Goal: Task Accomplishment & Management: Manage account settings

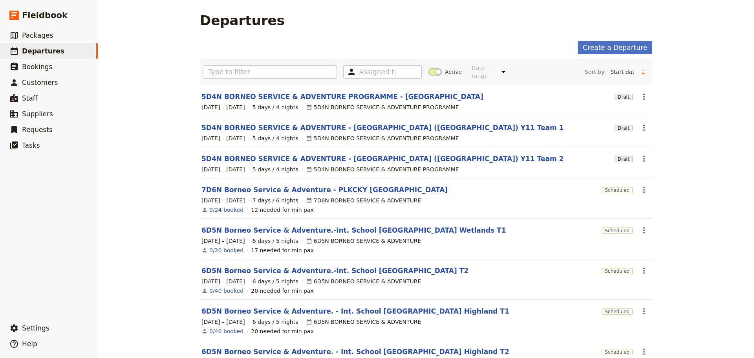
scroll to position [39, 0]
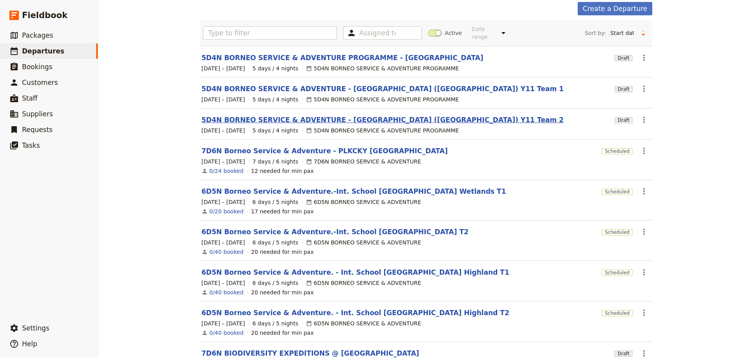
click at [346, 115] on link "5D4N BORNEO SERVICE & ADVENTURE - [GEOGRAPHIC_DATA] ([GEOGRAPHIC_DATA]) Y11 Tea…" at bounding box center [382, 119] width 362 height 9
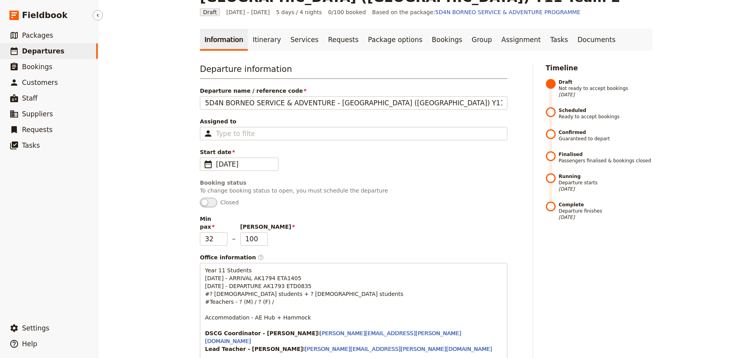
click at [37, 52] on span "Departures" at bounding box center [43, 51] width 42 height 8
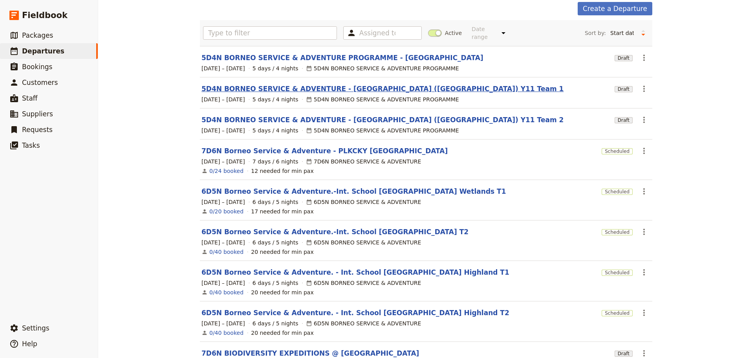
click at [346, 84] on link "5D4N BORNEO SERVICE & ADVENTURE - [GEOGRAPHIC_DATA] ([GEOGRAPHIC_DATA]) Y11 Tea…" at bounding box center [382, 88] width 362 height 9
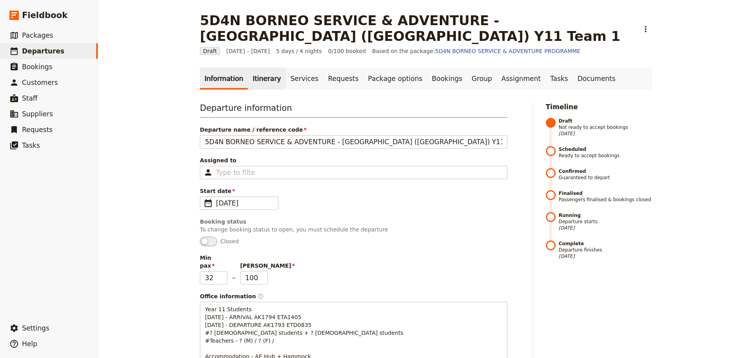
click at [258, 83] on link "Itinerary" at bounding box center [267, 79] width 38 height 22
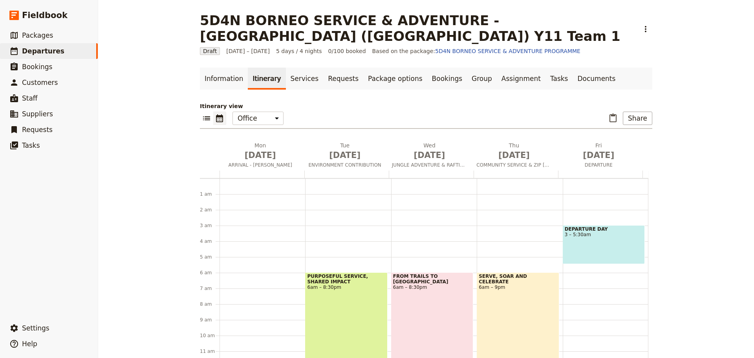
scroll to position [39, 0]
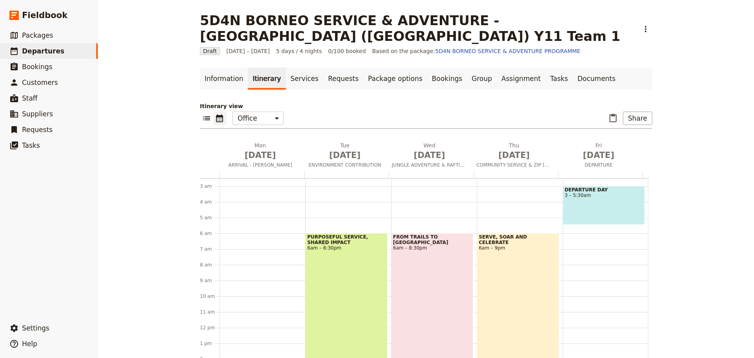
click at [534, 282] on div "SERVE, SOAR AND CELEBRATE 6am – 9pm" at bounding box center [518, 350] width 82 height 235
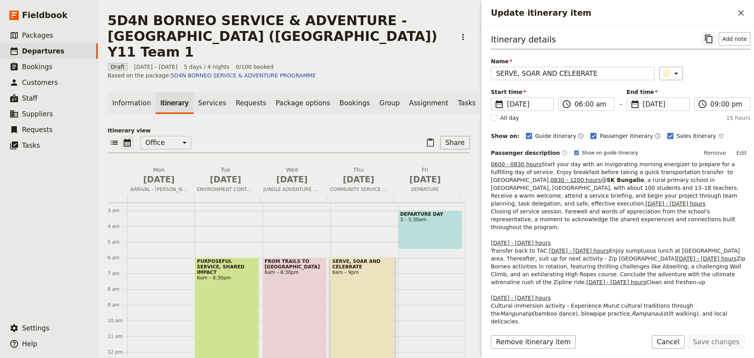
click at [704, 38] on icon "Copy itinerary item" at bounding box center [708, 38] width 9 height 9
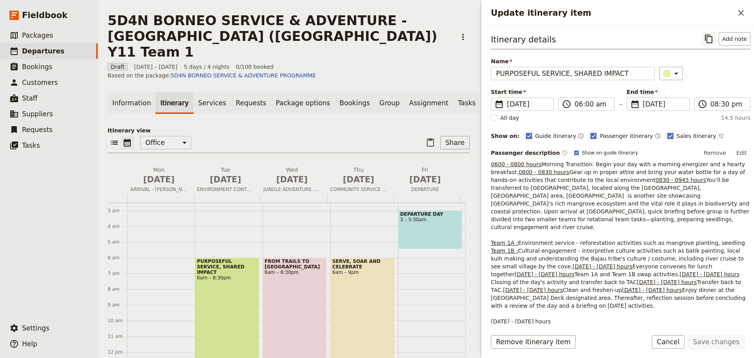
click at [706, 38] on icon "Copy itinerary item" at bounding box center [708, 38] width 9 height 9
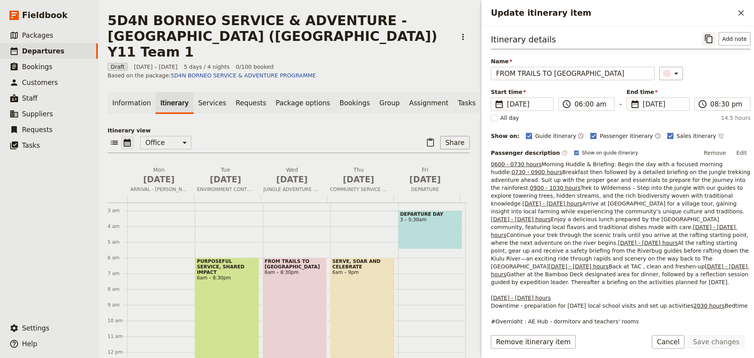
click at [704, 40] on icon "Copy itinerary item" at bounding box center [708, 38] width 9 height 9
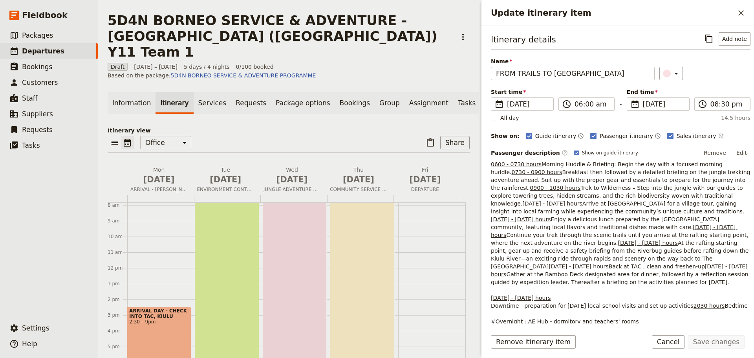
scroll to position [157, 0]
click at [222, 231] on div "PURPOSEFUL SERVICE, SHARED IMPACT 6am – 8:30pm" at bounding box center [227, 252] width 64 height 227
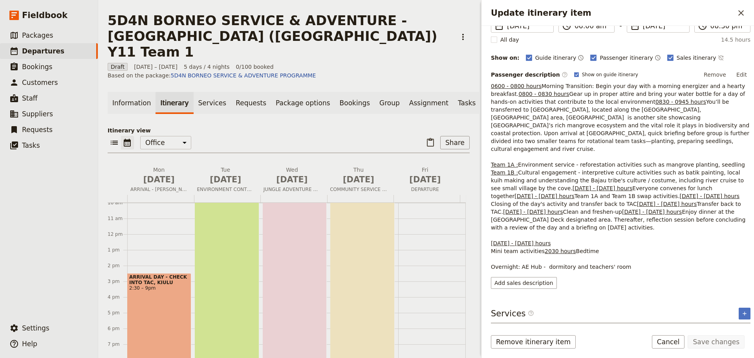
scroll to position [78, 0]
click at [737, 77] on button "Edit" at bounding box center [742, 75] width 18 height 12
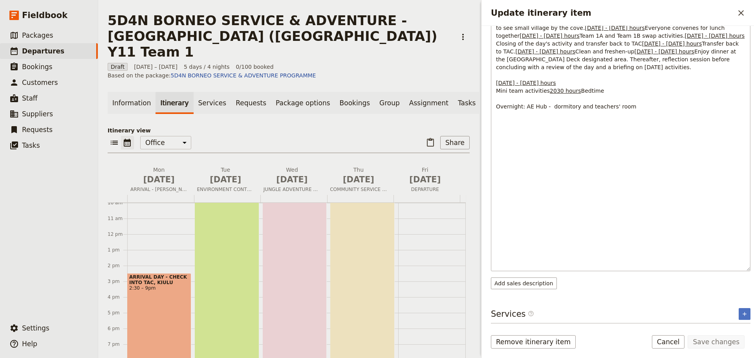
scroll to position [235, 0]
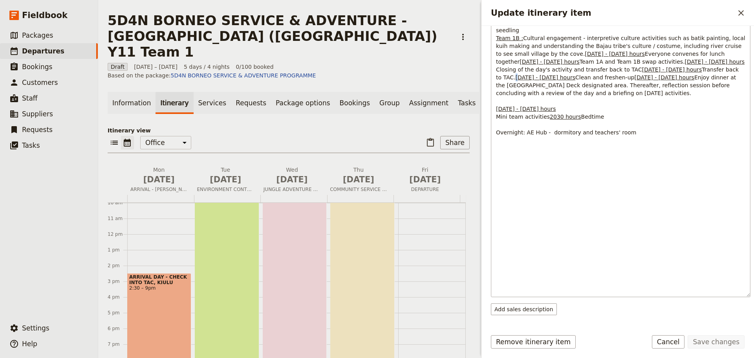
click at [498, 136] on p "0600 - 0800 hours Morning Transition: Begin your day with a morning energizer a…" at bounding box center [620, 38] width 249 height 196
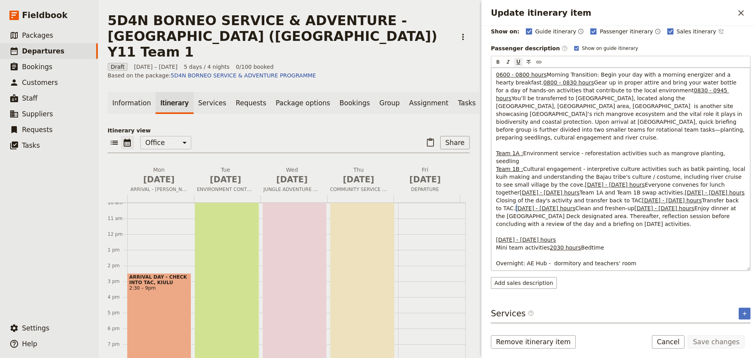
click at [535, 203] on p "0600 - 0800 hours Morning Transition: Begin your day with a morning energizer a…" at bounding box center [620, 169] width 249 height 196
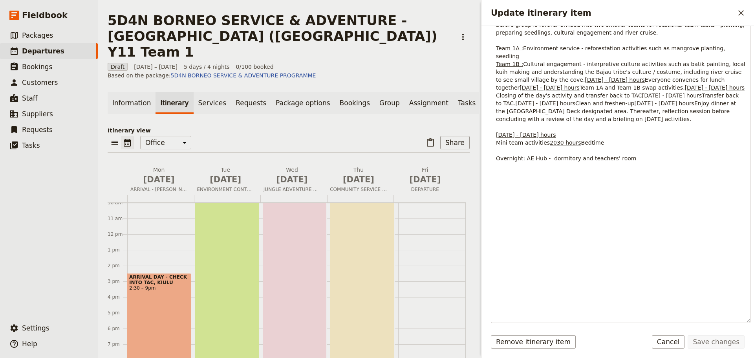
scroll to position [261, 0]
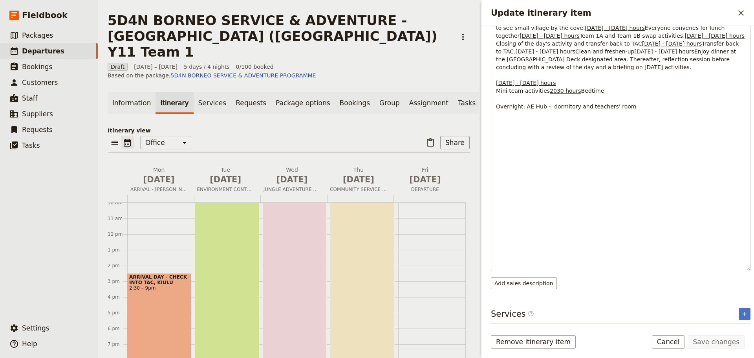
drag, startPoint x: 496, startPoint y: 208, endPoint x: 624, endPoint y: 271, distance: 142.6
click at [624, 271] on div "Passenger description ​ Show on guide itinerary Edit ​ ​ ​ ​ ​ 0600 - 0800 hour…" at bounding box center [621, 87] width 260 height 403
click at [626, 271] on div "Passenger description ​ Show on guide itinerary Edit ​ ​ ​ ​ ​ 0600 - 0800 hour…" at bounding box center [621, 87] width 260 height 403
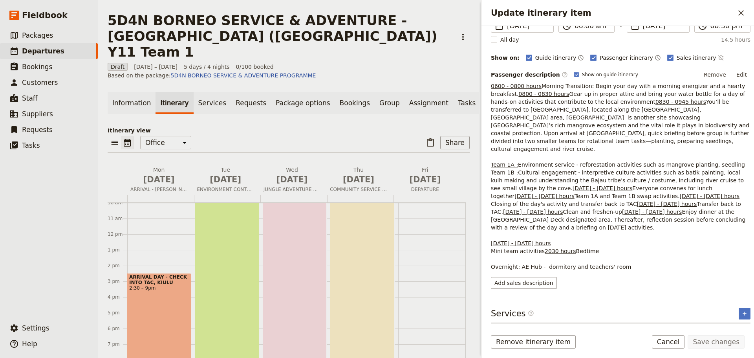
scroll to position [235, 0]
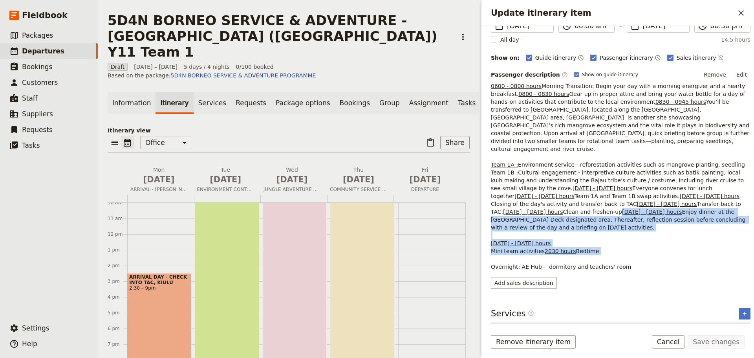
drag, startPoint x: 492, startPoint y: 188, endPoint x: 609, endPoint y: 250, distance: 132.5
click at [609, 250] on p "0600 - 0800 hours Morning Transition: Begin your day with a morning energizer a…" at bounding box center [621, 176] width 260 height 189
copy p "1800 - 1930 hours Enjoy dinner at the Bamboo Deck designated area. Thereafter, …"
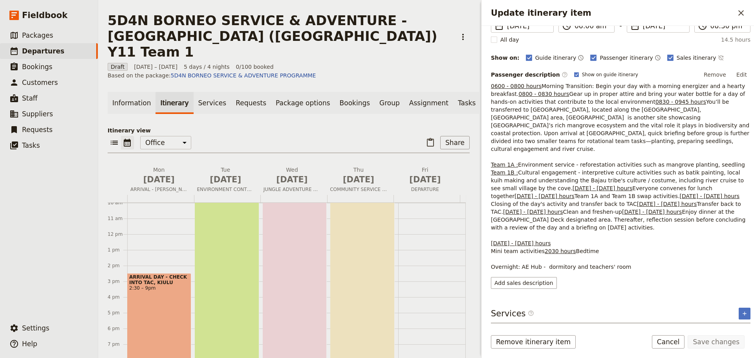
click at [631, 298] on div "Itinerary details ​ Add note Name PURPOSEFUL SERVICE, SHARED IMPACT ​ Start tim…" at bounding box center [618, 174] width 273 height 297
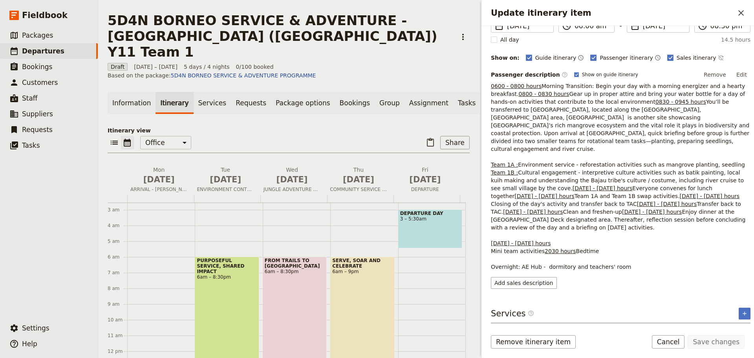
scroll to position [39, 0]
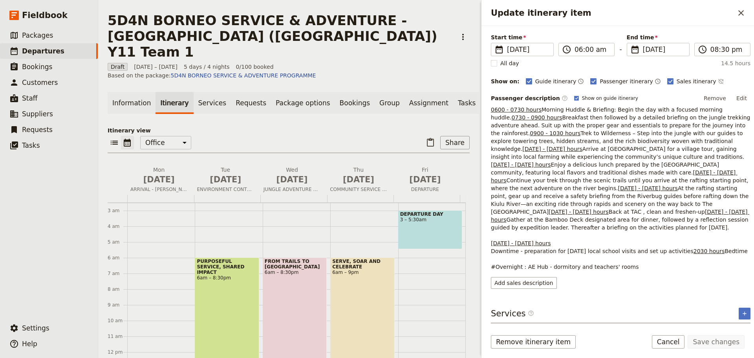
scroll to position [79, 0]
click at [736, 92] on button "Edit" at bounding box center [742, 98] width 18 height 12
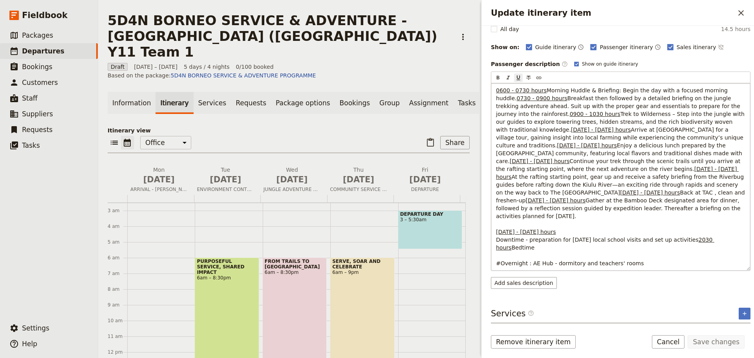
scroll to position [210, 0]
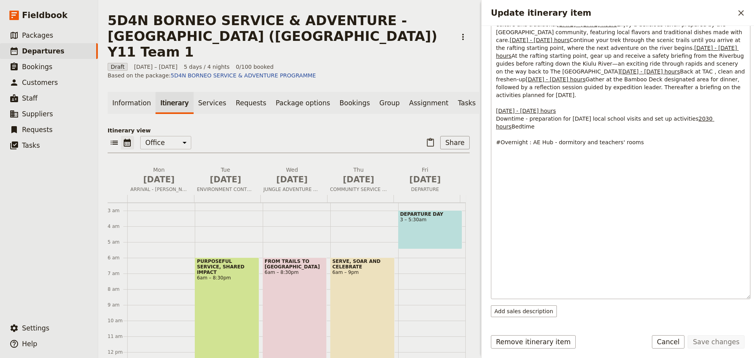
drag, startPoint x: 496, startPoint y: 187, endPoint x: 723, endPoint y: 229, distance: 231.0
click at [723, 229] on div "0600 - 0730 hours Morning Huddle & Briefing: Begin the day with a focused morni…" at bounding box center [620, 130] width 259 height 336
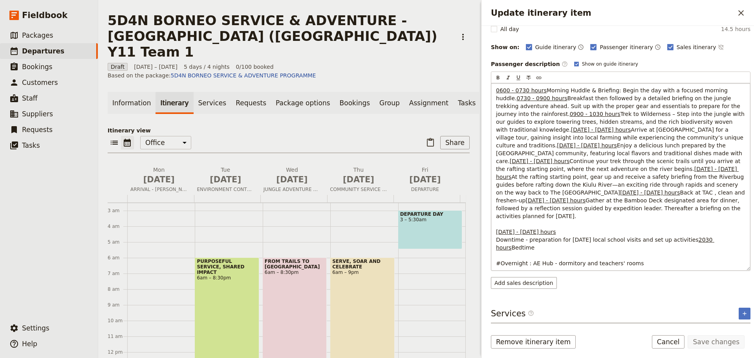
click at [720, 237] on p "0600 - 0730 hours Morning Huddle & Briefing: Begin the day with a focused morni…" at bounding box center [620, 176] width 249 height 181
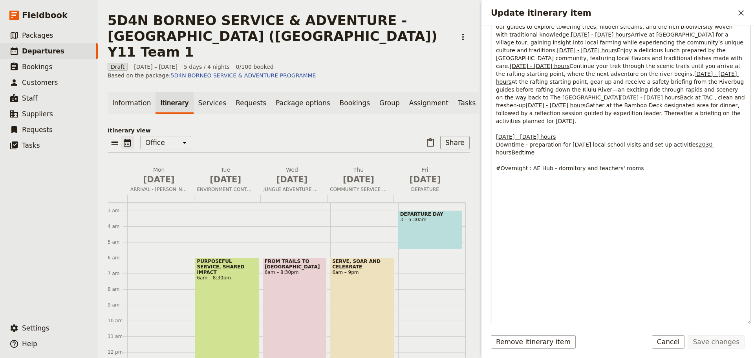
drag, startPoint x: 497, startPoint y: 212, endPoint x: 654, endPoint y: 222, distance: 157.0
click at [654, 172] on p "0600 - 0730 hours Morning Huddle & Briefing: Begin the day with a focused morni…" at bounding box center [620, 81] width 249 height 181
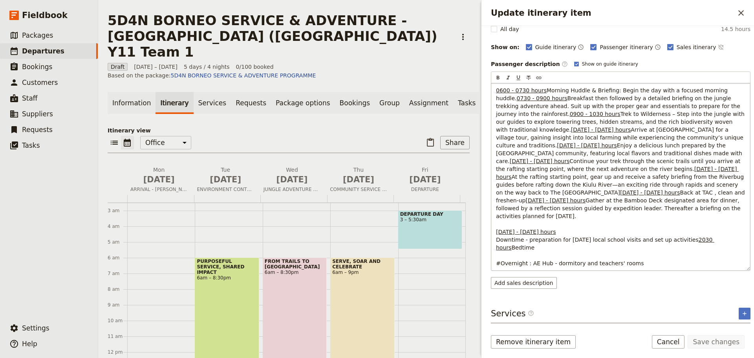
click at [628, 219] on span "Gather at the Bamboo Deck designated area for dinner, followed by a reflection …" at bounding box center [619, 208] width 246 height 22
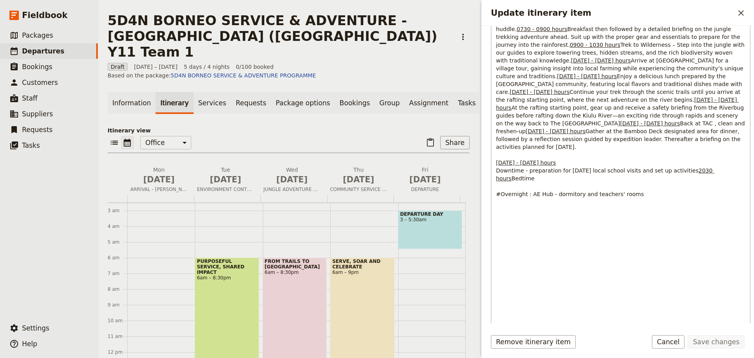
drag, startPoint x: 497, startPoint y: 240, endPoint x: 605, endPoint y: 249, distance: 108.8
click at [605, 198] on p "0600 - 0730 hours Morning Huddle & Briefing: Begin the day with a focused morni…" at bounding box center [620, 107] width 249 height 181
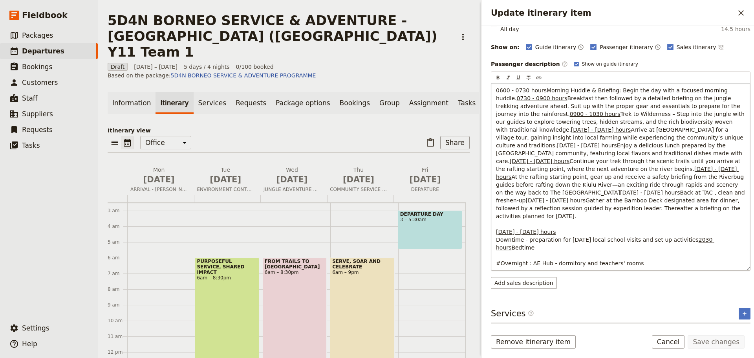
click at [593, 266] on p "0600 - 0730 hours Morning Huddle & Briefing: Begin the day with a focused morni…" at bounding box center [620, 176] width 249 height 181
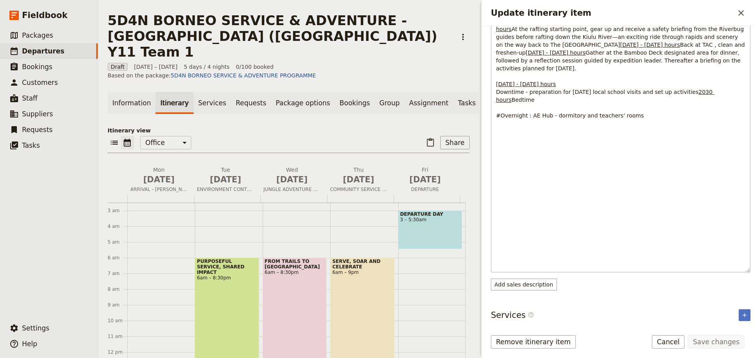
scroll to position [211, 0]
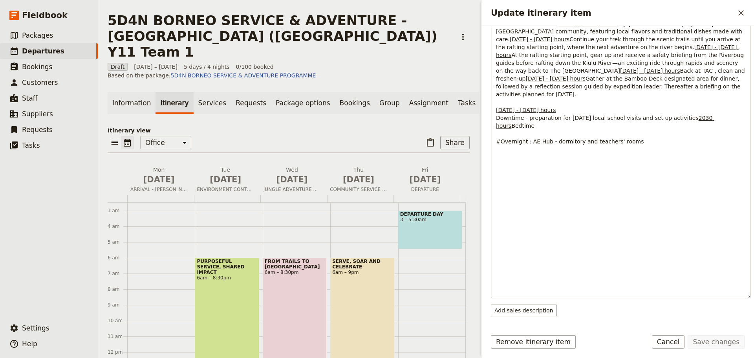
drag, startPoint x: 497, startPoint y: 186, endPoint x: 536, endPoint y: 211, distance: 46.6
click at [548, 145] on p "0600 - 0730 hours Morning Huddle & Briefing: Begin the day with a focused morni…" at bounding box center [620, 55] width 249 height 181
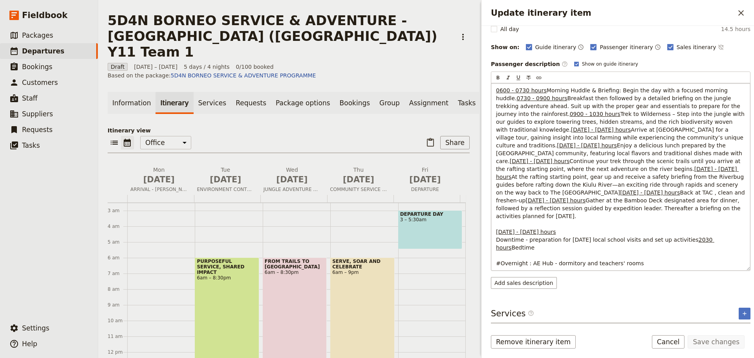
scroll to position [185, 0]
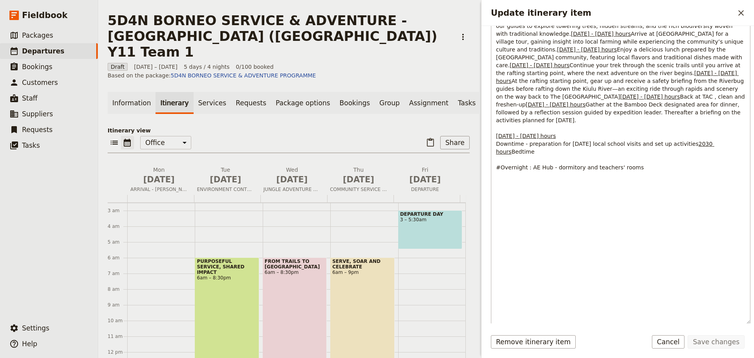
drag, startPoint x: 497, startPoint y: 211, endPoint x: 526, endPoint y: 218, distance: 29.0
click at [526, 171] on p "0600 - 0730 hours Morning Huddle & Briefing: Begin the day with a focused morni…" at bounding box center [620, 81] width 249 height 181
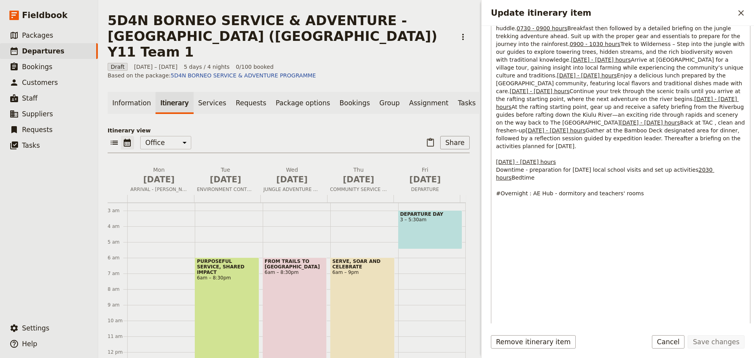
drag, startPoint x: 497, startPoint y: 240, endPoint x: 549, endPoint y: 258, distance: 54.4
click at [549, 197] on p "0600 - 0730 hours Morning Huddle & Briefing: Begin the day with a focused morni…" at bounding box center [620, 106] width 249 height 181
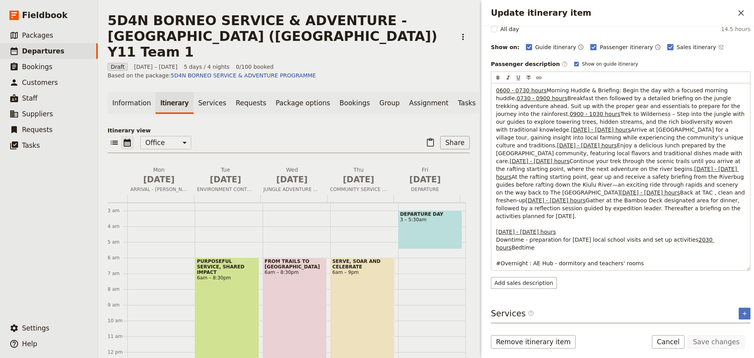
scroll to position [238, 0]
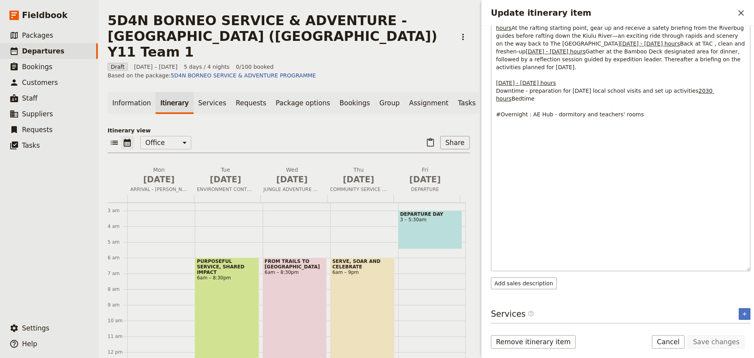
drag, startPoint x: 691, startPoint y: 203, endPoint x: 494, endPoint y: 186, distance: 198.3
click at [494, 186] on div "0600 - 0730 hours Morning Huddle & Briefing: Begin the day with a focused morni…" at bounding box center [620, 102] width 259 height 336
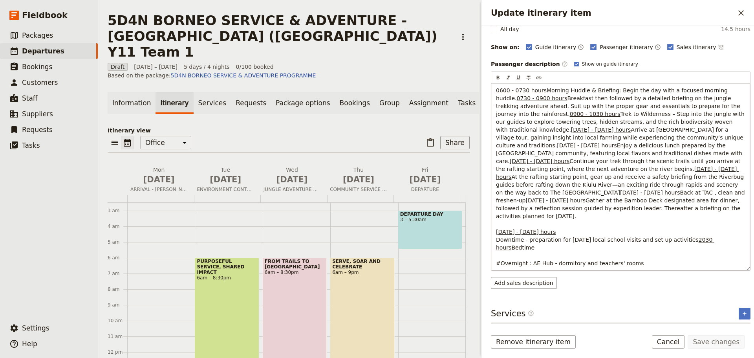
copy p "1800 - 1930 hours Gather at the Bamboo Deck designated area for dinner, followe…"
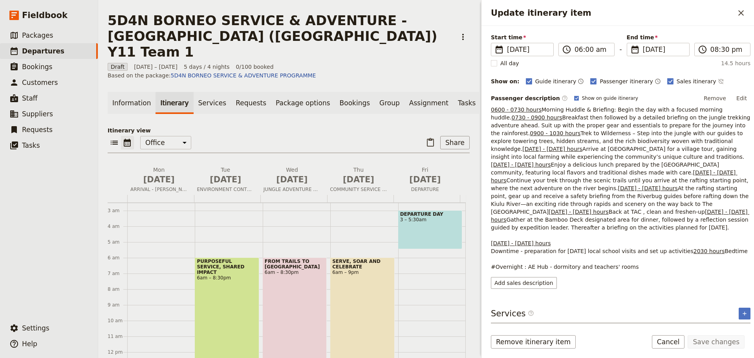
scroll to position [173, 0]
click at [618, 254] on span "Downtime - preparation for [DATE] local school visits and set up activities" at bounding box center [592, 251] width 203 height 6
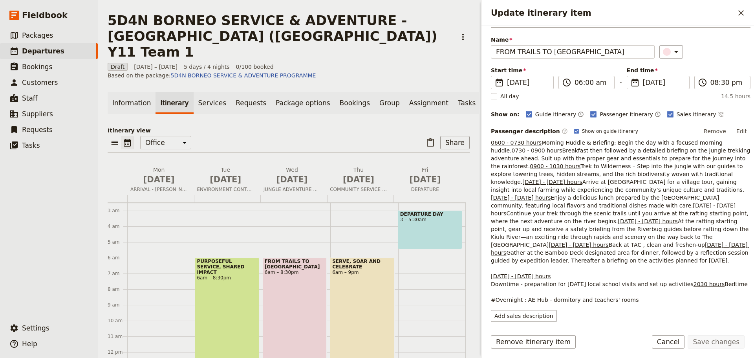
scroll to position [0, 0]
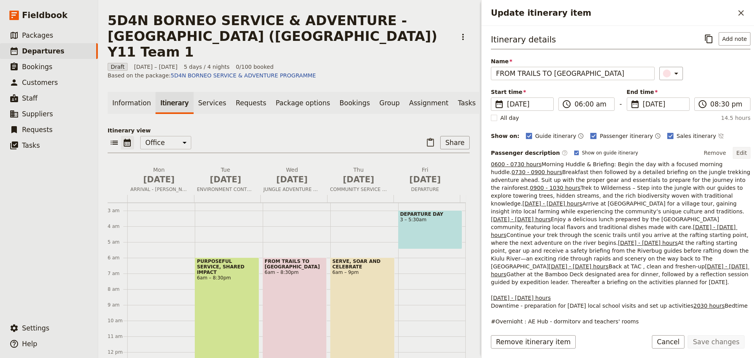
click at [733, 153] on button "Edit" at bounding box center [742, 153] width 18 height 12
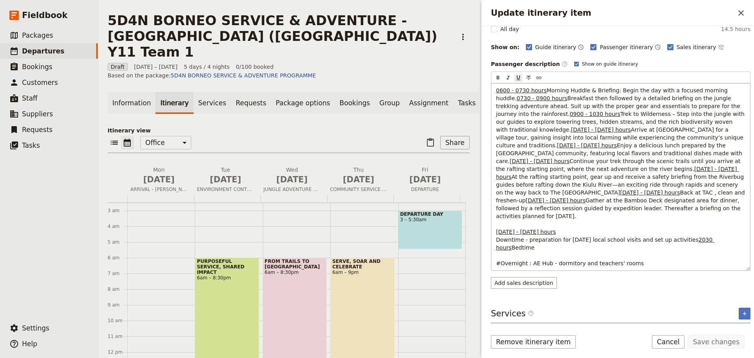
scroll to position [196, 0]
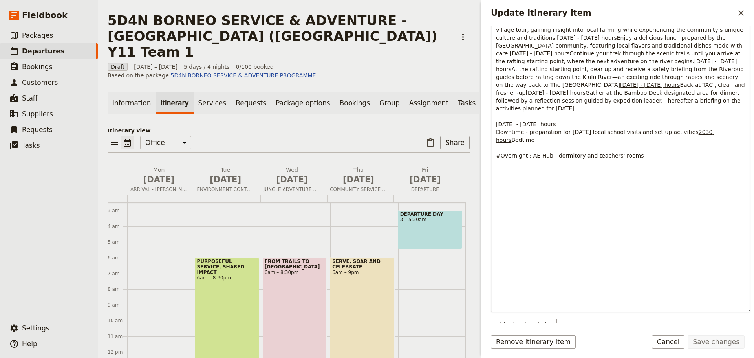
drag, startPoint x: 697, startPoint y: 266, endPoint x: 495, endPoint y: 259, distance: 201.6
click at [495, 259] on div "0600 - 0730 hours Morning Huddle & Briefing: Begin the day with a focused morni…" at bounding box center [620, 144] width 259 height 336
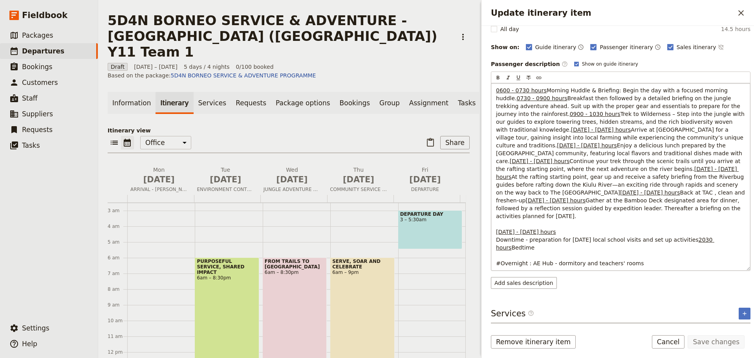
copy p "1930 - 2030 hours Downtime - preparation for tomorrow's local school visits and…"
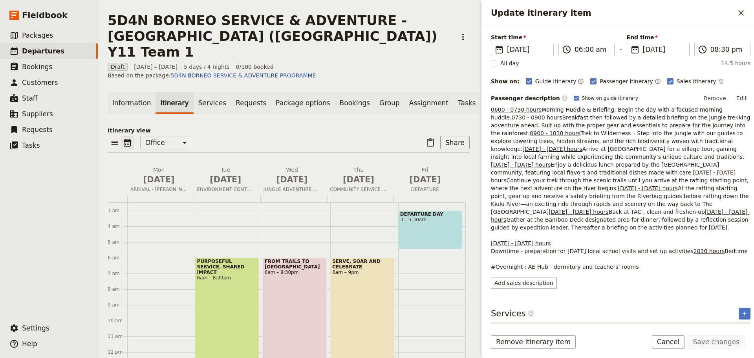
scroll to position [219, 0]
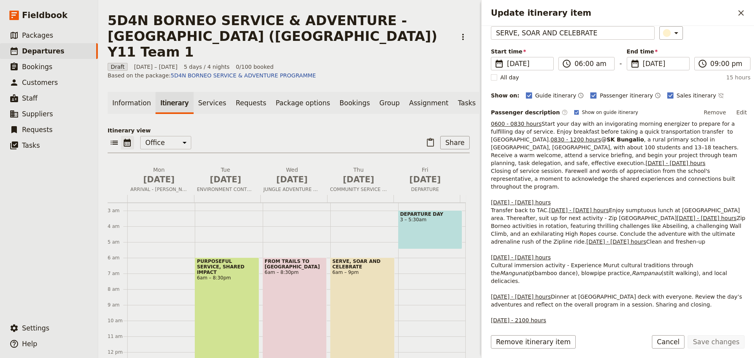
scroll to position [23, 0]
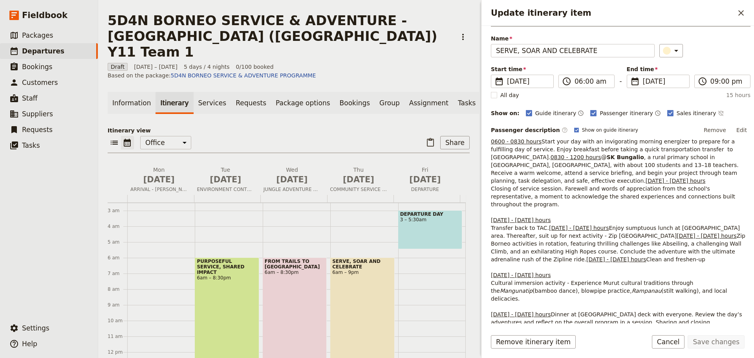
click at [736, 128] on button "Edit" at bounding box center [742, 130] width 18 height 12
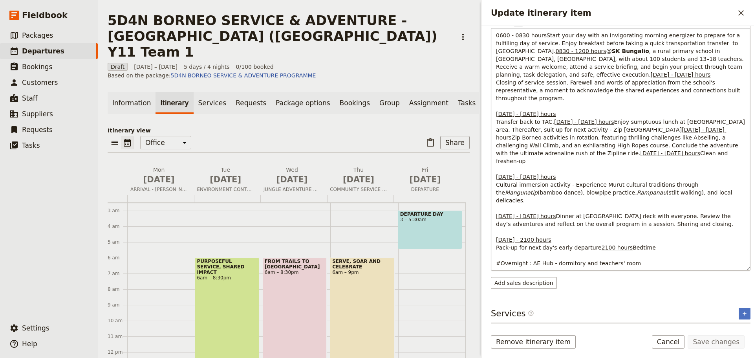
scroll to position [219, 0]
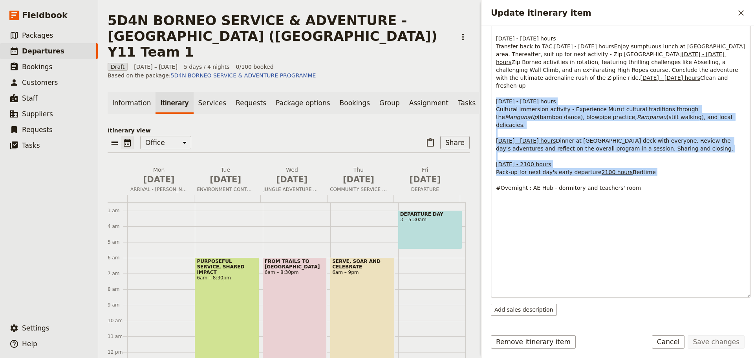
drag, startPoint x: 496, startPoint y: 180, endPoint x: 645, endPoint y: 272, distance: 174.1
click at [645, 192] on p "0600 - 0830 hours Start your day with an invigorating morning energizer to prep…" at bounding box center [620, 74] width 249 height 236
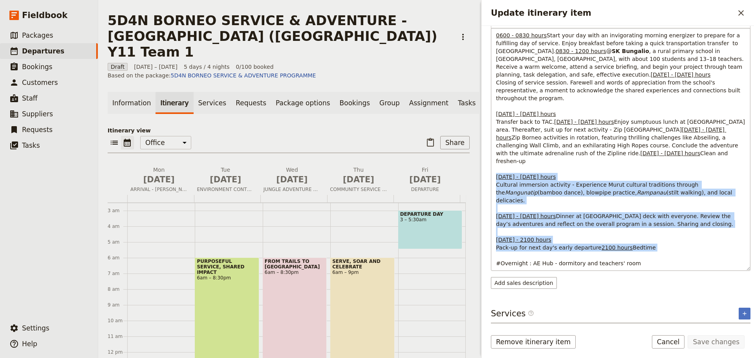
copy p "1730 - 1900 hours Cultural immersion activity - Experience Murut cultural tradi…"
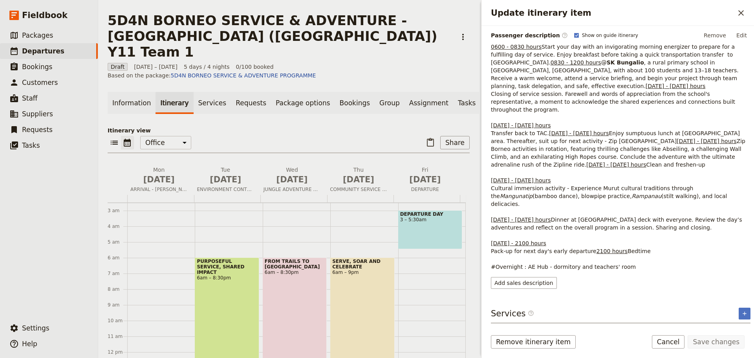
drag, startPoint x: 672, startPoint y: 344, endPoint x: 676, endPoint y: 345, distance: 3.9
click at [672, 344] on button "Cancel" at bounding box center [668, 341] width 33 height 13
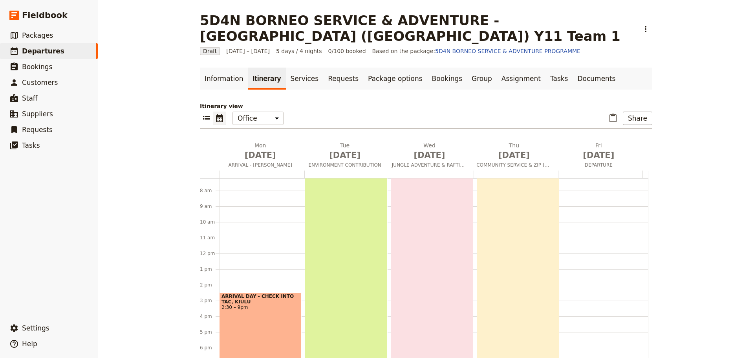
scroll to position [108, 0]
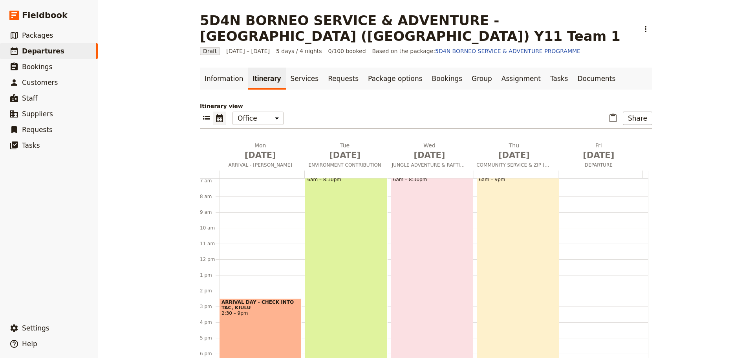
click at [363, 268] on div "PURPOSEFUL SERVICE, SHARED IMPACT 6am – 8:30pm" at bounding box center [346, 278] width 82 height 227
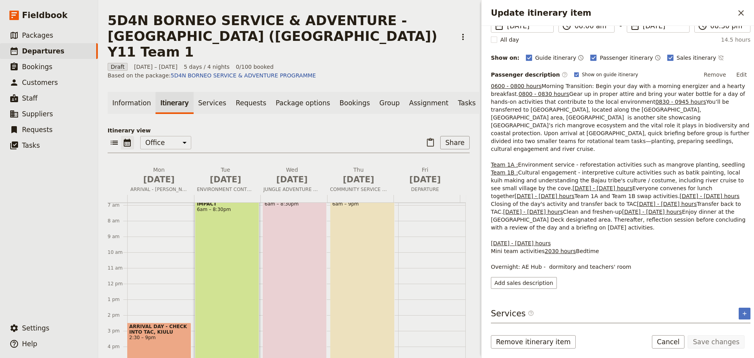
scroll to position [235, 0]
click at [282, 241] on div "FROM TRAILS TO RAPIDS 6am – 8:30pm" at bounding box center [295, 302] width 64 height 227
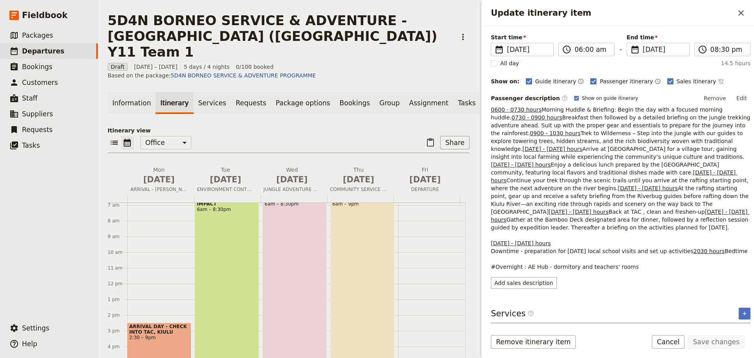
scroll to position [196, 0]
click at [218, 252] on div "PURPOSEFUL SERVICE, SHARED IMPACT 6am – 8:30pm" at bounding box center [227, 302] width 64 height 227
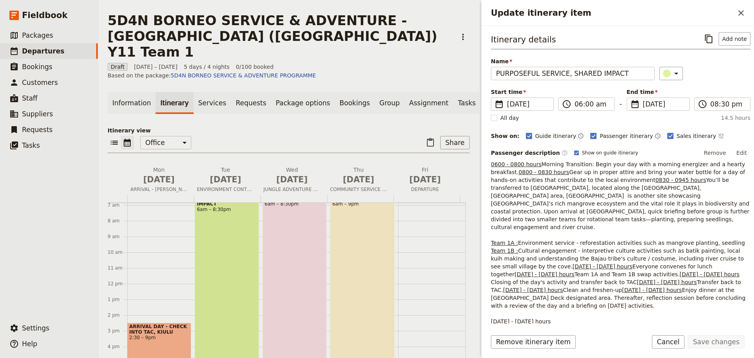
scroll to position [39, 0]
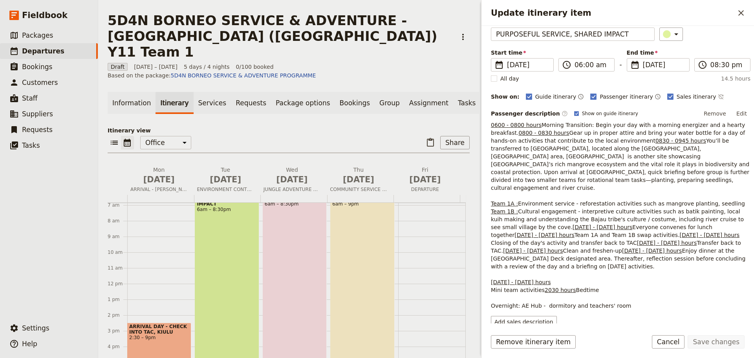
click at [527, 230] on span "Cultural engagement - interpretive culture activities such as batik painting, l…" at bounding box center [618, 219] width 255 height 22
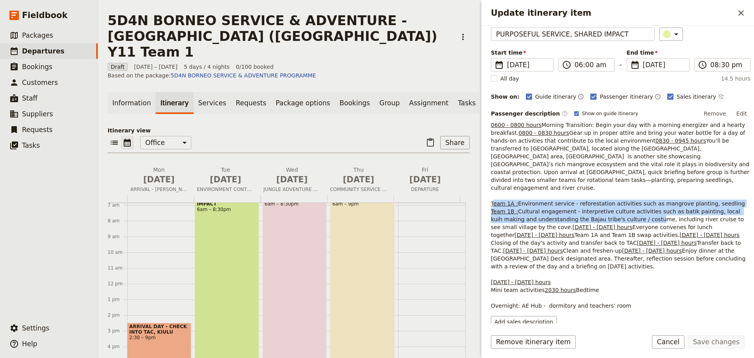
drag, startPoint x: 492, startPoint y: 227, endPoint x: 614, endPoint y: 245, distance: 123.0
click at [614, 245] on p "0600 - 0800 hours Morning Transition: Begin your day with a morning energizer a…" at bounding box center [621, 215] width 260 height 189
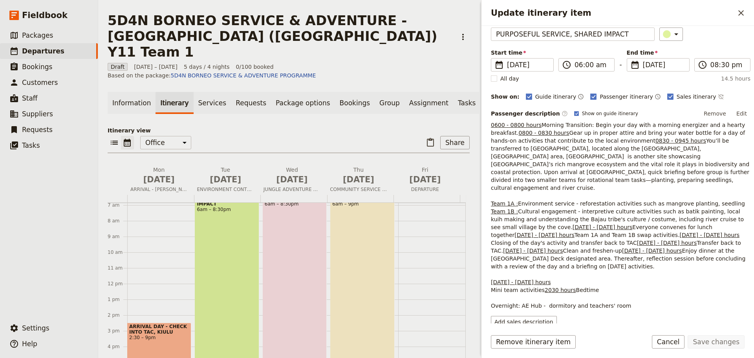
drag, startPoint x: 549, startPoint y: 251, endPoint x: 517, endPoint y: 244, distance: 33.2
click at [549, 251] on p "0600 - 0800 hours Morning Transition: Begin your day with a morning energizer a…" at bounding box center [621, 215] width 260 height 189
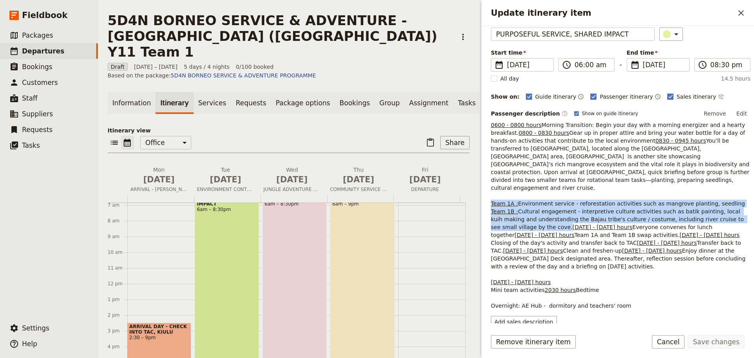
drag, startPoint x: 491, startPoint y: 226, endPoint x: 528, endPoint y: 248, distance: 43.2
click at [528, 248] on p "0600 - 0800 hours Morning Transition: Begin your day with a morning energizer a…" at bounding box center [621, 215] width 260 height 189
click at [738, 110] on button "Edit" at bounding box center [742, 114] width 18 height 12
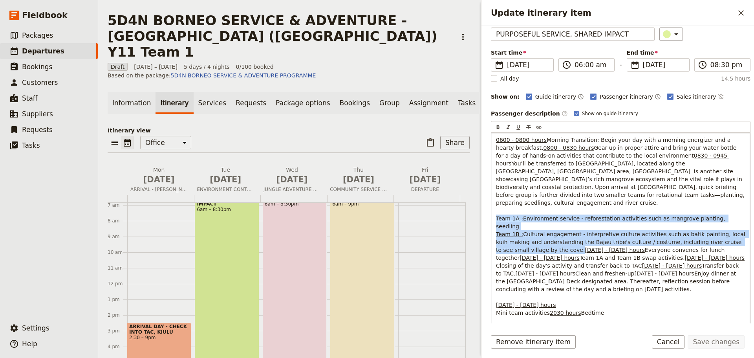
drag, startPoint x: 496, startPoint y: 249, endPoint x: 546, endPoint y: 270, distance: 54.7
click at [546, 270] on div "0600 - 0800 hours Morning Transition: Begin your day with a morning energizer a…" at bounding box center [620, 313] width 259 height 360
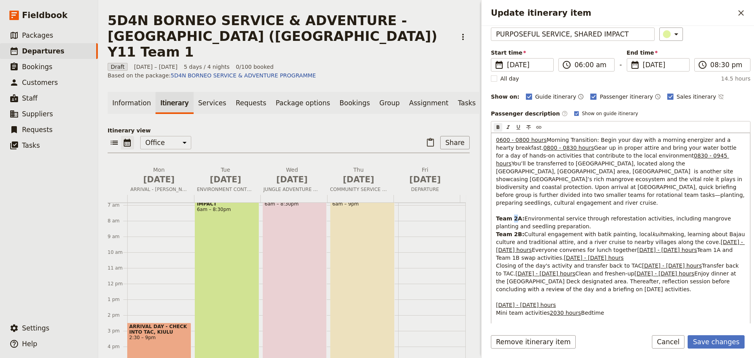
click at [513, 222] on strong "Team 2A:" at bounding box center [510, 218] width 29 height 6
click at [512, 237] on strong "Team 2B:" at bounding box center [510, 234] width 28 height 6
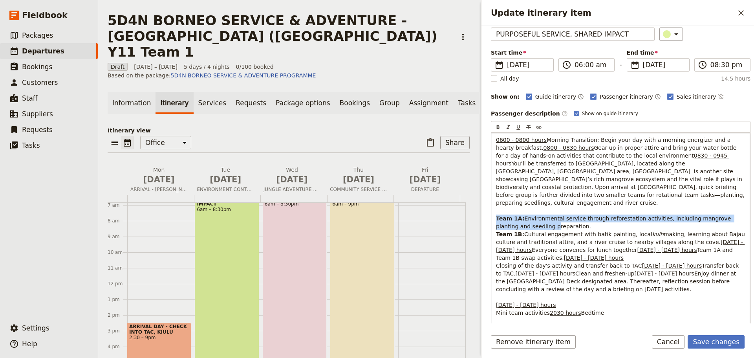
drag, startPoint x: 494, startPoint y: 250, endPoint x: 518, endPoint y: 260, distance: 25.4
click at [518, 260] on div "0600 - 0800 hours Morning Transition: Begin your day with a morning energizer a…" at bounding box center [620, 313] width 259 height 360
click at [504, 222] on strong "Team 1A:" at bounding box center [510, 218] width 29 height 6
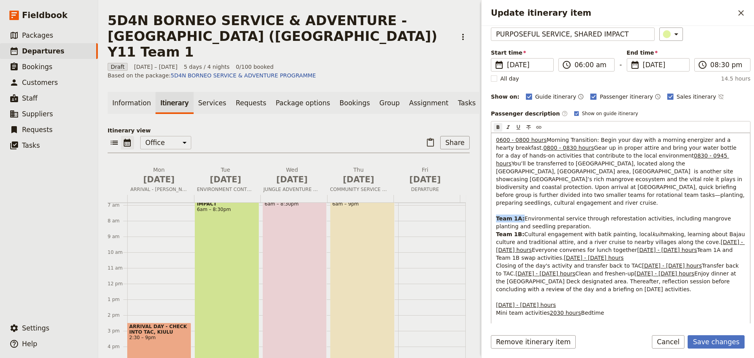
drag, startPoint x: 520, startPoint y: 249, endPoint x: 496, endPoint y: 251, distance: 24.4
click at [496, 251] on p "0600 - 0800 hours Morning Transition: Begin your day with a morning energizer a…" at bounding box center [620, 234] width 249 height 196
drag, startPoint x: 518, startPoint y: 265, endPoint x: 496, endPoint y: 267, distance: 22.5
click at [496, 237] on strong "Team 1B:" at bounding box center [510, 234] width 28 height 6
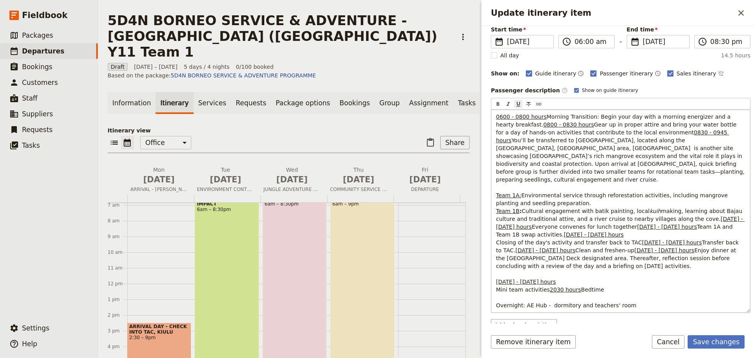
scroll to position [157, 0]
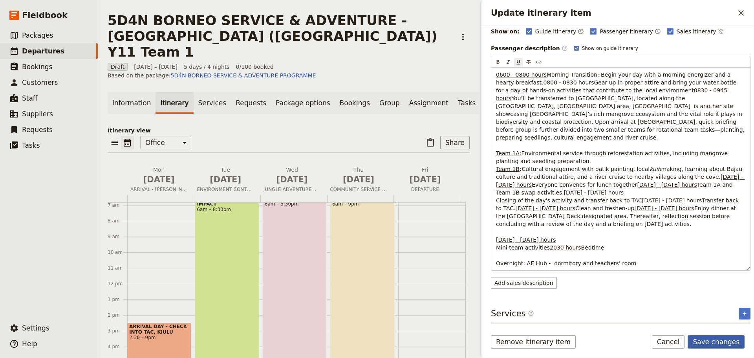
click at [721, 346] on button "Save changes" at bounding box center [716, 341] width 57 height 13
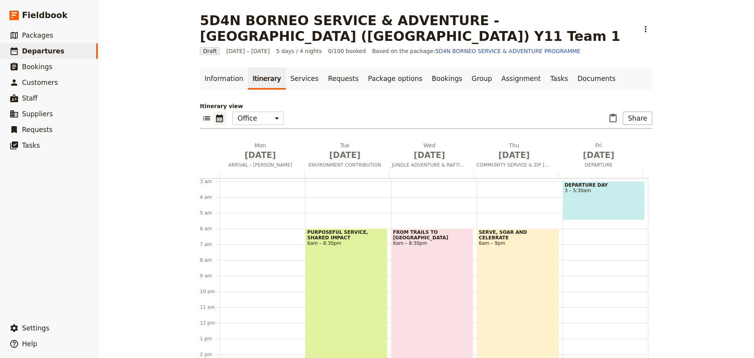
scroll to position [29, 0]
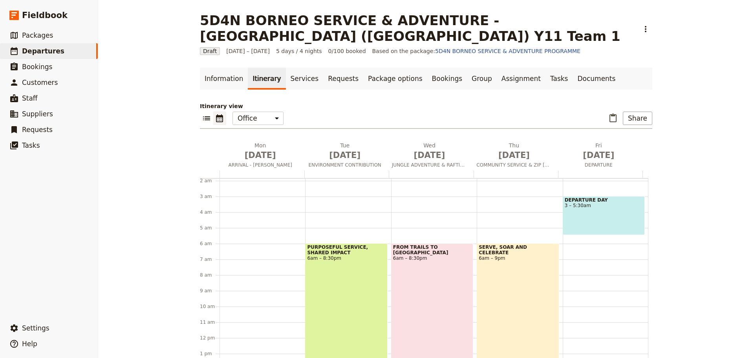
click at [348, 291] on div "PURPOSEFUL SERVICE, SHARED IMPACT 6am – 8:30pm" at bounding box center [346, 356] width 82 height 227
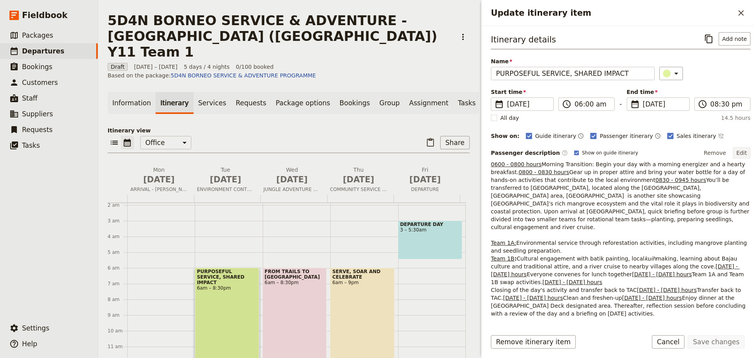
click at [735, 150] on button "Edit" at bounding box center [742, 153] width 18 height 12
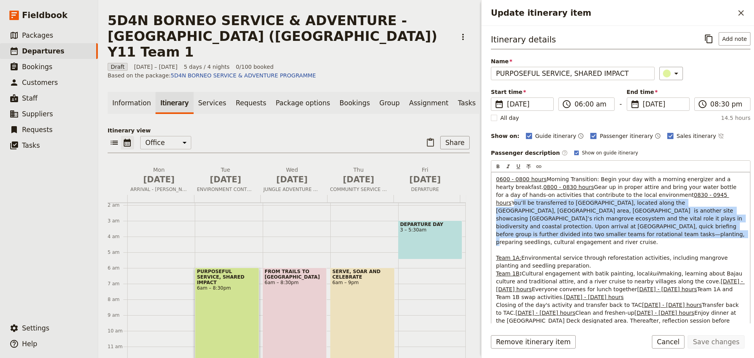
drag, startPoint x: 535, startPoint y: 272, endPoint x: 497, endPoint y: 241, distance: 48.8
click at [497, 241] on p "0600 - 0800 hours Morning Transition: Begin your day with a morning energizer a…" at bounding box center [620, 273] width 249 height 196
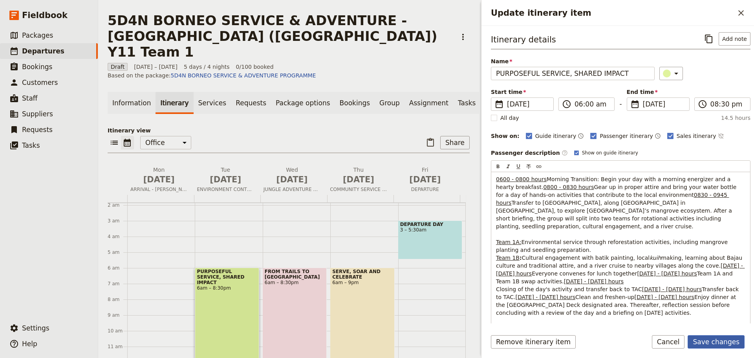
click at [722, 342] on button "Save changes" at bounding box center [716, 341] width 57 height 13
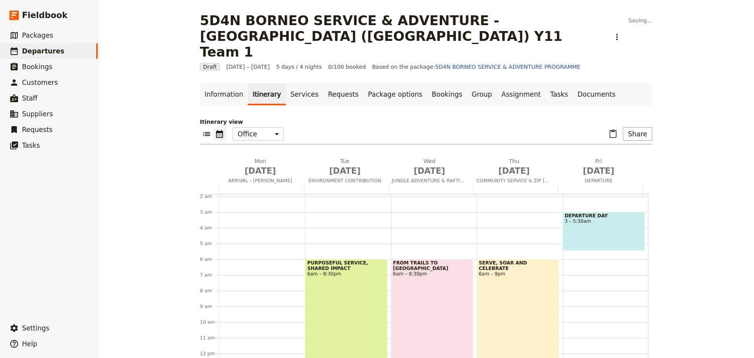
scroll to position [11, 0]
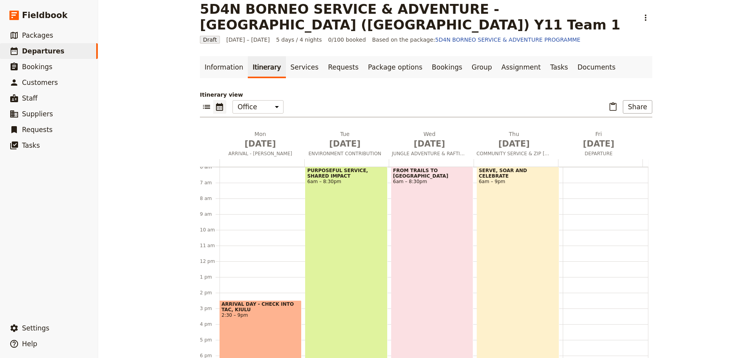
click at [366, 235] on div "PURPOSEFUL SERVICE, SHARED IMPACT 6am – 8:30pm" at bounding box center [346, 280] width 82 height 227
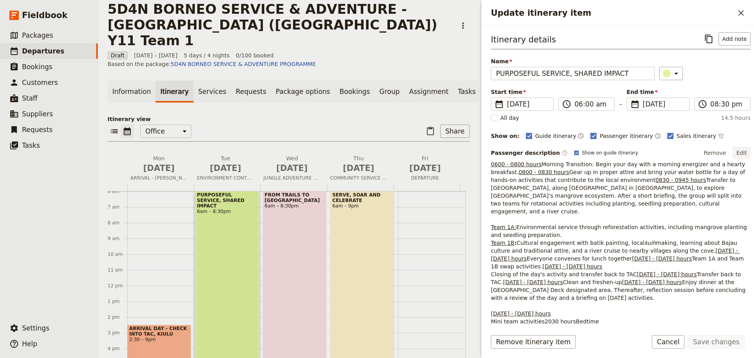
click at [740, 151] on button "Edit" at bounding box center [742, 153] width 18 height 12
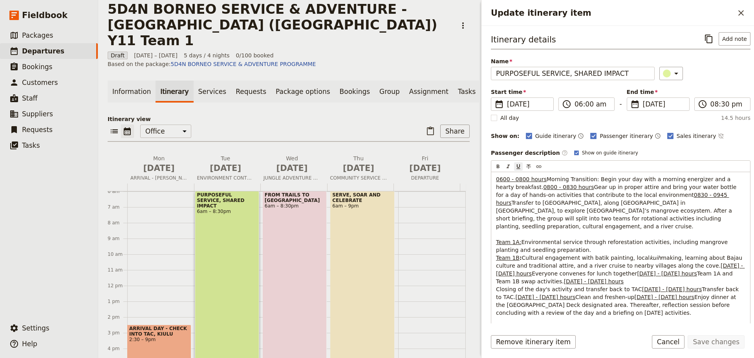
scroll to position [134, 0]
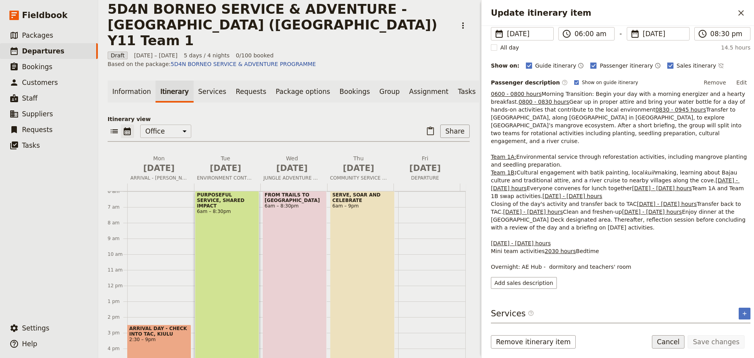
click at [683, 345] on button "Cancel" at bounding box center [668, 341] width 33 height 13
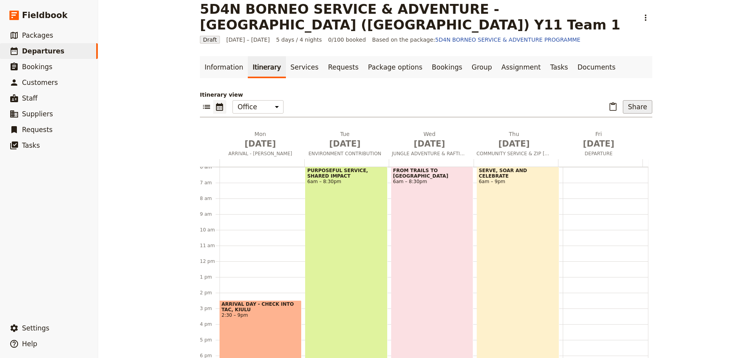
click at [643, 108] on button "Share" at bounding box center [637, 106] width 29 height 13
click at [628, 134] on span "Passenger itinerary" at bounding box center [617, 135] width 53 height 8
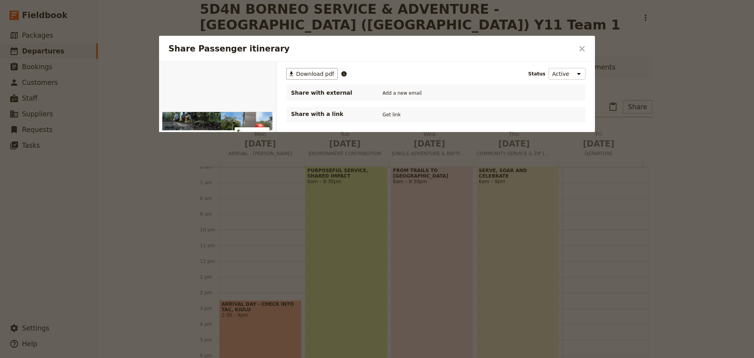
scroll to position [0, 0]
click at [320, 74] on span "Download pdf" at bounding box center [315, 74] width 38 height 8
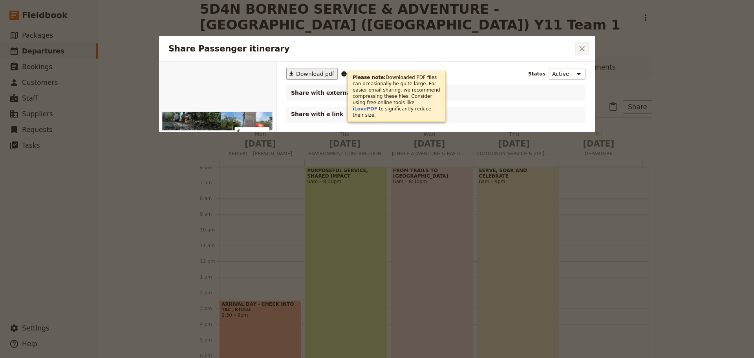
click at [587, 49] on button "​" at bounding box center [581, 48] width 13 height 13
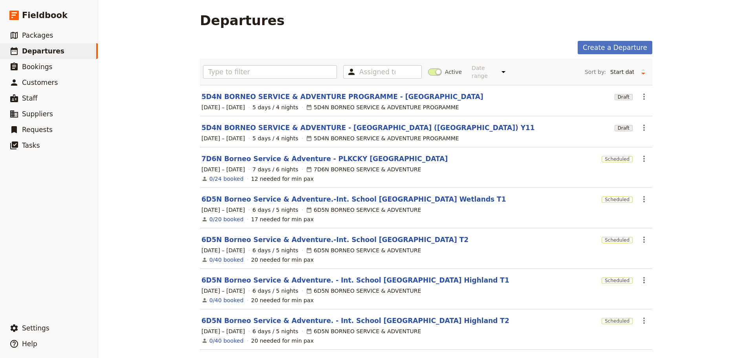
scroll to position [8, 0]
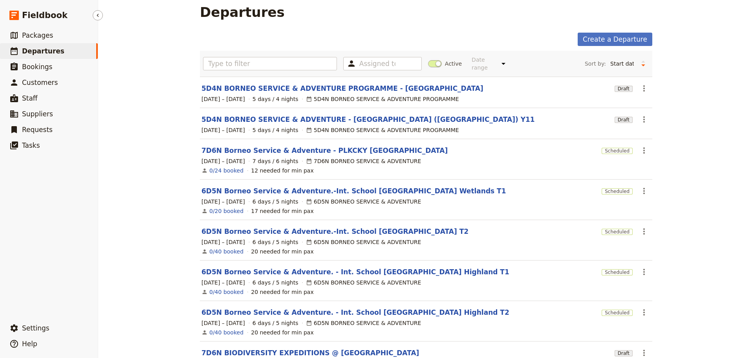
click at [48, 51] on span "Departures" at bounding box center [43, 51] width 42 height 8
click at [38, 33] on span "Packages" at bounding box center [37, 35] width 31 height 8
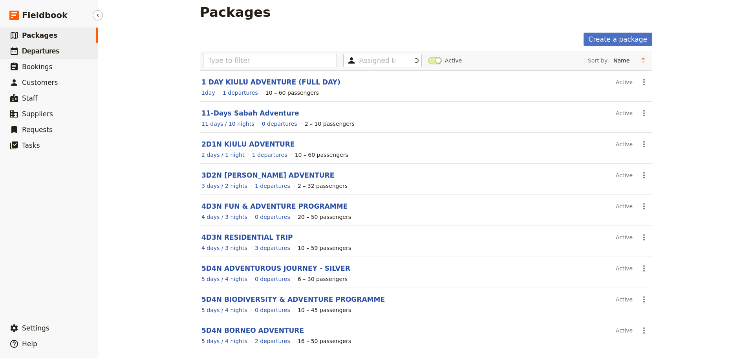
click at [46, 54] on span "Departures" at bounding box center [40, 51] width 37 height 8
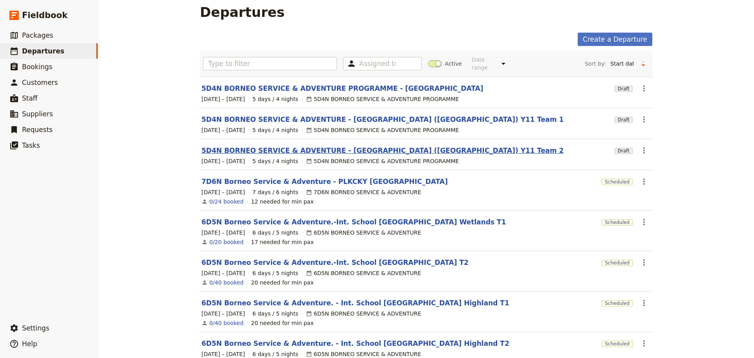
click at [334, 147] on link "5D4N BORNEO SERVICE & ADVENTURE - [GEOGRAPHIC_DATA] ([GEOGRAPHIC_DATA]) Y11 Tea…" at bounding box center [382, 150] width 362 height 9
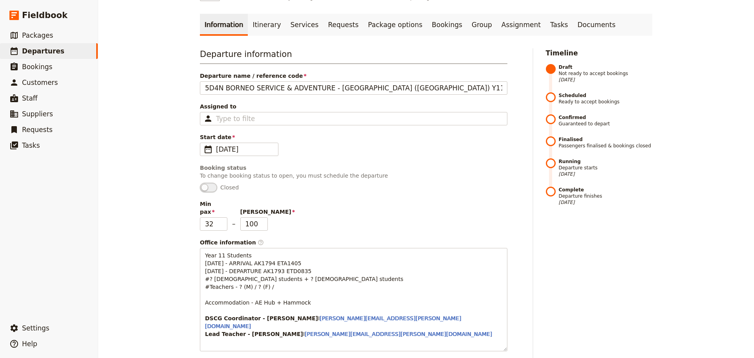
scroll to position [236, 0]
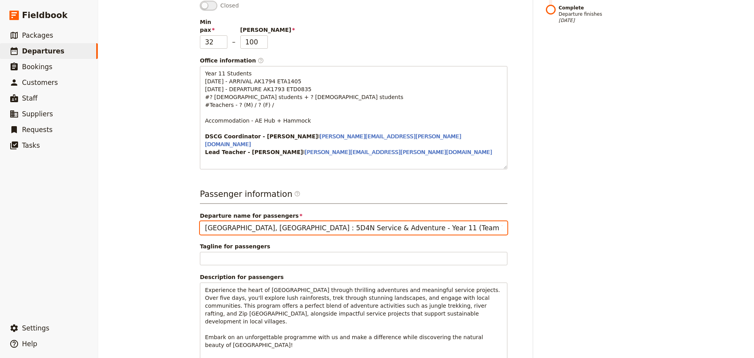
click at [419, 221] on input "[GEOGRAPHIC_DATA], [GEOGRAPHIC_DATA] : 5D4N Service & Adventure - Year 11 (Team…" at bounding box center [354, 227] width 308 height 13
type input "[GEOGRAPHIC_DATA], [GEOGRAPHIC_DATA] : 5D4N Service & Adventure - Year 11 (Team…"
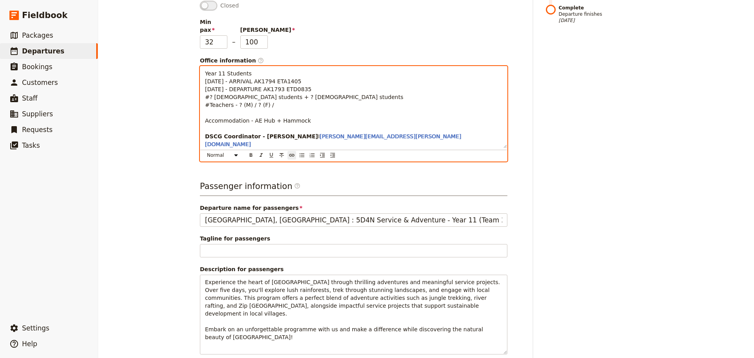
click at [429, 146] on div "Year 11 Students [DATE] - ARRIVAL AK1794 ETA1405 [DATE] - DEPARTURE AK1793 ETD0…" at bounding box center [354, 113] width 308 height 95
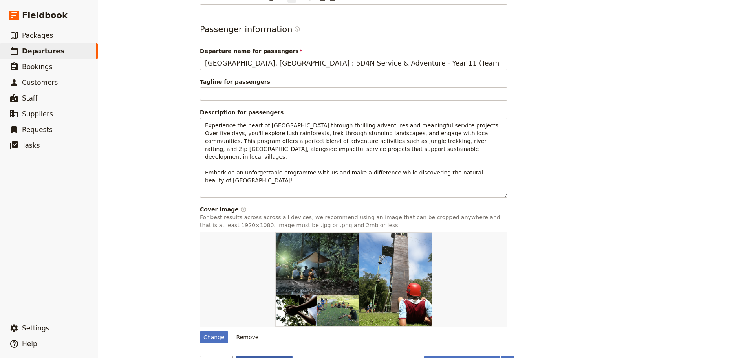
click at [249, 355] on button "Save changes" at bounding box center [264, 361] width 57 height 13
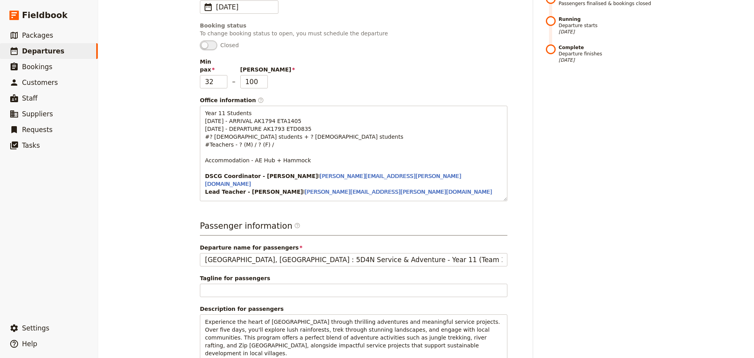
scroll to position [0, 0]
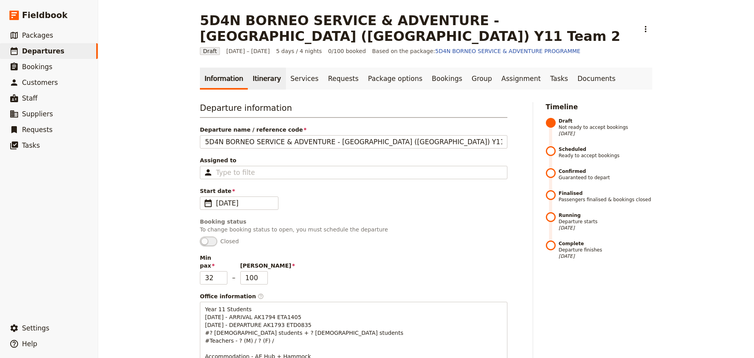
click at [252, 79] on link "Itinerary" at bounding box center [267, 79] width 38 height 22
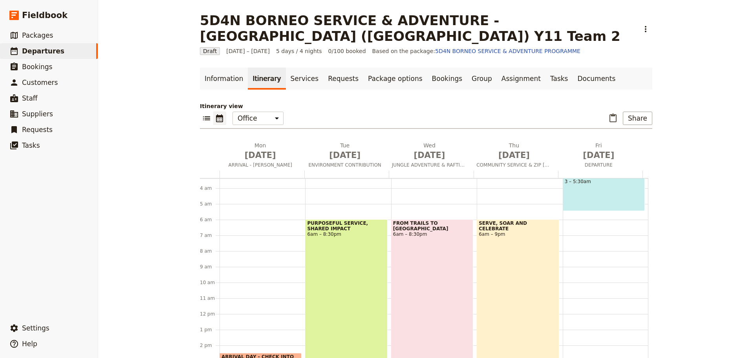
scroll to position [29, 0]
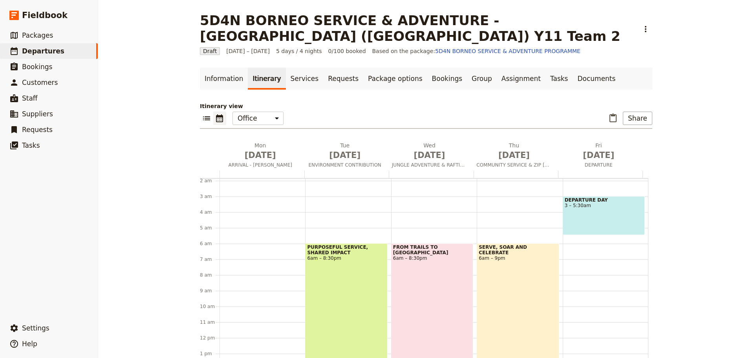
click at [352, 268] on div "PURPOSEFUL SERVICE, SHARED IMPACT 6am – 8:30pm" at bounding box center [346, 356] width 82 height 227
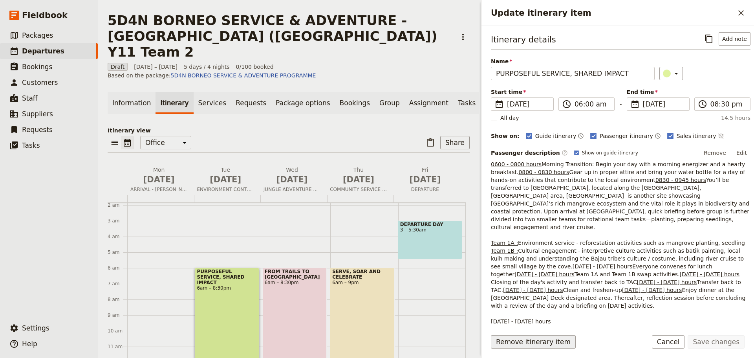
click at [536, 340] on button "Remove itinerary item" at bounding box center [533, 341] width 85 height 13
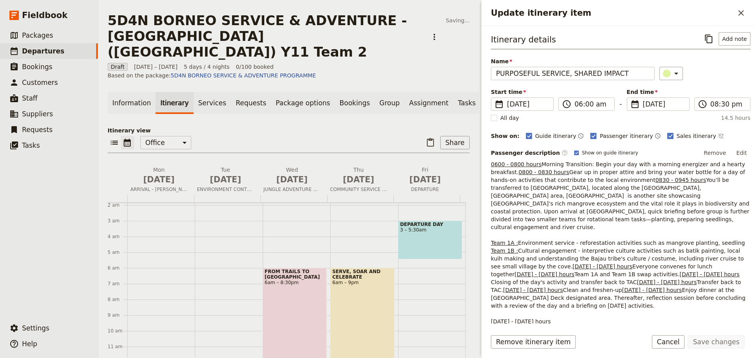
scroll to position [11, 0]
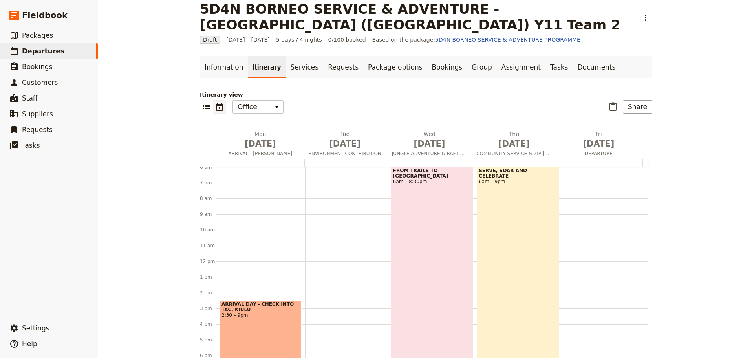
click at [423, 287] on div "FROM TRAILS TO RAPIDS 6am – 8:30pm" at bounding box center [432, 280] width 82 height 227
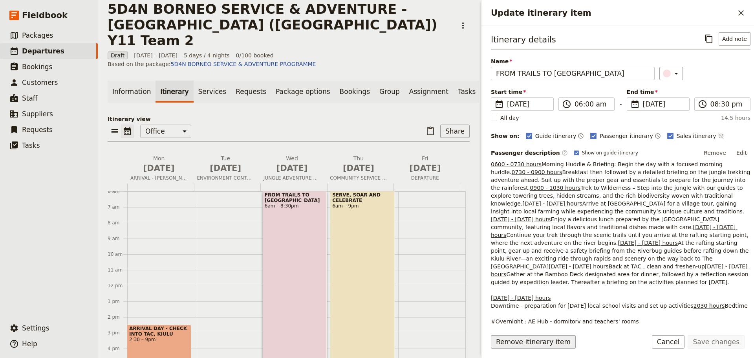
click at [519, 342] on button "Remove itinerary item" at bounding box center [533, 341] width 85 height 13
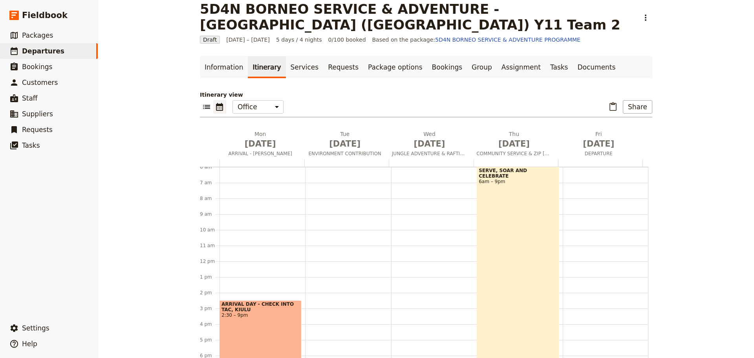
click at [501, 279] on div "SERVE, SOAR AND CELEBRATE 6am – 9pm" at bounding box center [518, 284] width 82 height 235
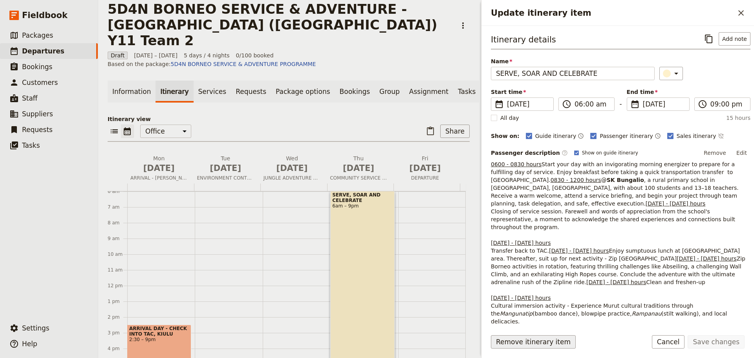
click at [547, 344] on button "Remove itinerary item" at bounding box center [533, 341] width 85 height 13
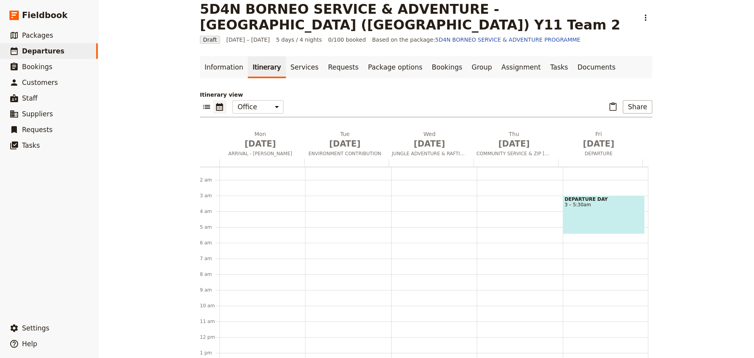
scroll to position [79, 0]
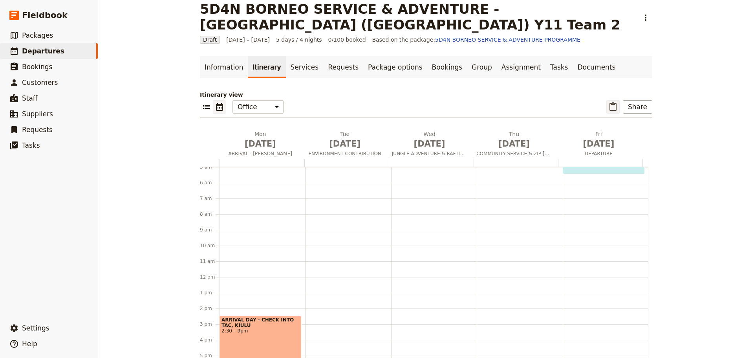
click at [612, 107] on icon "Paste itinerary item" at bounding box center [612, 106] width 9 height 9
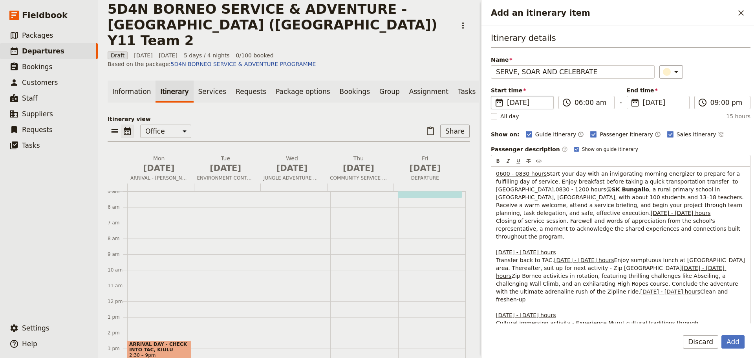
click at [523, 101] on span "[DATE]" at bounding box center [528, 102] width 42 height 9
click at [494, 96] on input "[DATE]" at bounding box center [494, 96] width 0 height 0
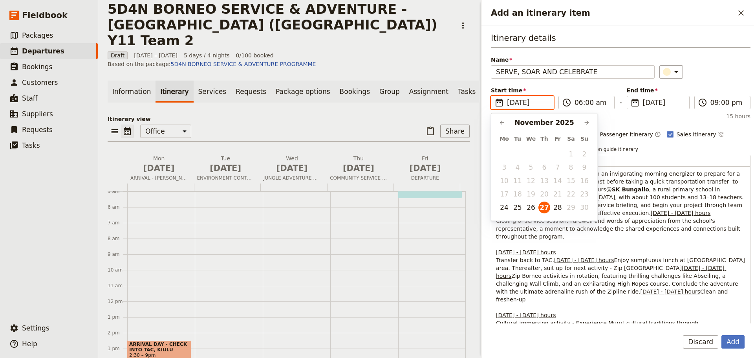
scroll to position [0, 0]
click at [516, 208] on button "25" at bounding box center [518, 207] width 12 height 12
type input "[DATE]"
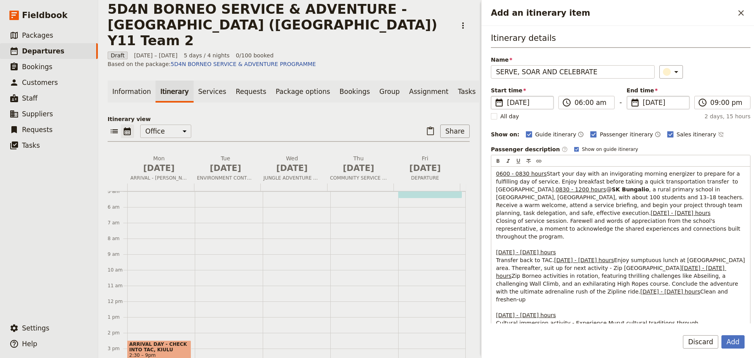
click at [654, 101] on span "[DATE]" at bounding box center [664, 102] width 42 height 9
click at [630, 96] on input "[DATE]" at bounding box center [630, 96] width 0 height 0
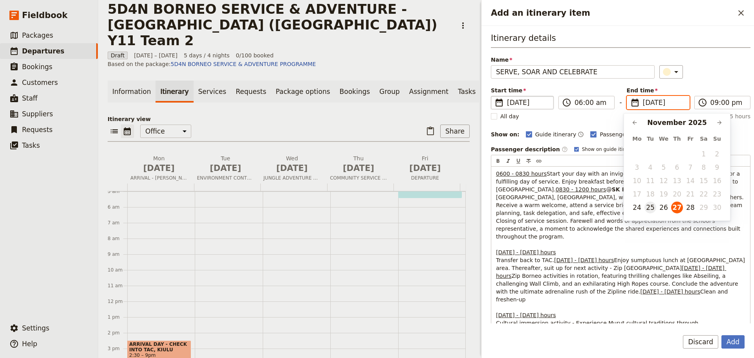
click at [652, 209] on button "25" at bounding box center [651, 207] width 12 height 12
type input "[DATE]"
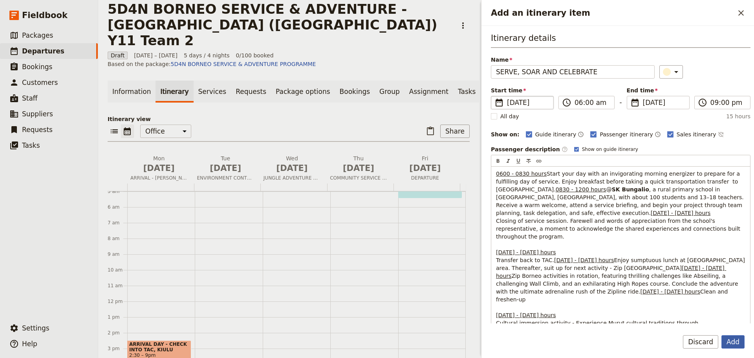
click at [729, 344] on button "Add" at bounding box center [733, 341] width 23 height 13
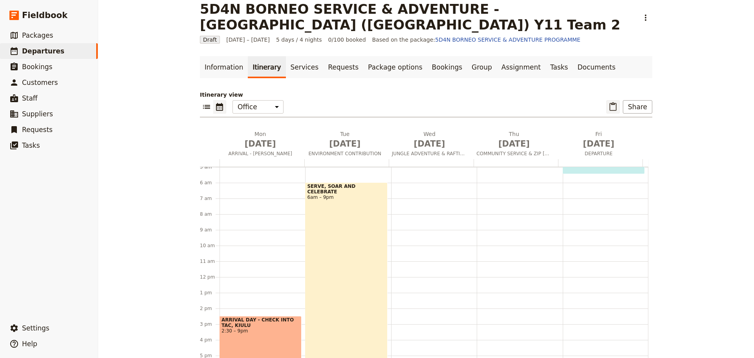
click at [610, 106] on icon "Paste itinerary item" at bounding box center [613, 106] width 7 height 9
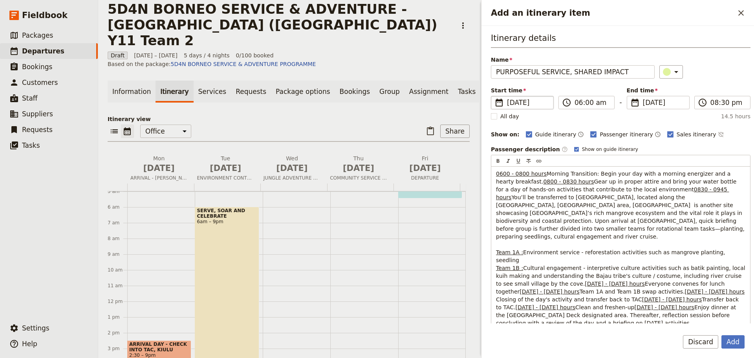
click at [513, 103] on span "[DATE]" at bounding box center [528, 102] width 42 height 9
click at [494, 96] on input "[DATE]" at bounding box center [494, 96] width 0 height 0
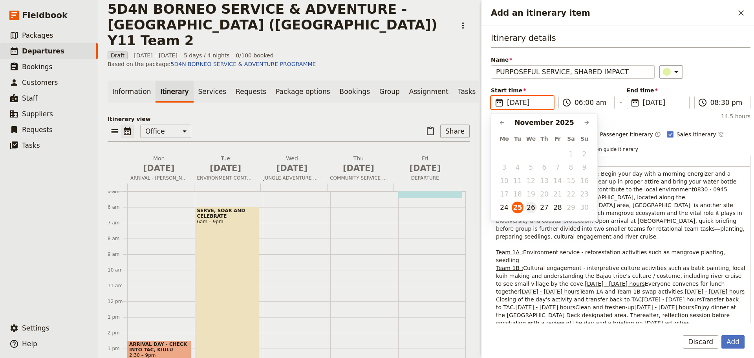
click at [531, 208] on button "26" at bounding box center [531, 207] width 12 height 12
type input "[DATE]"
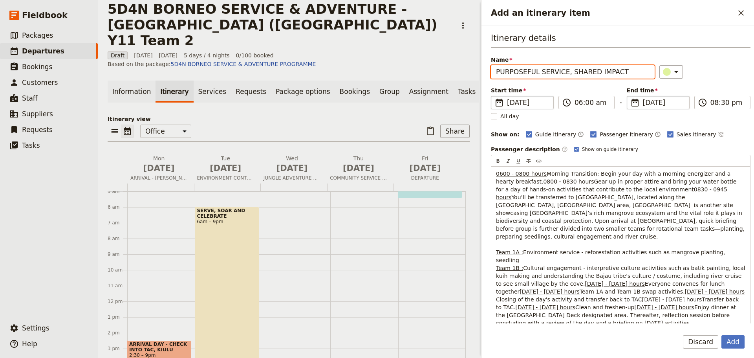
type input "[DATE]"
click at [652, 103] on span "[DATE]" at bounding box center [664, 102] width 42 height 9
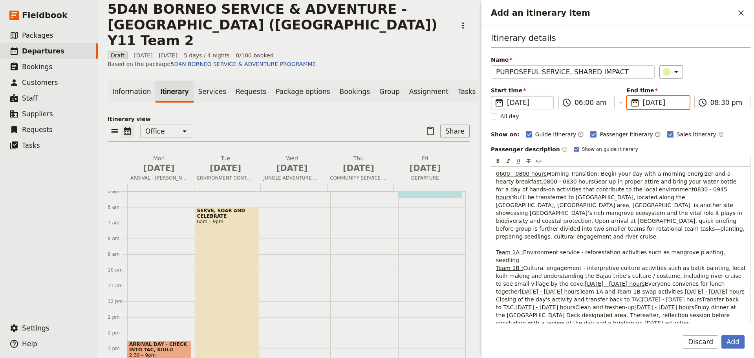
click at [630, 96] on input "[DATE]" at bounding box center [630, 96] width 0 height 0
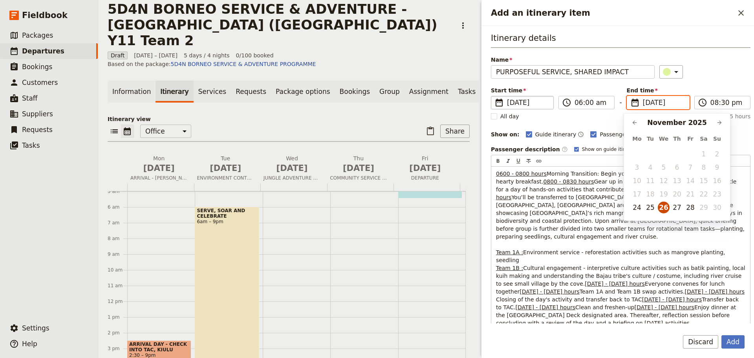
click at [663, 209] on button "26" at bounding box center [664, 207] width 12 height 12
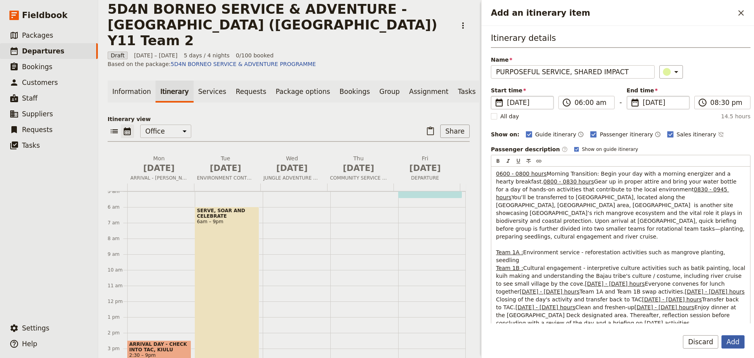
click at [735, 346] on button "Add" at bounding box center [733, 341] width 23 height 13
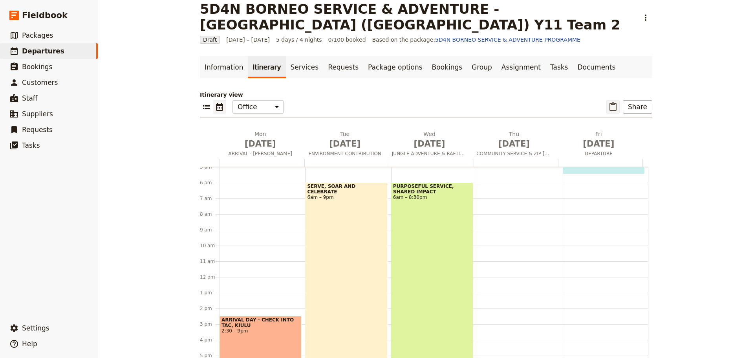
click at [610, 108] on icon "Paste itinerary item" at bounding box center [612, 106] width 9 height 9
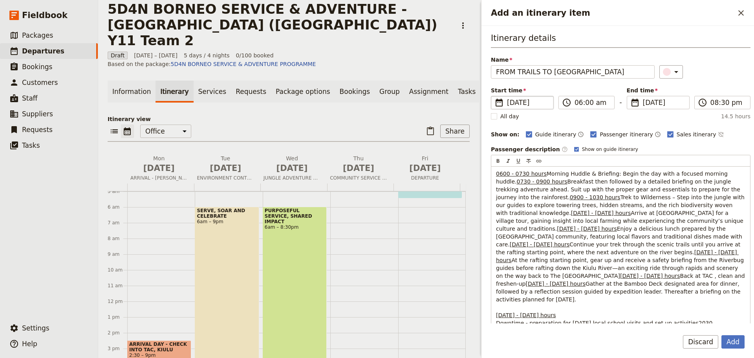
click at [518, 98] on span "[DATE]" at bounding box center [528, 102] width 42 height 9
click at [494, 96] on input "[DATE]" at bounding box center [494, 96] width 0 height 0
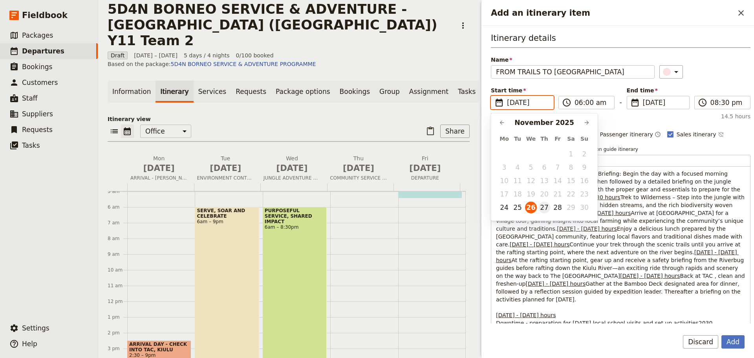
click at [546, 208] on button "27" at bounding box center [544, 207] width 12 height 12
type input "[DATE]"
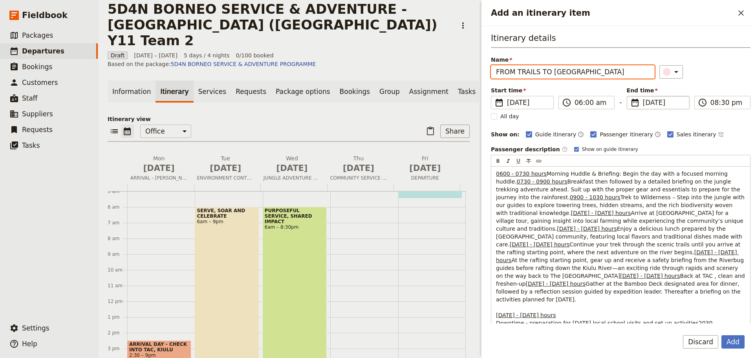
type input "[DATE]"
click at [648, 102] on span "[DATE]" at bounding box center [664, 102] width 42 height 9
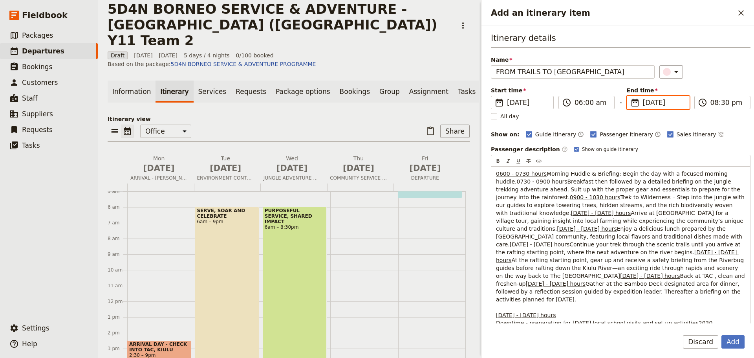
click at [630, 96] on input "[DATE]" at bounding box center [630, 96] width 0 height 0
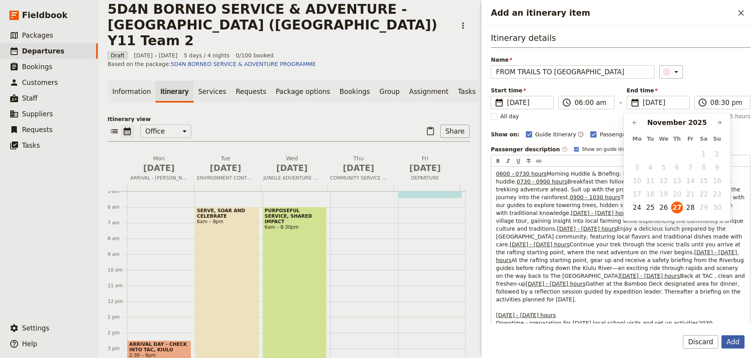
click at [728, 341] on button "Add" at bounding box center [733, 341] width 23 height 13
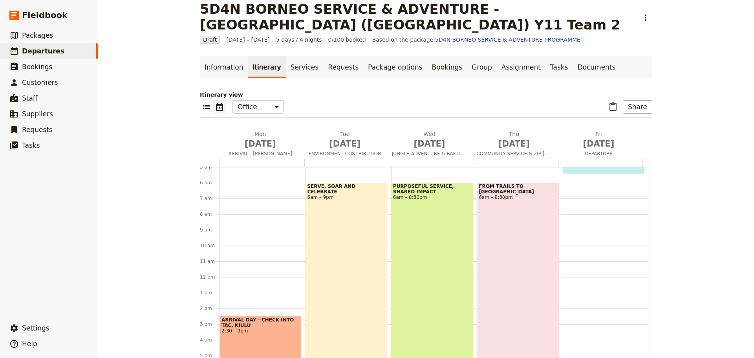
click at [329, 263] on div "SERVE, SOAR AND CELEBRATE 6am – 9pm" at bounding box center [346, 299] width 82 height 235
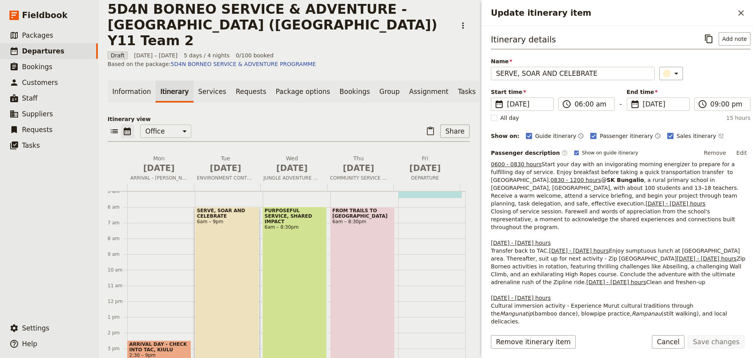
scroll to position [39, 0]
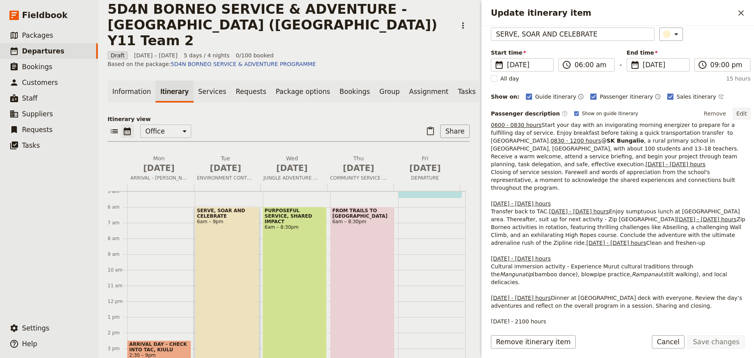
click at [738, 113] on button "Edit" at bounding box center [742, 114] width 18 height 12
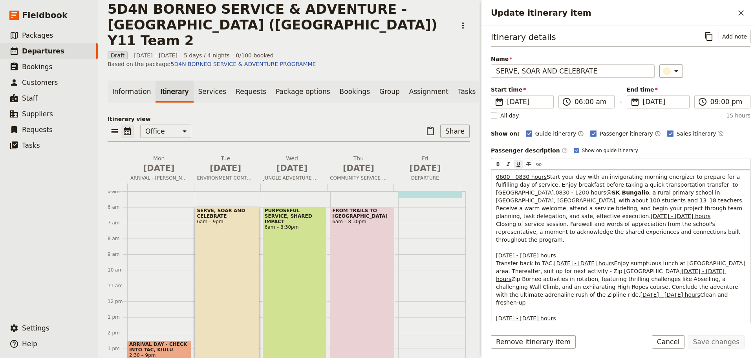
scroll to position [0, 0]
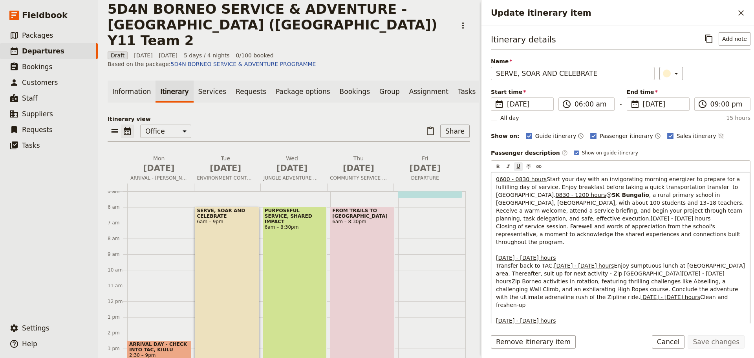
click at [556, 198] on span "0830 - 1200 hours" at bounding box center [581, 195] width 51 height 6
click at [651, 222] on span "[DATE] - [DATE] hours" at bounding box center [681, 218] width 60 height 6
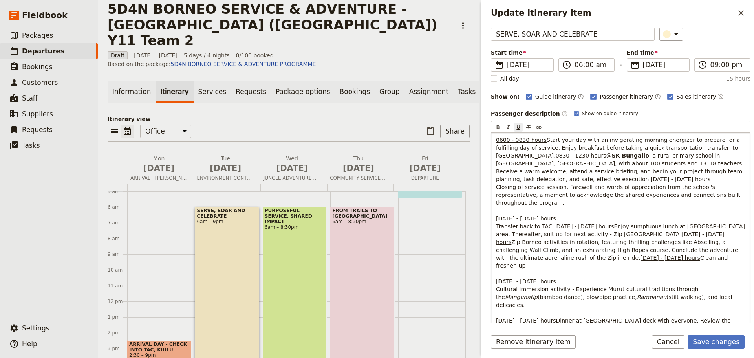
click at [507, 222] on span "[DATE] - [DATE] hours" at bounding box center [526, 218] width 60 height 6
click at [524, 222] on span "[DATE] - [DATE] hours" at bounding box center [526, 218] width 60 height 6
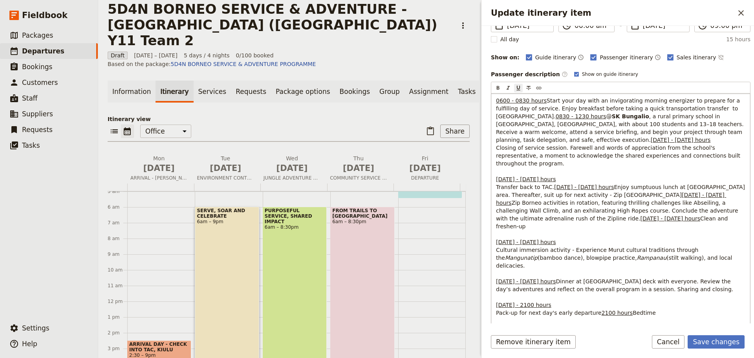
click at [523, 206] on span "[DATE] - [DATE] hours" at bounding box center [611, 199] width 230 height 14
click at [524, 206] on span "[DATE] - [DATE] hours" at bounding box center [611, 199] width 230 height 14
click at [526, 206] on span "[DATE] - [DATE] hours" at bounding box center [611, 199] width 230 height 14
click at [525, 206] on span "[DATE] - [DATE] hours" at bounding box center [611, 199] width 230 height 14
click at [554, 190] on span "[DATE] - [DATE] hours" at bounding box center [584, 187] width 60 height 6
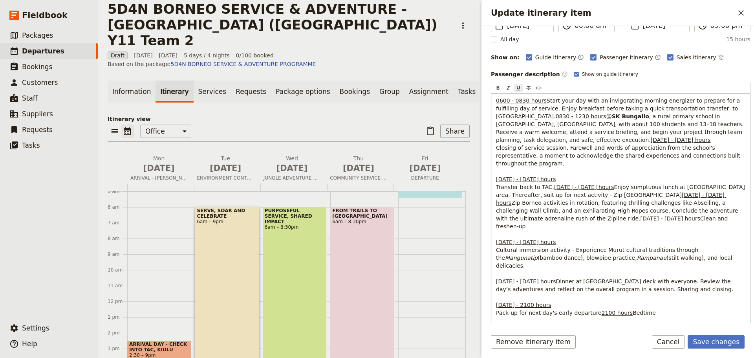
click at [505, 206] on span "[DATE] - [DATE] hours" at bounding box center [611, 199] width 230 height 14
click at [525, 206] on span "[DATE] - [DATE] hours" at bounding box center [611, 199] width 230 height 14
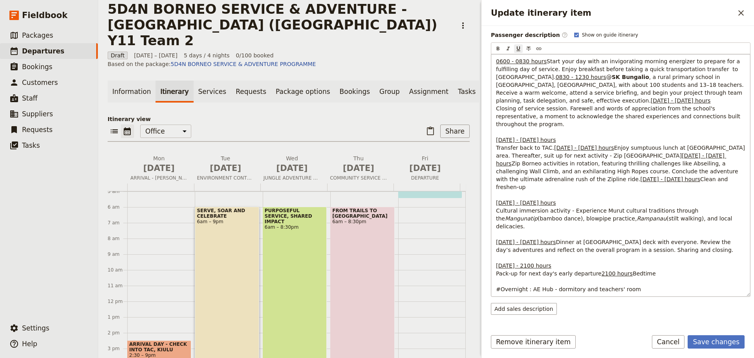
click at [640, 182] on span "[DATE] - [DATE] hours" at bounding box center [670, 179] width 60 height 6
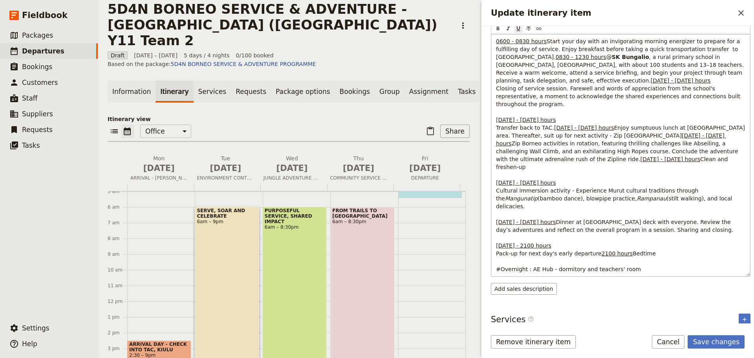
scroll to position [157, 0]
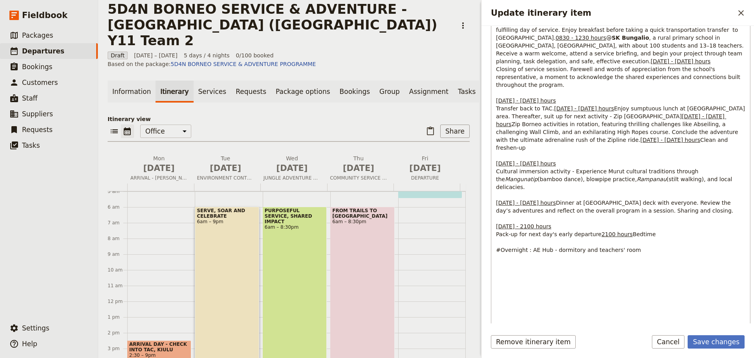
drag, startPoint x: 496, startPoint y: 241, endPoint x: 687, endPoint y: 258, distance: 191.6
click at [687, 254] on p "0600 - 0830 hours Start your day with an invigorating morning energizer to prep…" at bounding box center [620, 136] width 249 height 236
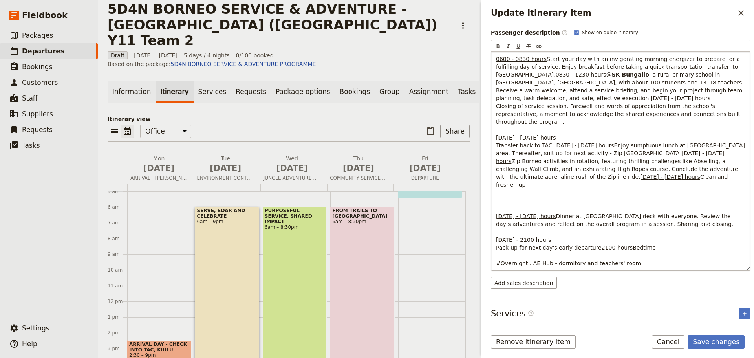
scroll to position [131, 0]
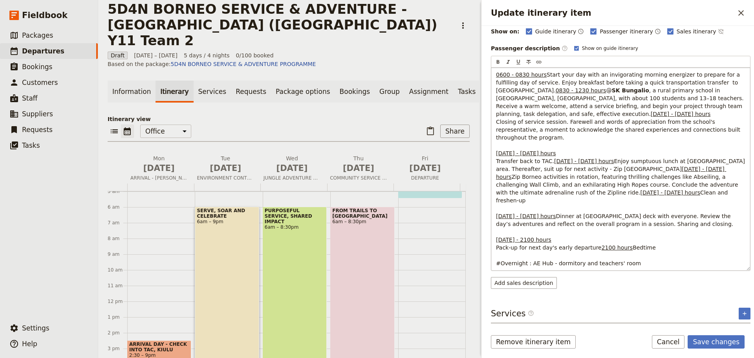
click at [522, 180] on span "[DATE] - [DATE] hours" at bounding box center [611, 173] width 230 height 14
click at [640, 196] on span "[DATE] - [DATE] hours" at bounding box center [670, 192] width 60 height 6
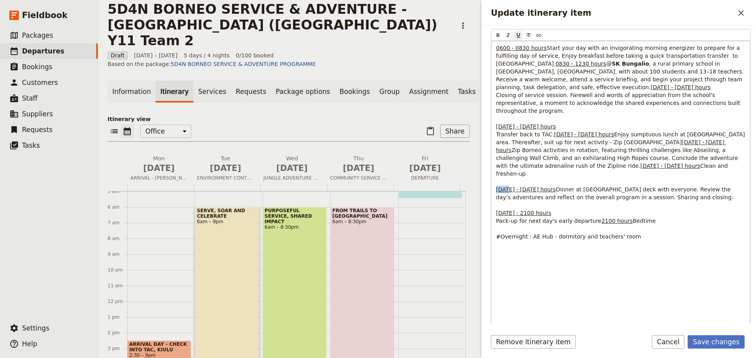
drag, startPoint x: 508, startPoint y: 266, endPoint x: 495, endPoint y: 267, distance: 12.6
click at [495, 267] on div "0600 - 0830 hours Start your day with an invigorating morning energizer to prep…" at bounding box center [620, 197] width 259 height 313
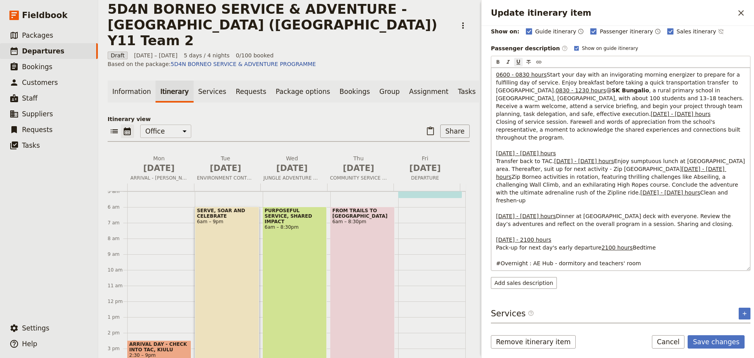
click at [524, 219] on span "[DATE] - [DATE] hours" at bounding box center [526, 216] width 60 height 6
click at [524, 243] on span "[DATE] - 2100 hours" at bounding box center [523, 239] width 55 height 6
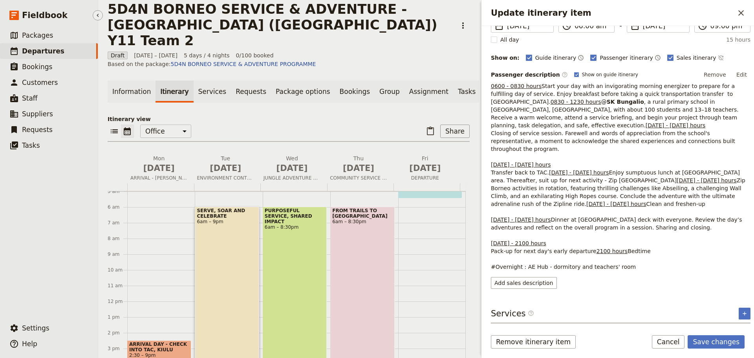
scroll to position [134, 0]
click at [523, 231] on span "Dinner at [GEOGRAPHIC_DATA] deck with everyone. Review the day’s adventures and…" at bounding box center [617, 223] width 253 height 14
click at [677, 178] on span "[DATE] - [DATE] hours" at bounding box center [707, 180] width 60 height 6
click at [739, 69] on button "Edit" at bounding box center [742, 75] width 18 height 12
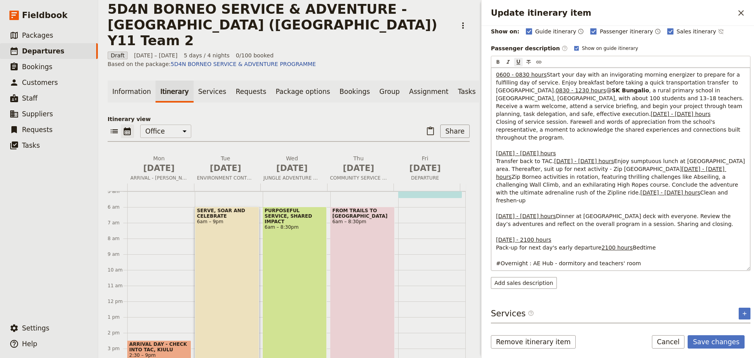
scroll to position [173, 0]
click at [640, 196] on span "[DATE] - [DATE] hours" at bounding box center [670, 192] width 60 height 6
click at [524, 166] on span "[DATE] - [DATE] hours" at bounding box center [611, 173] width 230 height 14
click at [640, 196] on span "[DATE] - [DATE] hours" at bounding box center [670, 192] width 60 height 6
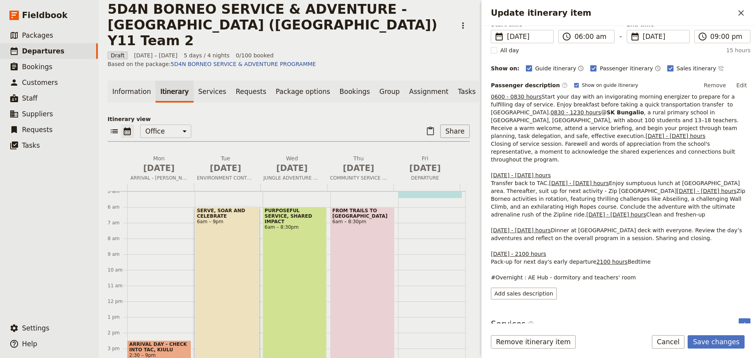
scroll to position [55, 0]
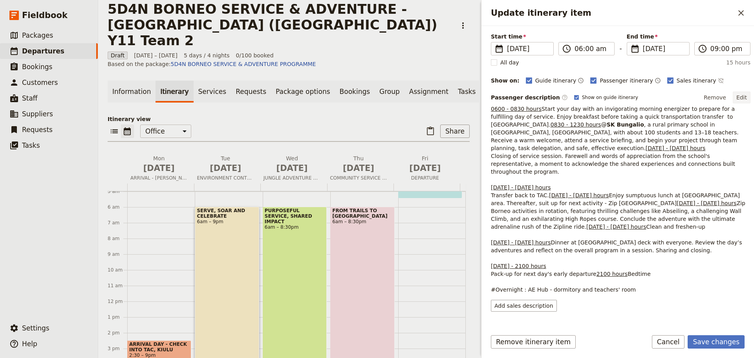
click at [733, 96] on button "Edit" at bounding box center [742, 98] width 18 height 12
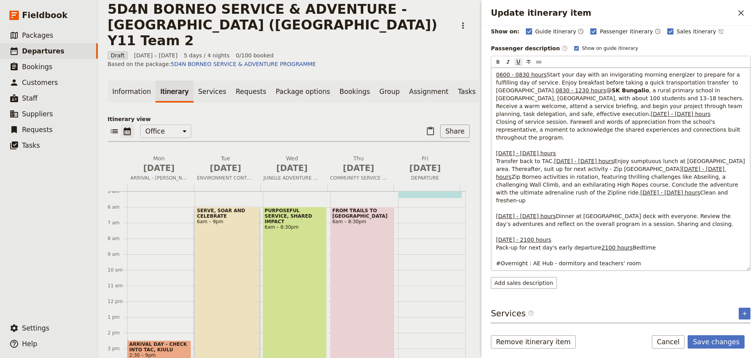
scroll to position [214, 0]
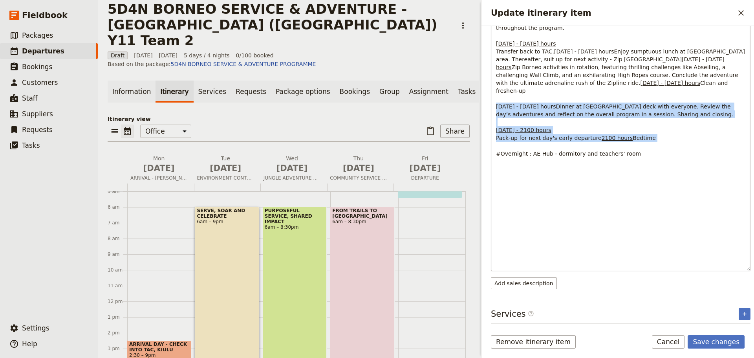
drag, startPoint x: 497, startPoint y: 183, endPoint x: 592, endPoint y: 247, distance: 113.9
click at [592, 157] on p "0600 - 0830 hours Start your day with an invigorating morning energizer to prep…" at bounding box center [620, 59] width 249 height 196
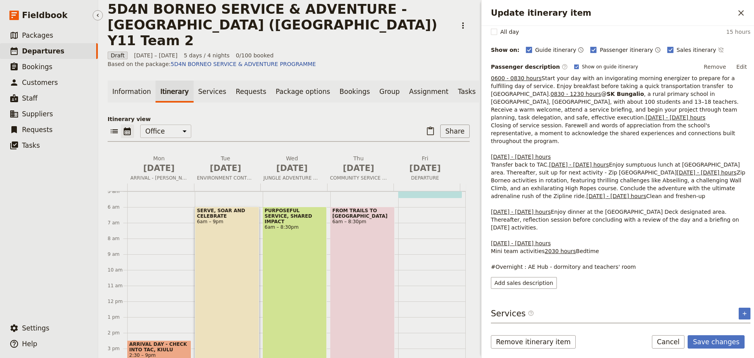
scroll to position [134, 0]
click at [707, 341] on button "Save changes" at bounding box center [716, 341] width 57 height 13
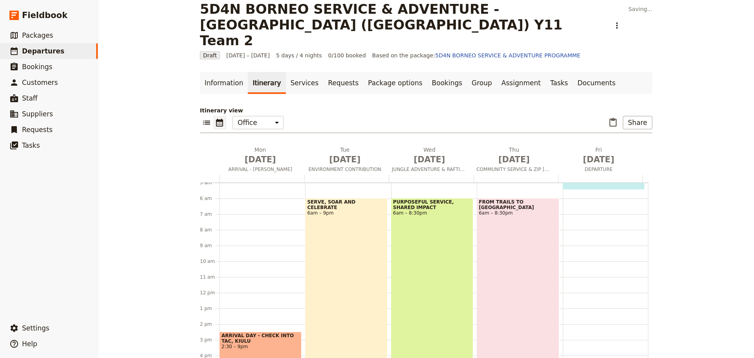
scroll to position [94, 0]
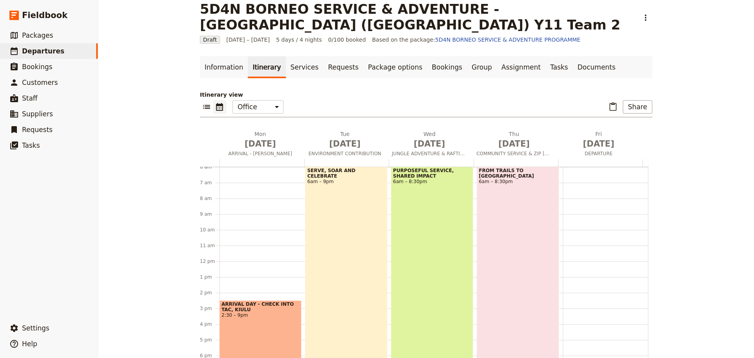
click at [340, 231] on div "SERVE, SOAR AND CELEBRATE 6am – 9pm" at bounding box center [346, 284] width 82 height 235
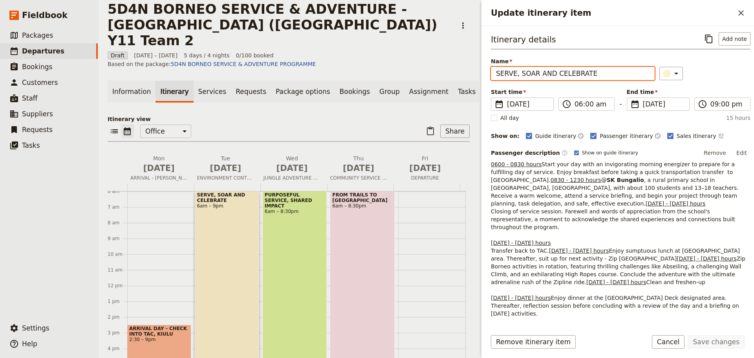
click at [592, 73] on input "SERVE, SOAR AND CELEBRATE" at bounding box center [573, 73] width 164 height 13
type input "SERVE, SOAR AND BREAKING LIMITS"
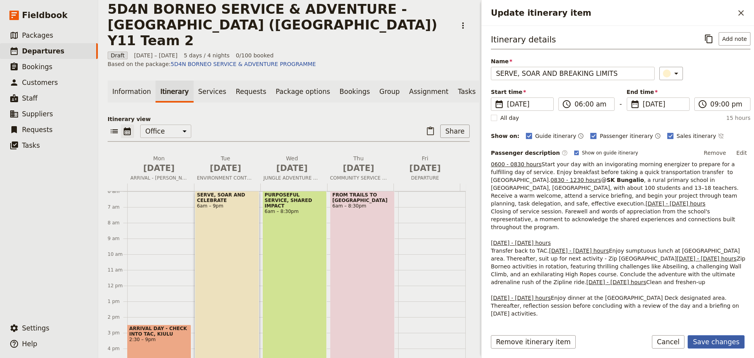
click at [721, 341] on button "Save changes" at bounding box center [716, 341] width 57 height 13
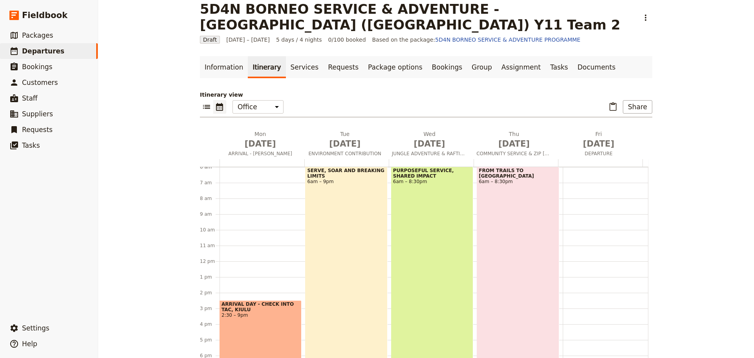
click at [407, 236] on div "PURPOSEFUL SERVICE, SHARED IMPACT 6am – 8:30pm" at bounding box center [432, 280] width 82 height 227
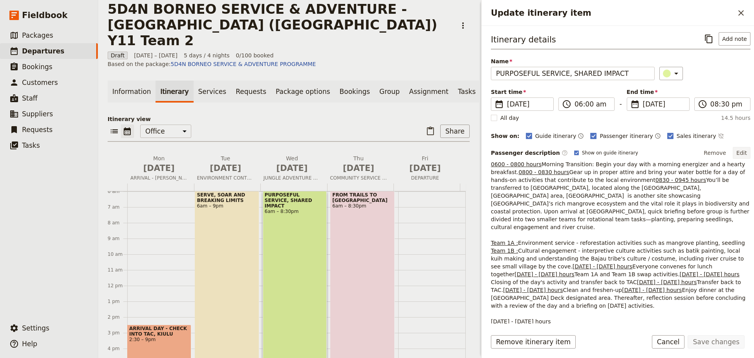
click at [737, 153] on button "Edit" at bounding box center [742, 153] width 18 height 12
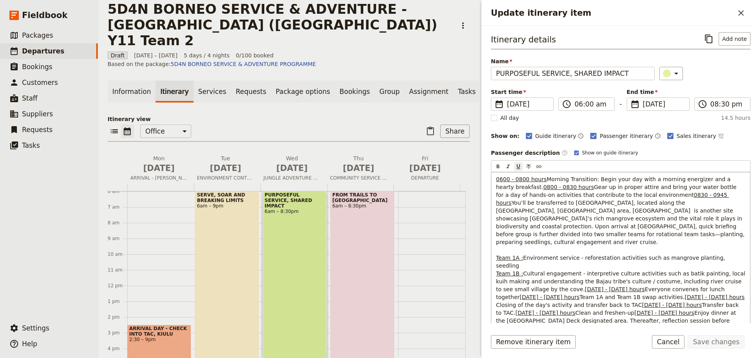
click at [513, 261] on span "Team 1A :" at bounding box center [509, 258] width 27 height 6
click at [513, 277] on span "Team 1B :" at bounding box center [509, 273] width 27 height 6
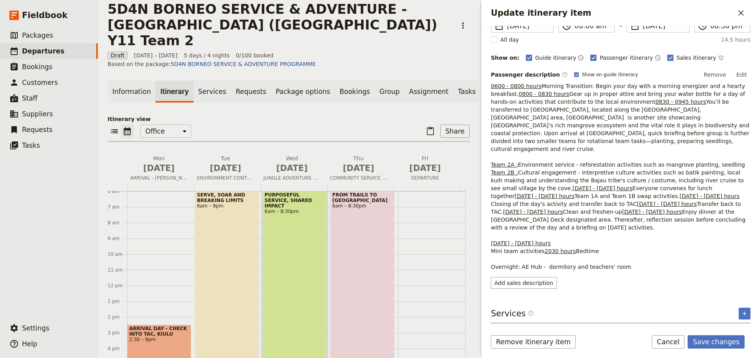
scroll to position [78, 0]
click at [736, 75] on button "Edit" at bounding box center [742, 75] width 18 height 12
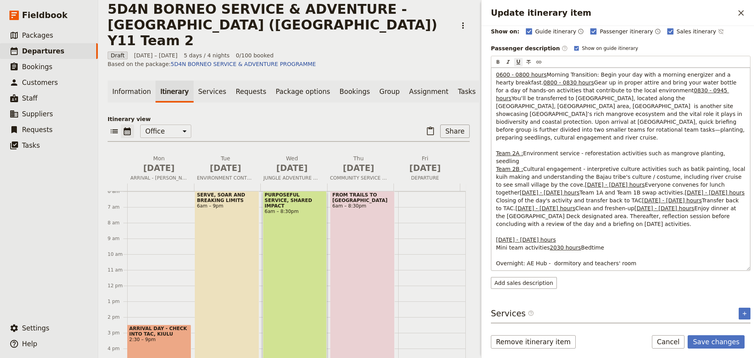
scroll to position [261, 0]
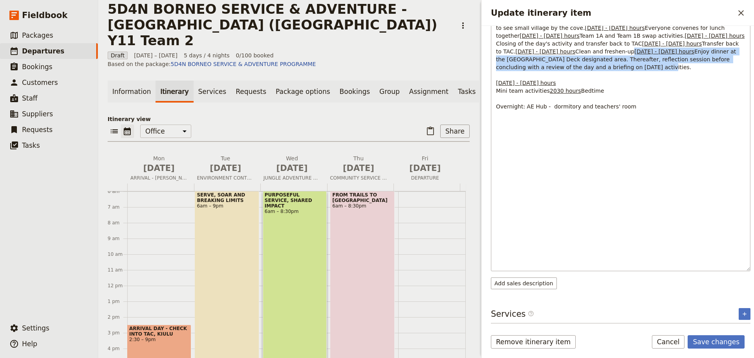
drag, startPoint x: 655, startPoint y: 201, endPoint x: 494, endPoint y: 187, distance: 161.7
click at [494, 187] on div "0600 - 0800 hours Morning Transition: Begin your day with a morning energizer a…" at bounding box center [620, 91] width 259 height 360
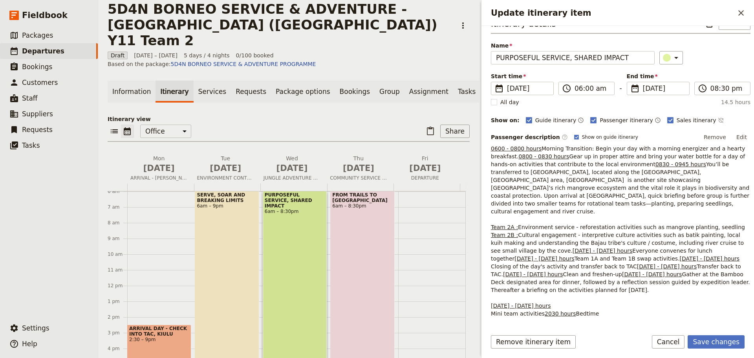
scroll to position [0, 0]
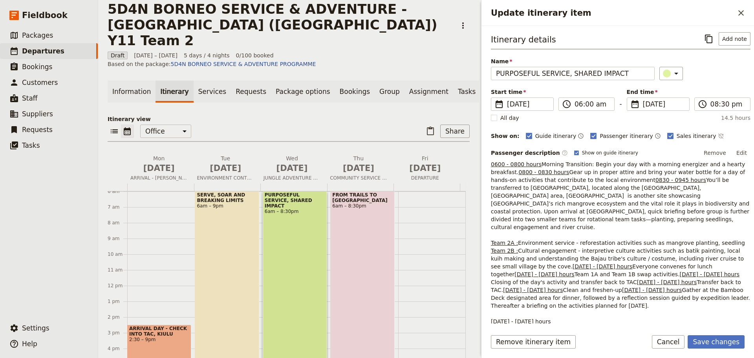
click at [736, 152] on button "Edit" at bounding box center [742, 153] width 18 height 12
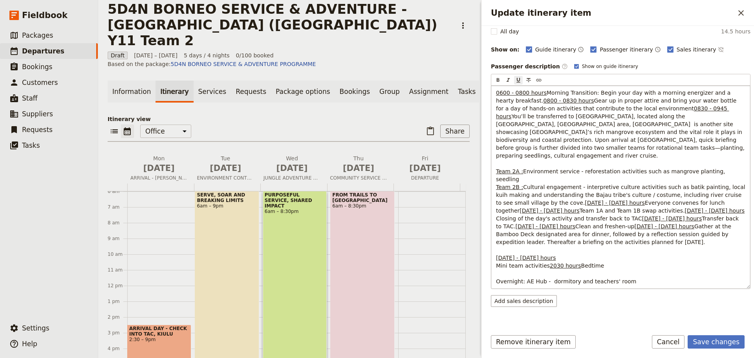
scroll to position [196, 0]
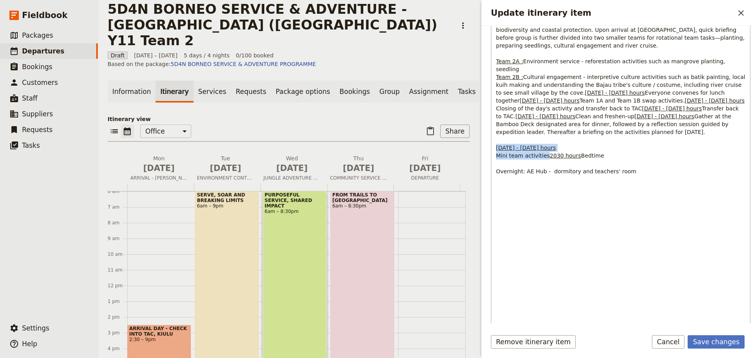
drag, startPoint x: 557, startPoint y: 288, endPoint x: 492, endPoint y: 279, distance: 66.2
click at [492, 279] on div "0600 - 0800 hours Morning Transition: Begin your day with a morning energizer a…" at bounding box center [620, 156] width 259 height 360
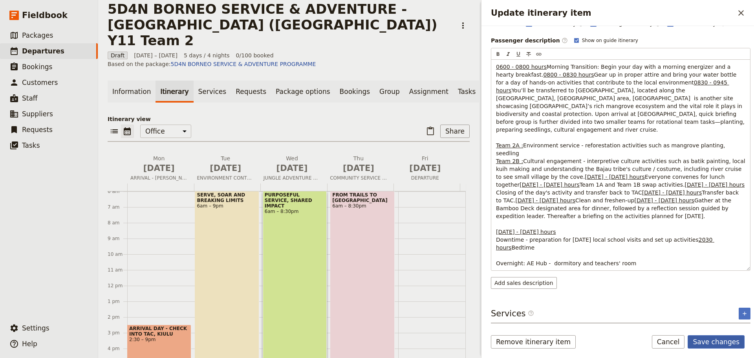
click at [721, 342] on button "Save changes" at bounding box center [716, 341] width 57 height 13
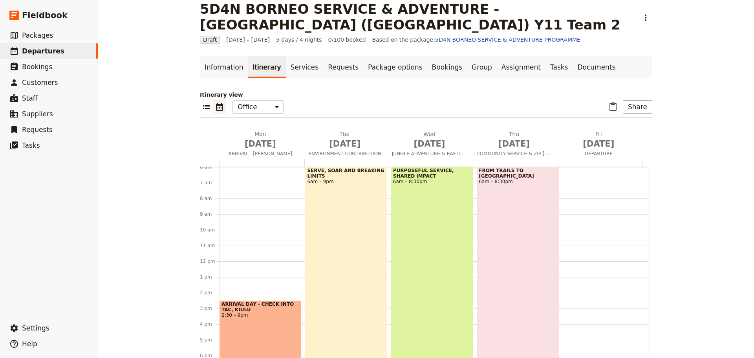
click at [508, 276] on div "FROM TRAILS TO RAPIDS 6am – 8:30pm" at bounding box center [518, 280] width 82 height 227
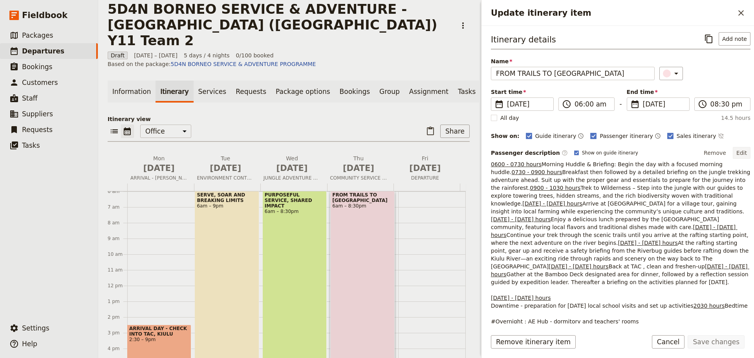
click at [738, 152] on button "Edit" at bounding box center [742, 153] width 18 height 12
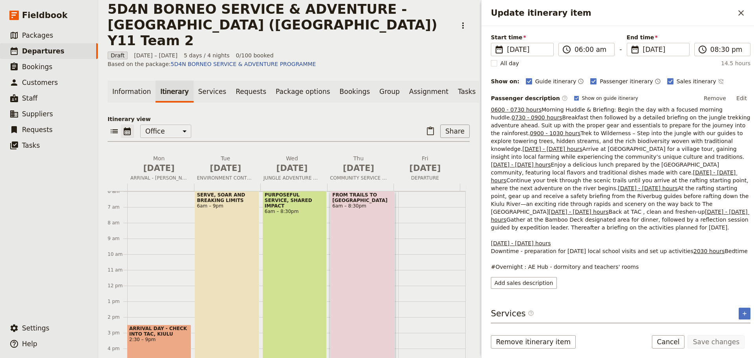
scroll to position [55, 0]
click at [739, 93] on button "Edit" at bounding box center [742, 98] width 18 height 12
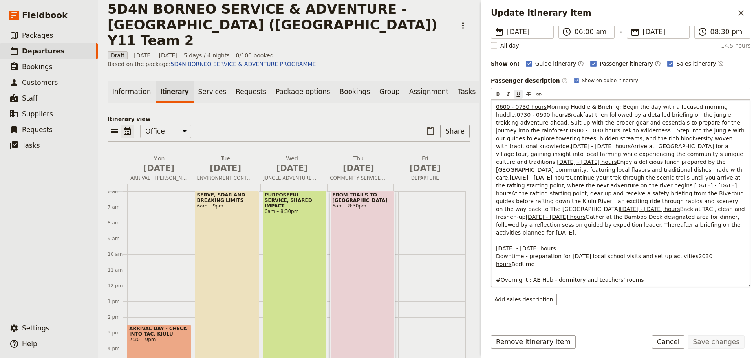
scroll to position [212, 0]
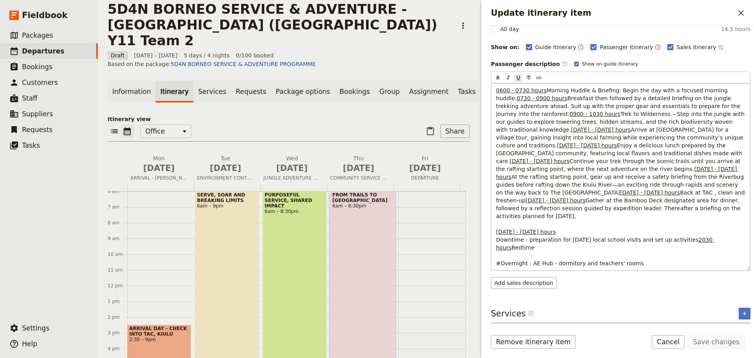
click at [620, 189] on span "[DATE] - [DATE] hours" at bounding box center [650, 192] width 60 height 6
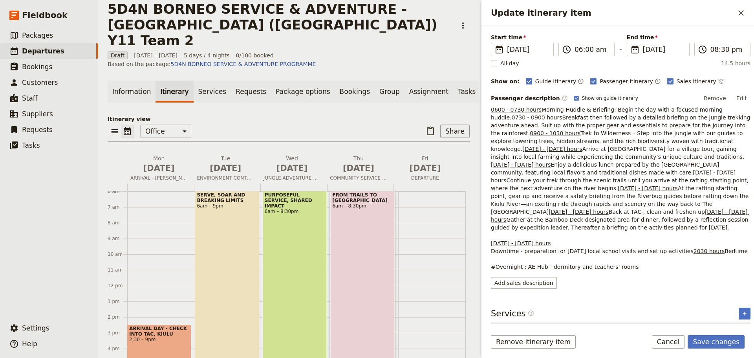
scroll to position [55, 0]
click at [738, 99] on button "Edit" at bounding box center [742, 98] width 18 height 12
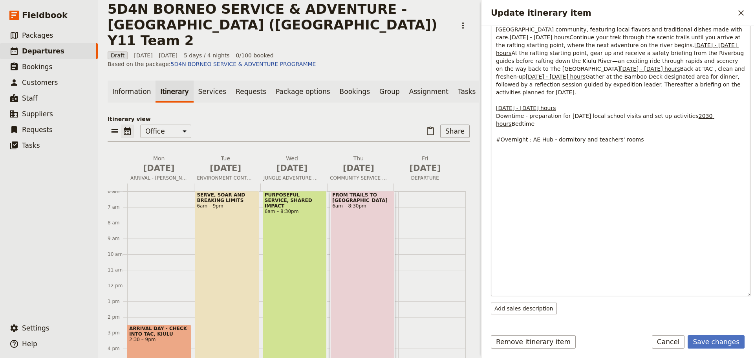
scroll to position [187, 0]
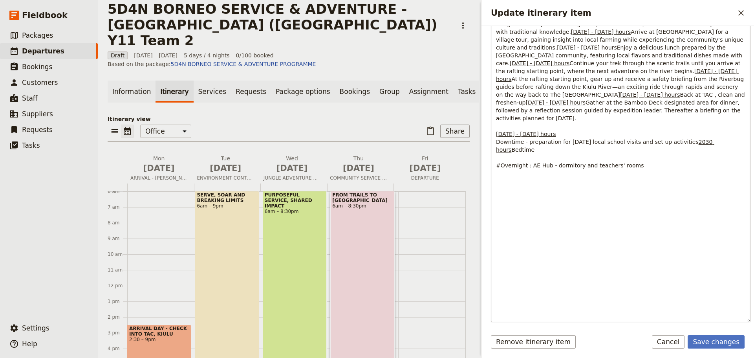
drag, startPoint x: 496, startPoint y: 211, endPoint x: 496, endPoint y: 235, distance: 24.4
click at [496, 235] on div "0600 - 0730 hours Morning Huddle & Briefing: Begin the day with a focused morni…" at bounding box center [620, 153] width 259 height 336
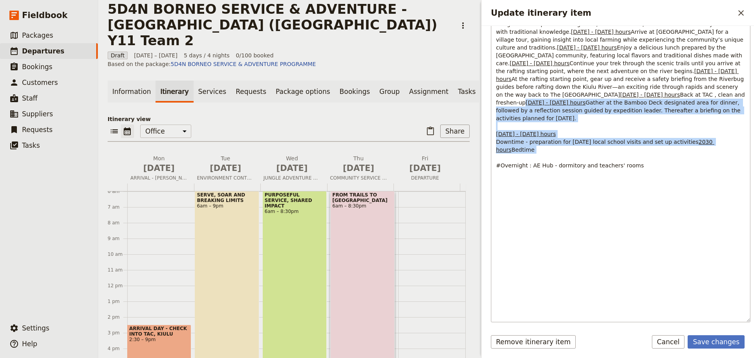
drag, startPoint x: 540, startPoint y: 297, endPoint x: 495, endPoint y: 236, distance: 76.1
click at [495, 236] on div "0600 - 0730 hours Morning Huddle & Briefing: Begin the day with a focused morni…" at bounding box center [620, 153] width 259 height 336
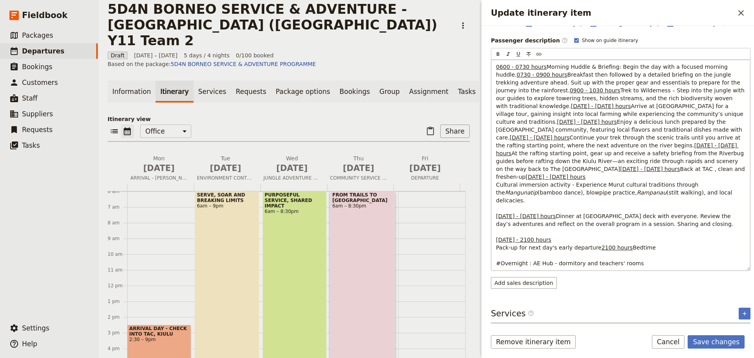
scroll to position [269, 0]
click at [706, 342] on button "Save changes" at bounding box center [716, 341] width 57 height 13
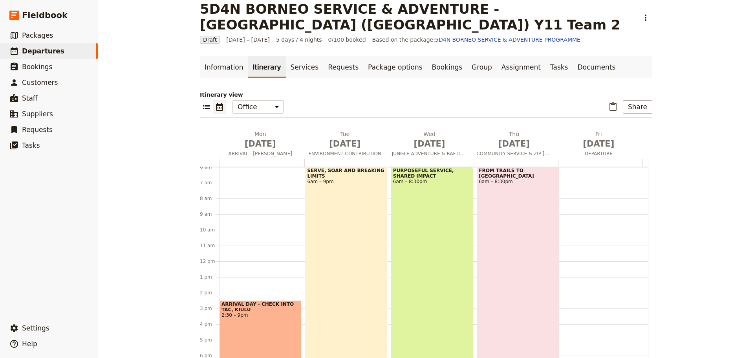
click at [493, 172] on span "FROM TRAILS TO [GEOGRAPHIC_DATA]" at bounding box center [518, 173] width 78 height 11
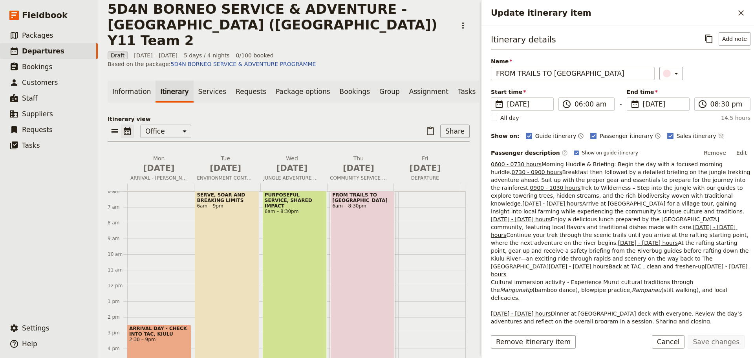
click at [735, 152] on button "Edit" at bounding box center [742, 153] width 18 height 12
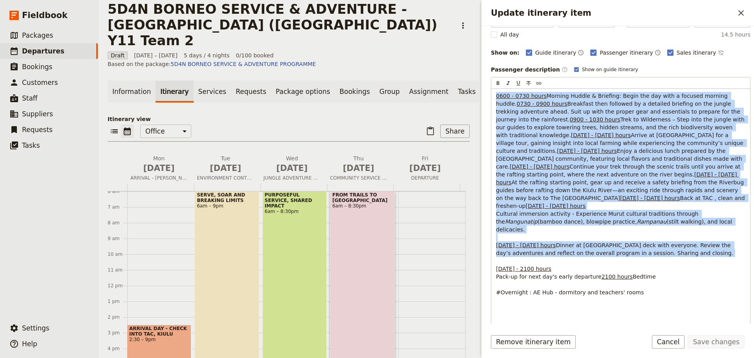
scroll to position [269, 0]
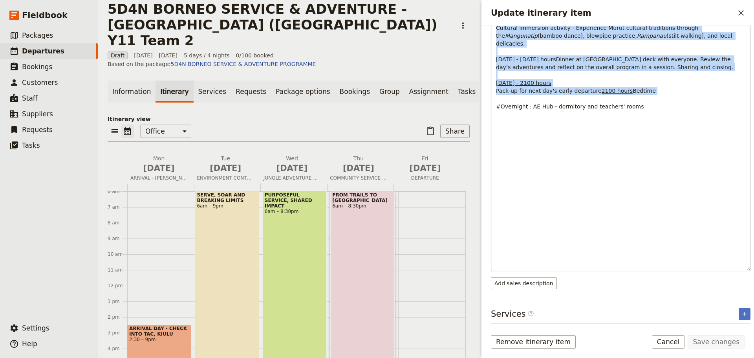
drag, startPoint x: 495, startPoint y: 177, endPoint x: 640, endPoint y: 249, distance: 161.8
click at [640, 249] on div "0600 - 0730 hours Morning Huddle & Briefing: Begin the day with a focused morni…" at bounding box center [620, 87] width 259 height 368
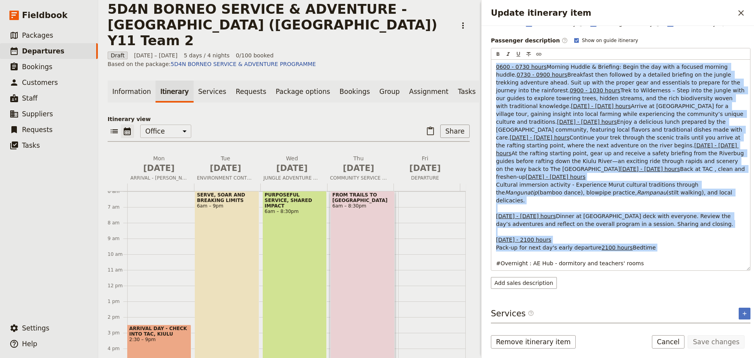
copy p "2892 - 8468 lorem Ipsumdo Sitame & Consecte: Adipi eli sed doei t incidid utlab…"
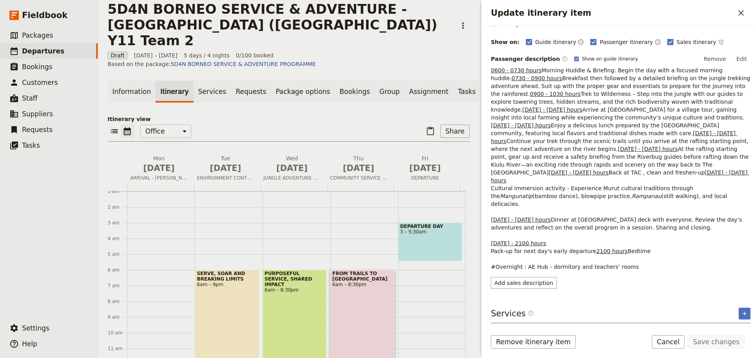
scroll to position [0, 0]
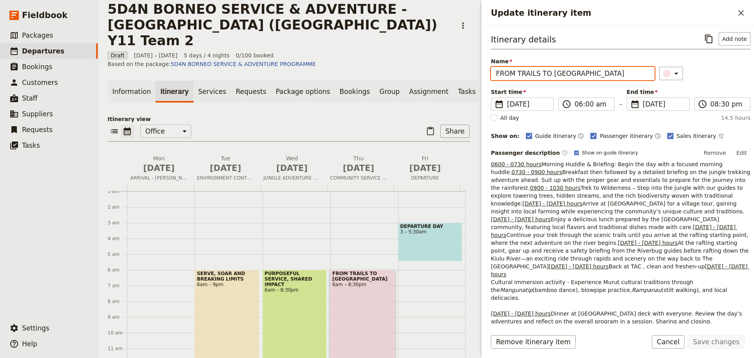
click at [582, 71] on input "FROM TRAILS TO [GEOGRAPHIC_DATA]" at bounding box center [573, 73] width 164 height 13
drag, startPoint x: 585, startPoint y: 75, endPoint x: 516, endPoint y: 72, distance: 68.8
click at [516, 72] on input "FROM TRAILS TO [GEOGRAPHIC_DATA]" at bounding box center [573, 73] width 164 height 13
type input "FROM RIVER TRAILS TO CULTURE TALES"
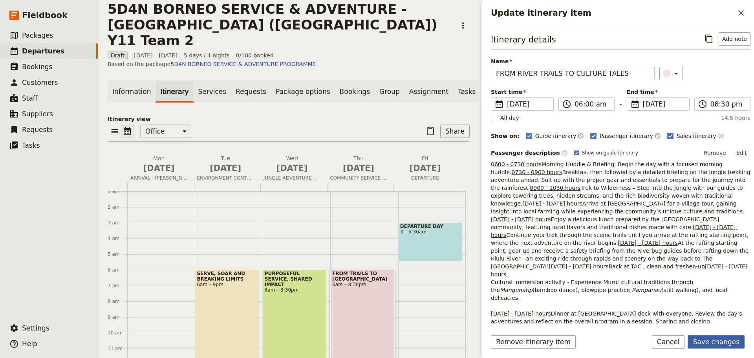
click at [723, 346] on button "Save changes" at bounding box center [716, 341] width 57 height 13
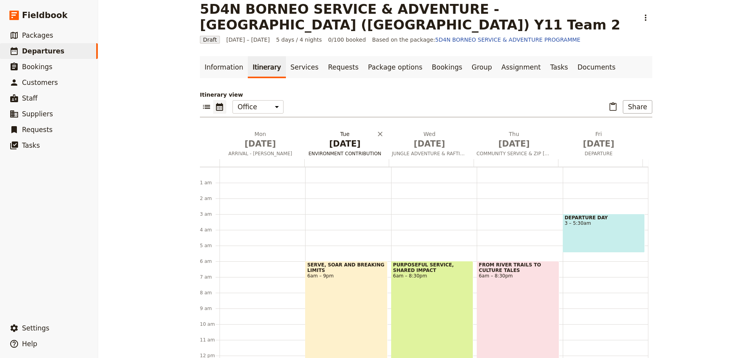
click at [347, 154] on span "ENVIRONMENT CONTRIBUTION" at bounding box center [344, 153] width 81 height 6
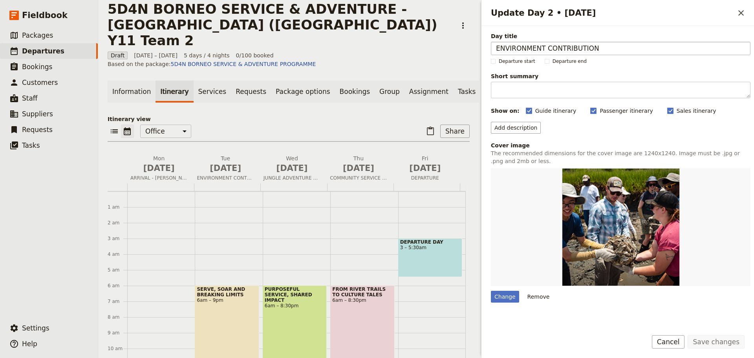
drag, startPoint x: 609, startPoint y: 48, endPoint x: 492, endPoint y: 53, distance: 116.8
click at [492, 53] on input "ENVIRONMENT CONTRIBUTION" at bounding box center [621, 48] width 260 height 13
type input "c"
type input "COMMUNITY SERVICE & ZIP [GEOGRAPHIC_DATA]"
click at [496, 299] on div "Change" at bounding box center [505, 297] width 28 height 12
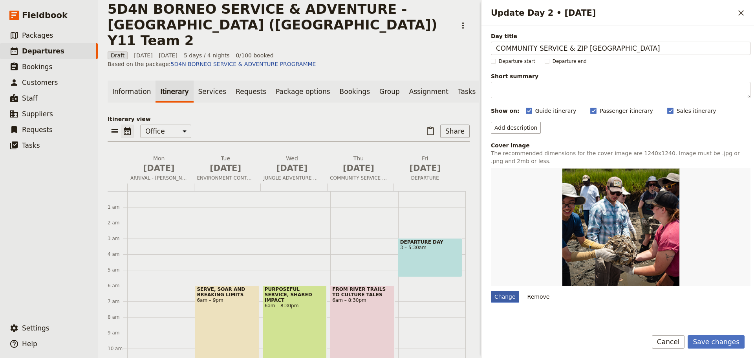
click at [491, 291] on input "Change" at bounding box center [491, 290] width 0 height 0
type input "C:\fakepath\Untitled design.png"
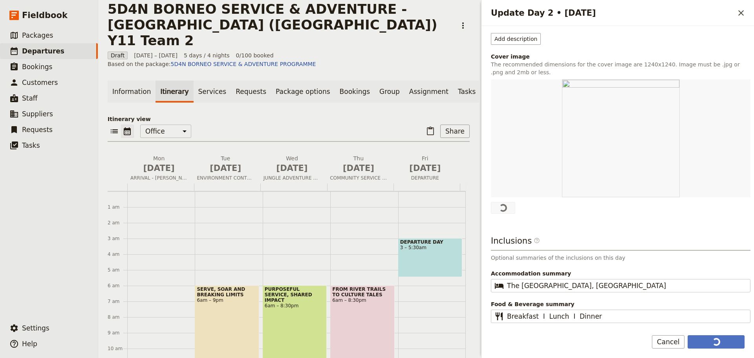
scroll to position [87, 0]
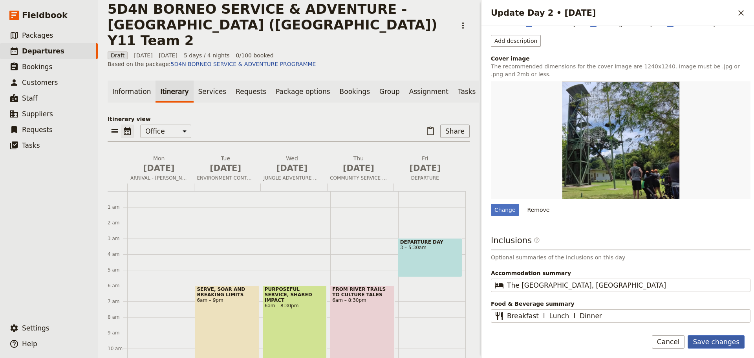
click at [706, 343] on button "Save changes" at bounding box center [716, 341] width 57 height 13
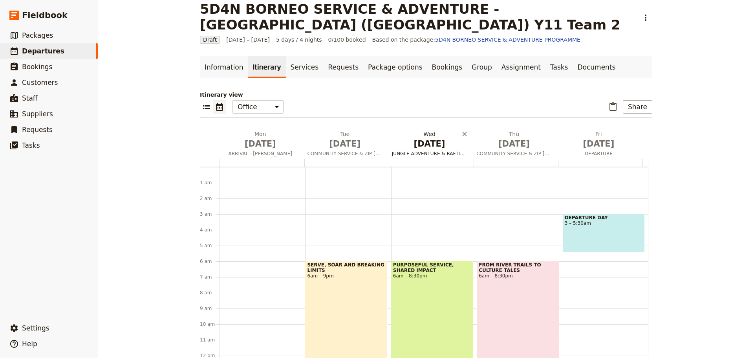
click at [429, 154] on span "JUNGLE ADVENTURE & RAFTING" at bounding box center [429, 153] width 81 height 6
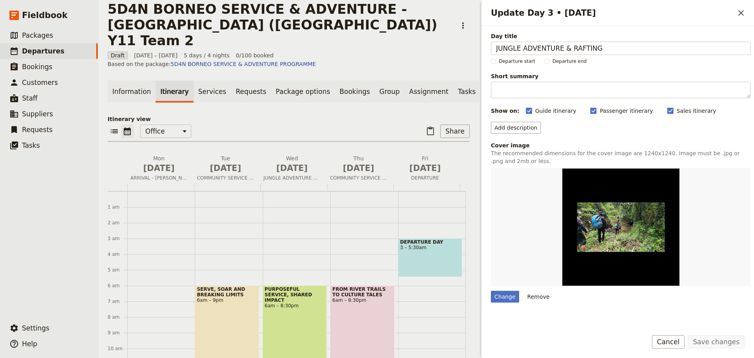
drag, startPoint x: 606, startPoint y: 44, endPoint x: 487, endPoint y: 49, distance: 118.3
click at [487, 49] on div "Day title JUNGLE ADVENTURE & RAFTING Departure start Departure end Short summar…" at bounding box center [618, 174] width 273 height 297
type input "ENVIRONMENT CONTRIBUTION"
click at [511, 298] on div "Change" at bounding box center [505, 297] width 28 height 12
click at [491, 291] on input "Change" at bounding box center [491, 290] width 0 height 0
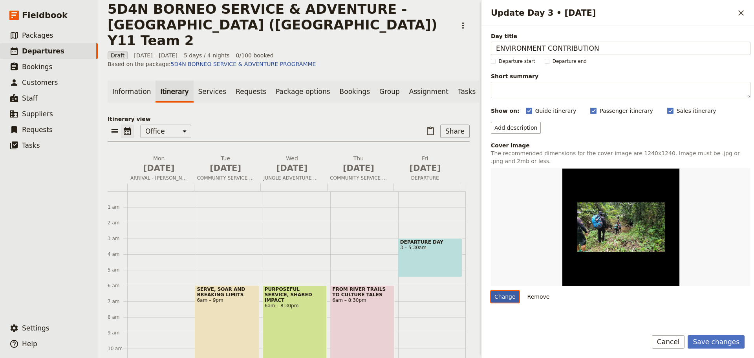
type input "C:\fakepath\oysterreefbag.png"
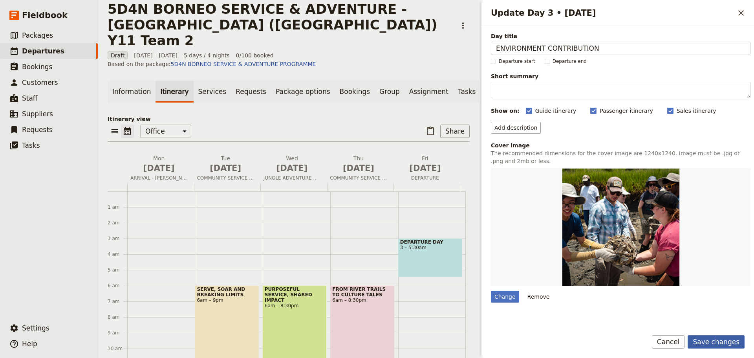
click at [729, 343] on button "Save changes" at bounding box center [716, 341] width 57 height 13
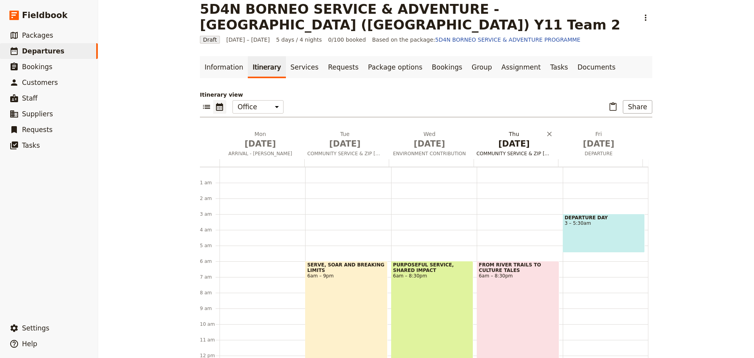
click at [507, 152] on span "COMMUNITY SERVICE & ZIP [GEOGRAPHIC_DATA]" at bounding box center [513, 153] width 81 height 6
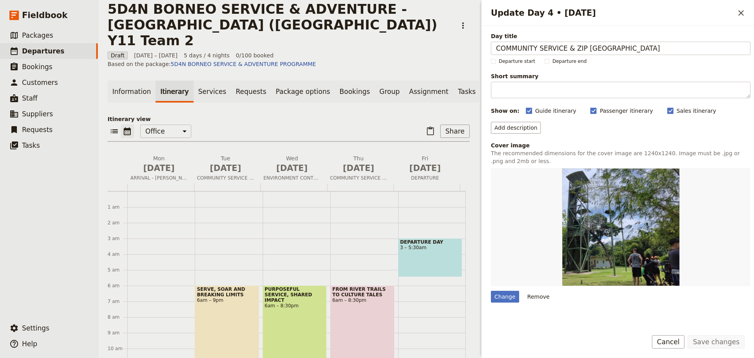
drag, startPoint x: 612, startPoint y: 47, endPoint x: 483, endPoint y: 46, distance: 128.0
click at [483, 46] on div "Day title COMMUNITY SERVICE & ZIP [GEOGRAPHIC_DATA] Departure start Departure e…" at bounding box center [618, 174] width 273 height 297
type input "JUNGLE ADVENTURE & RAFTING"
click at [702, 343] on button "Save changes" at bounding box center [716, 341] width 57 height 13
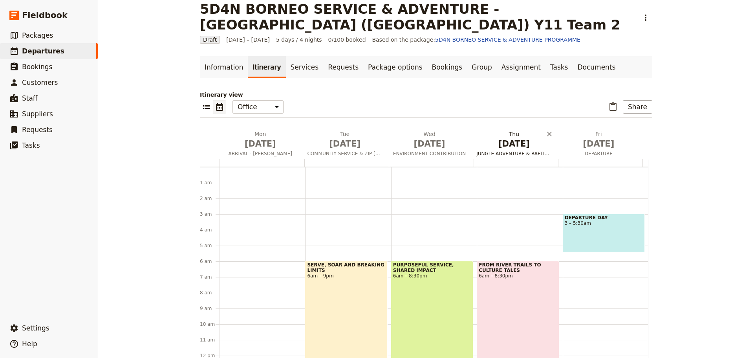
click at [516, 153] on span "JUNGLE ADVENTURE & RAFTING" at bounding box center [513, 153] width 81 height 6
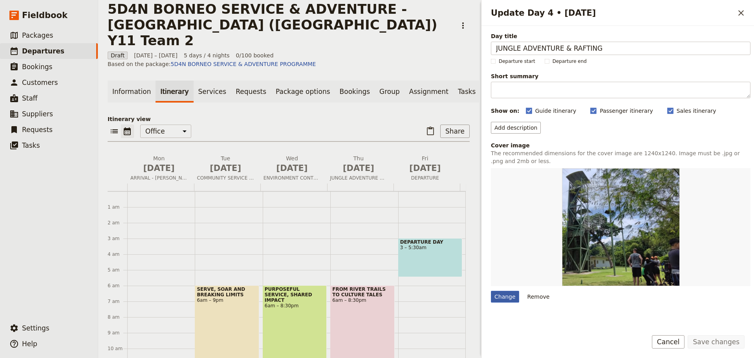
click at [510, 299] on div "Change" at bounding box center [505, 297] width 28 height 12
click at [491, 291] on input "Change" at bounding box center [491, 290] width 0 height 0
type input "C:\fakepath\Kiriman Instagram Sukan Kolaj Sukan Larian [PERSON_NAME] Merah.jpg"
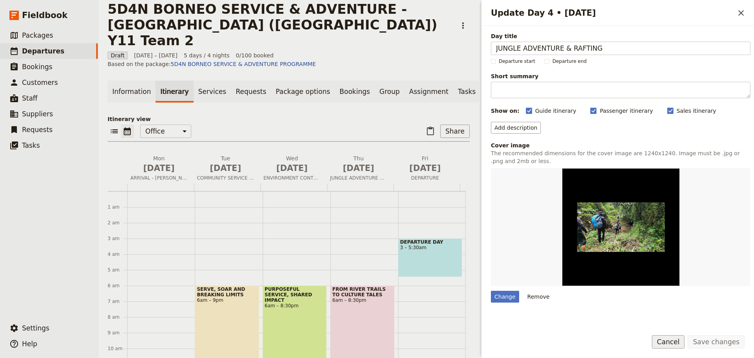
click at [675, 346] on button "Cancel" at bounding box center [668, 341] width 33 height 13
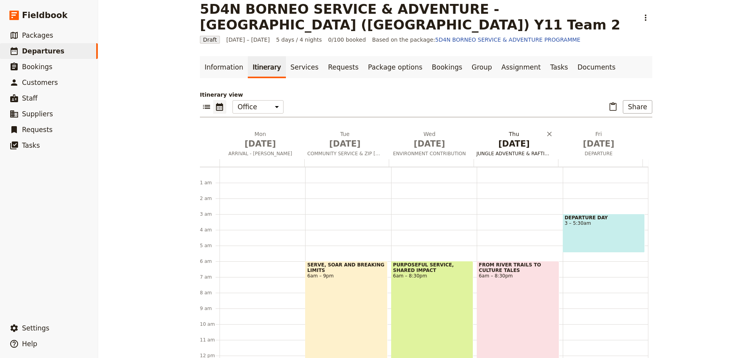
click at [512, 155] on span "JUNGLE ADVENTURE & RAFTING" at bounding box center [513, 153] width 81 height 6
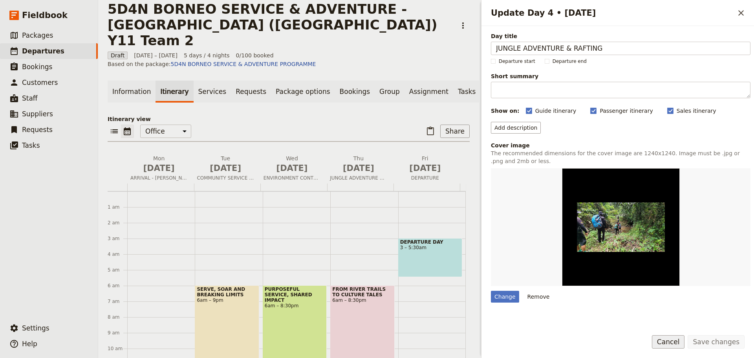
click at [676, 344] on button "Cancel" at bounding box center [668, 341] width 33 height 13
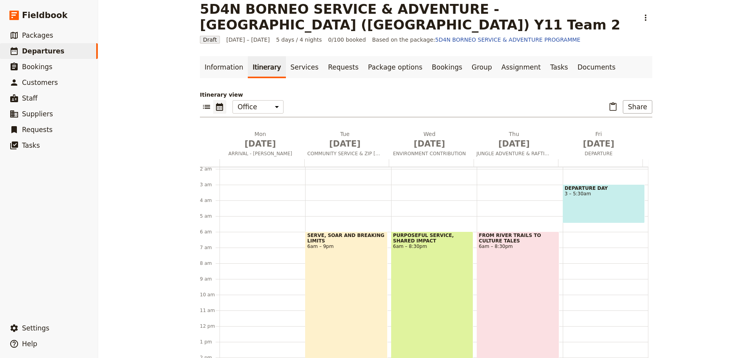
scroll to position [0, 0]
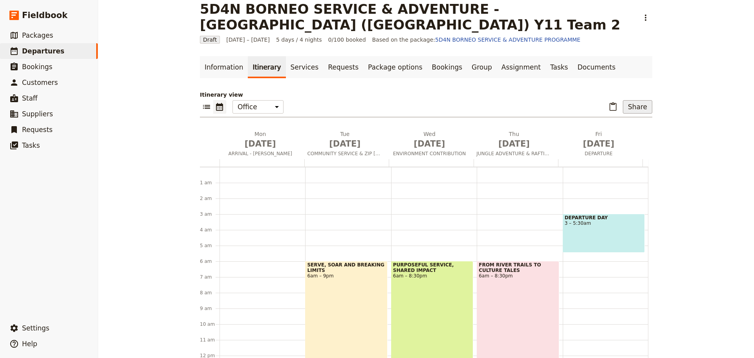
click at [634, 111] on button "Share" at bounding box center [637, 106] width 29 height 13
click at [625, 137] on span "Passenger itinerary" at bounding box center [617, 135] width 53 height 8
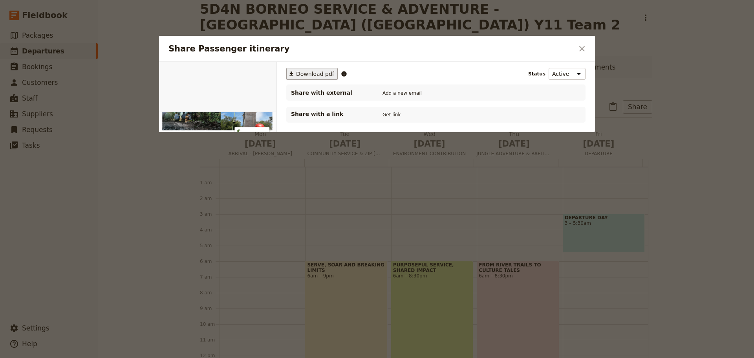
click at [307, 73] on span "Download pdf" at bounding box center [315, 74] width 38 height 8
click at [580, 51] on icon "Close dialog" at bounding box center [581, 48] width 9 height 9
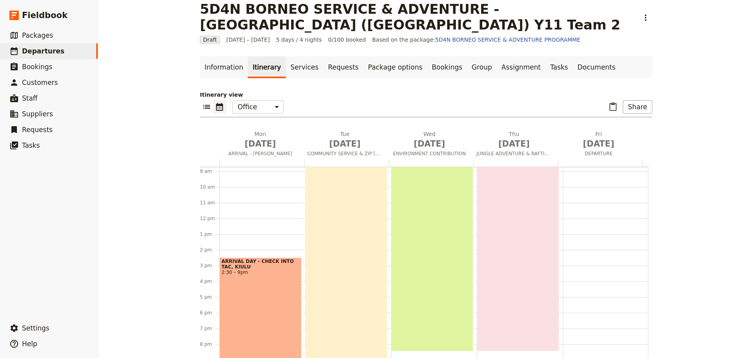
scroll to position [79, 0]
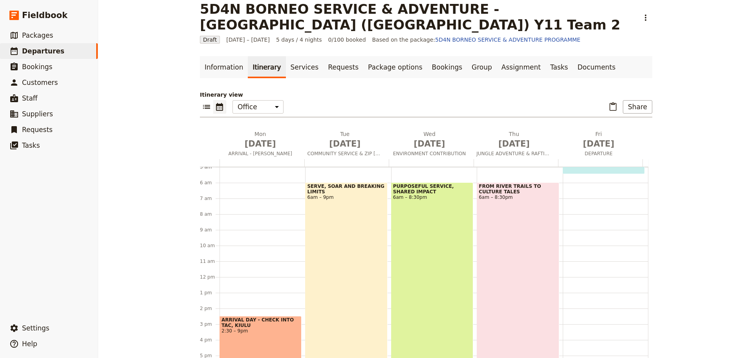
click at [425, 302] on div "PURPOSEFUL SERVICE, SHARED IMPACT 6am – 8:30pm" at bounding box center [432, 295] width 82 height 227
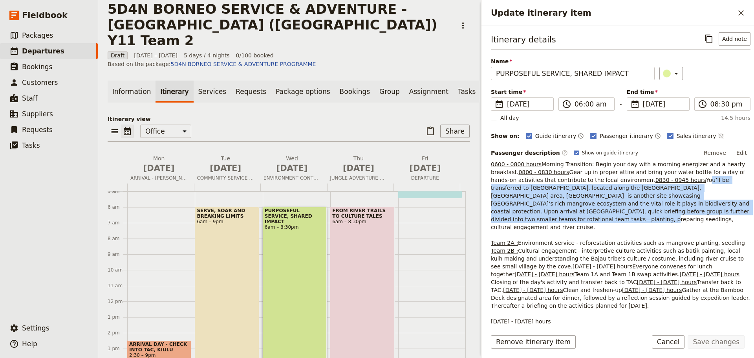
drag, startPoint x: 493, startPoint y: 227, endPoint x: 736, endPoint y: 252, distance: 244.7
click at [736, 252] on p "0600 - 0800 hours Morning Transition: Begin your day with a morning energizer a…" at bounding box center [621, 254] width 260 height 189
click at [599, 230] on span "You’ll be transferred to [GEOGRAPHIC_DATA], located along the [GEOGRAPHIC_DATA]…" at bounding box center [621, 203] width 260 height 53
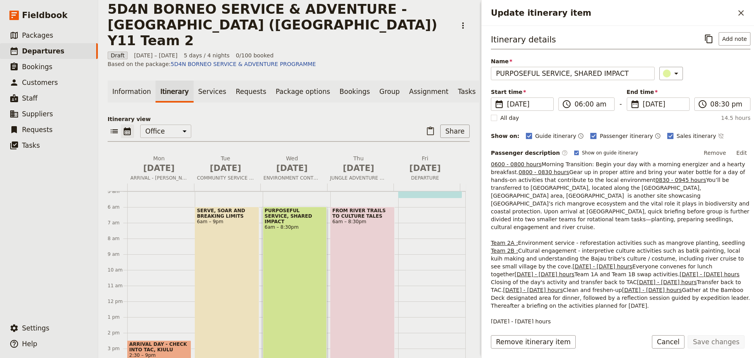
click at [491, 226] on div "Itinerary details ​ Add note Name PURPOSEFUL SERVICE, SHARED IMPACT ​ Start tim…" at bounding box center [618, 174] width 273 height 297
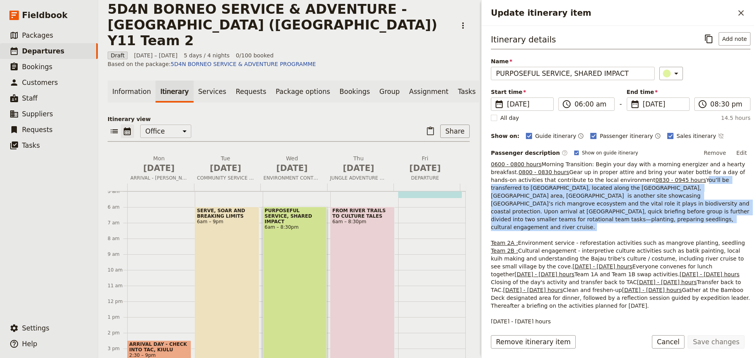
drag, startPoint x: 492, startPoint y: 227, endPoint x: 744, endPoint y: 256, distance: 253.0
click at [744, 256] on p "0600 - 0800 hours Morning Transition: Begin your day with a morning energizer a…" at bounding box center [621, 254] width 260 height 189
copy span "You’ll be transferred to [GEOGRAPHIC_DATA], located along the [GEOGRAPHIC_DATA]…"
click at [734, 152] on button "Edit" at bounding box center [742, 153] width 18 height 12
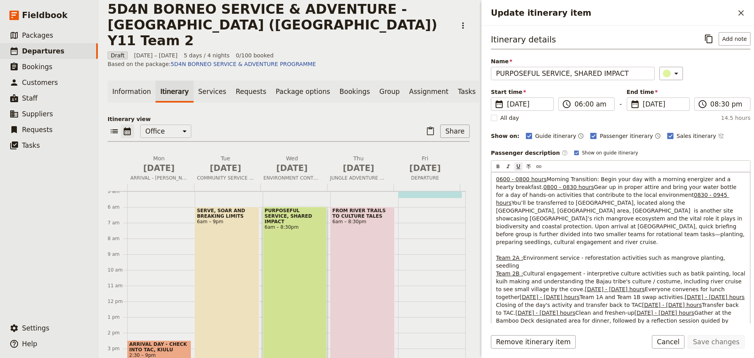
click at [526, 245] on span "You’ll be transferred to [GEOGRAPHIC_DATA], located along the [GEOGRAPHIC_DATA]…" at bounding box center [621, 223] width 251 height 46
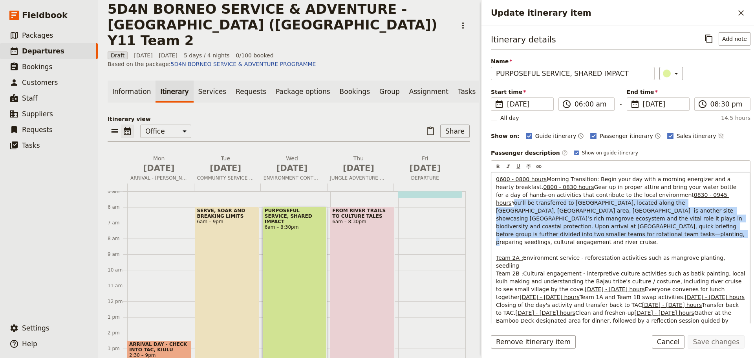
drag, startPoint x: 497, startPoint y: 242, endPoint x: 666, endPoint y: 275, distance: 172.0
click at [666, 275] on p "0600 - 0800 hours Morning Transition: Begin your day with a morning energizer a…" at bounding box center [620, 277] width 249 height 204
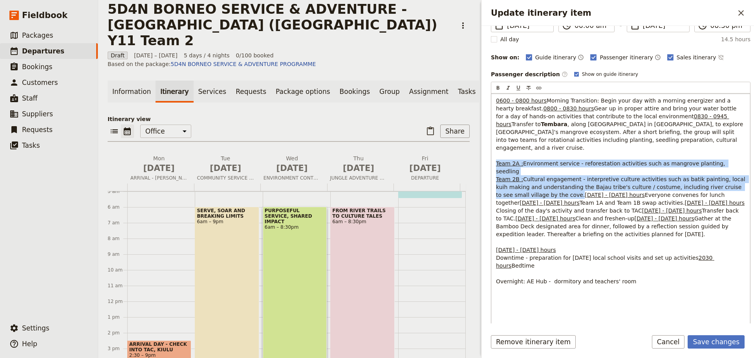
drag, startPoint x: 496, startPoint y: 194, endPoint x: 566, endPoint y: 216, distance: 73.4
click at [566, 216] on p "0600 - 0800 hours Morning Transition: Begin your day with a morning energizer a…" at bounding box center [620, 191] width 249 height 189
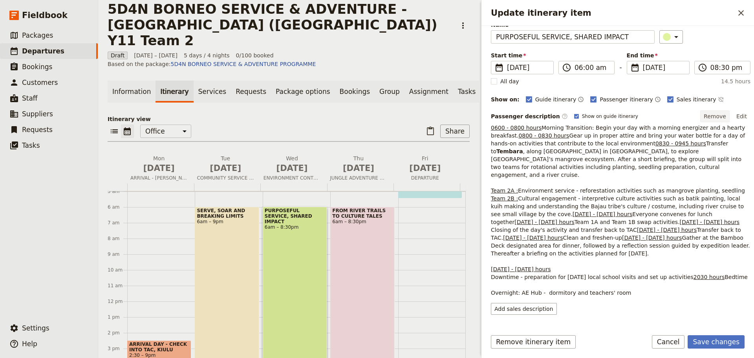
scroll to position [16, 0]
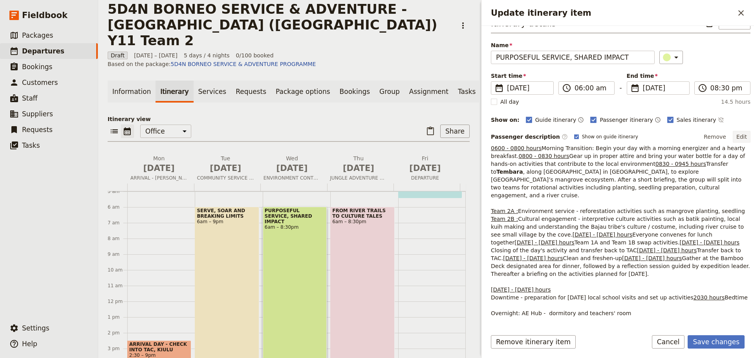
click at [734, 136] on button "Edit" at bounding box center [742, 137] width 18 height 12
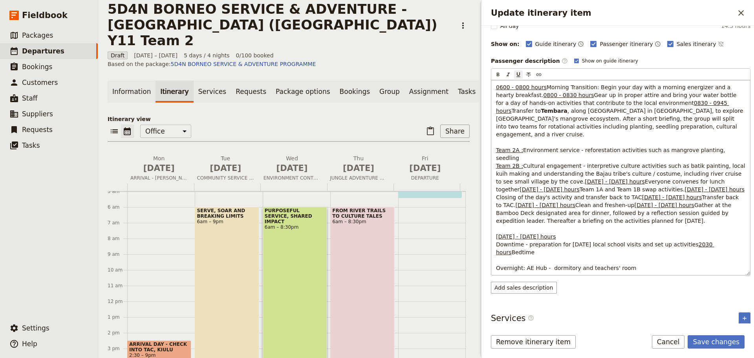
scroll to position [134, 0]
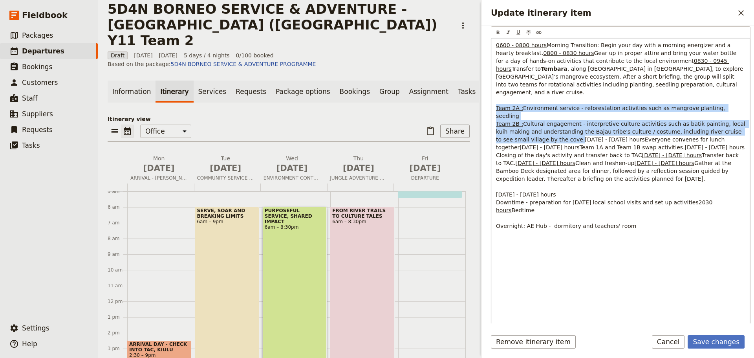
drag, startPoint x: 497, startPoint y: 139, endPoint x: 557, endPoint y: 161, distance: 64.3
click at [557, 161] on p "0600 - 0800 hours Morning Transition: Begin your day with a morning energizer a…" at bounding box center [620, 135] width 249 height 189
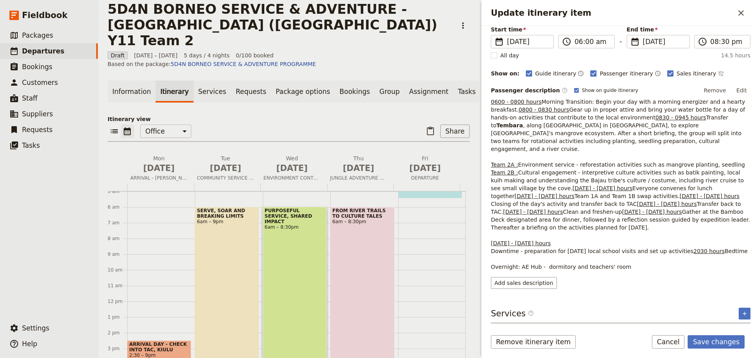
click at [569, 158] on p "0600 - 0800 hours Morning Transition: Begin your day with a morning energizer a…" at bounding box center [621, 184] width 260 height 173
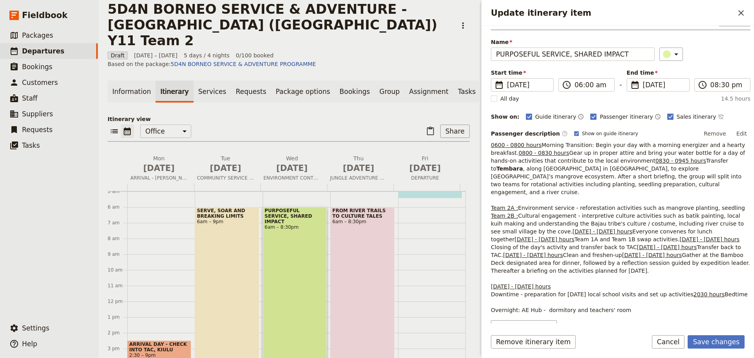
scroll to position [16, 0]
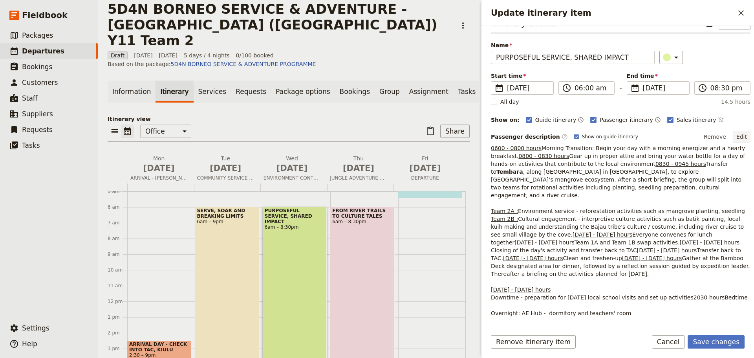
click at [736, 134] on button "Edit" at bounding box center [742, 137] width 18 height 12
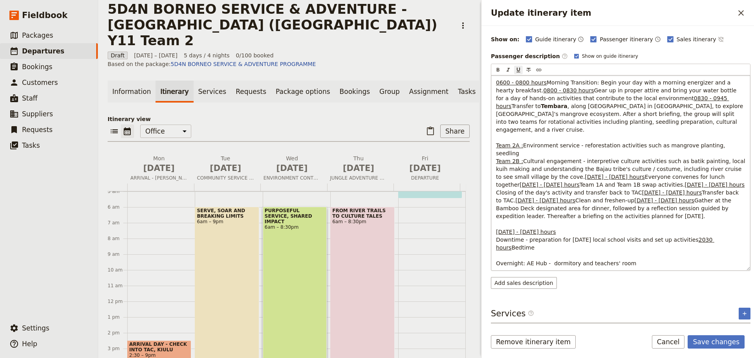
scroll to position [134, 0]
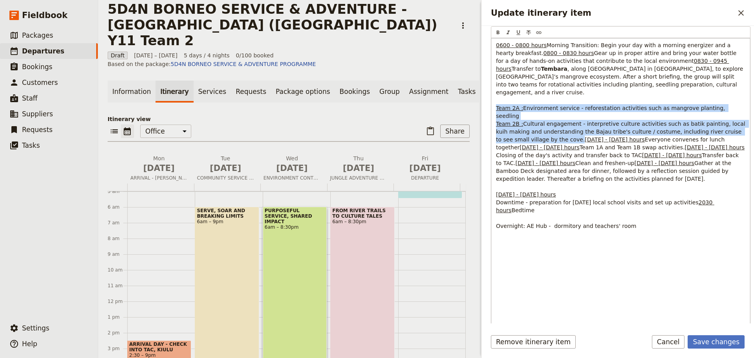
drag, startPoint x: 495, startPoint y: 141, endPoint x: 573, endPoint y: 162, distance: 80.6
click at [573, 162] on div "0600 - 0800 hours Morning Transition: Begin your day with a morning energizer a…" at bounding box center [620, 210] width 259 height 344
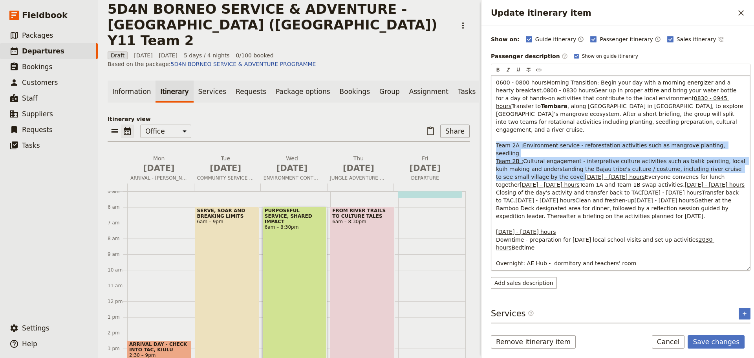
copy p "Team 2A : Environment service - reforestation activities such as mangrove plant…"
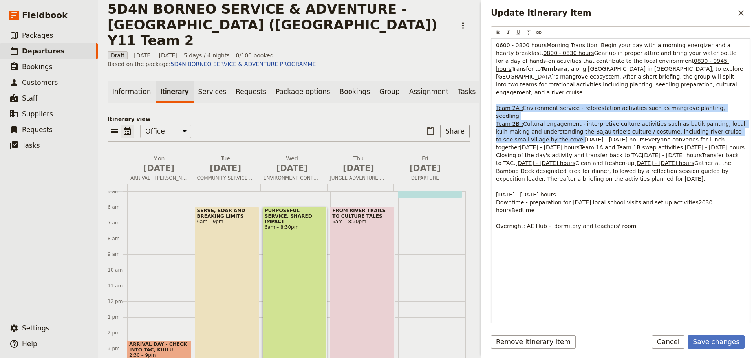
click at [560, 143] on span "Cultural engagement - interpretive culture activities such as batik painting, l…" at bounding box center [621, 132] width 251 height 22
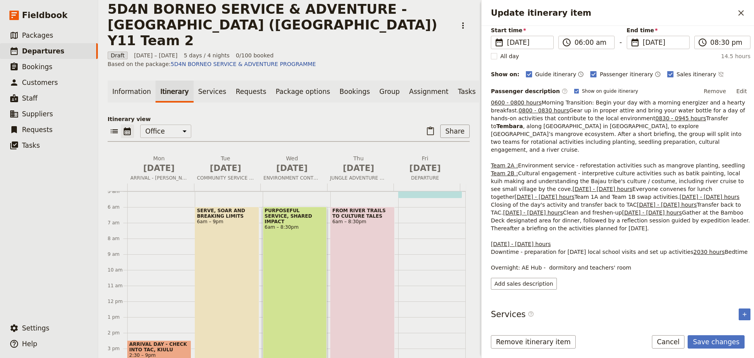
scroll to position [55, 0]
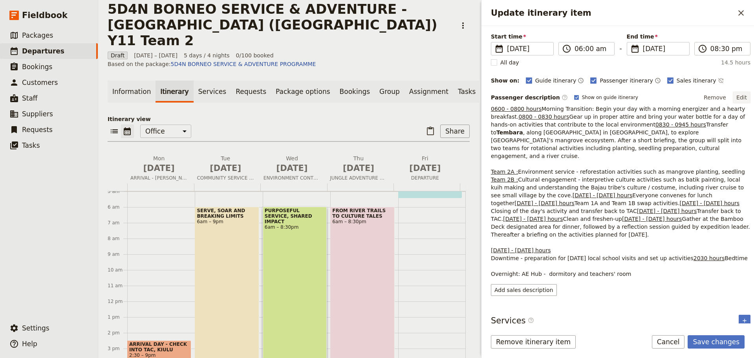
click at [738, 97] on button "Edit" at bounding box center [742, 98] width 18 height 12
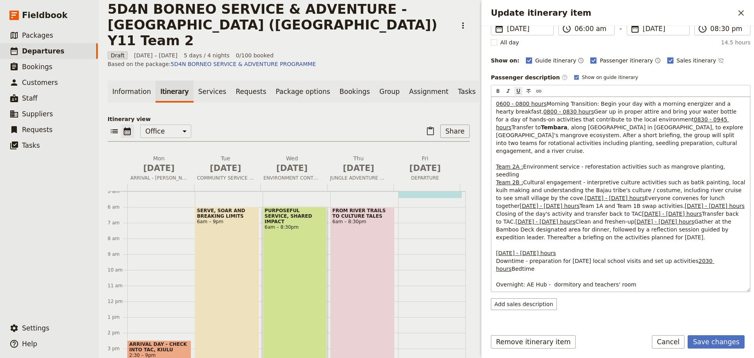
scroll to position [95, 0]
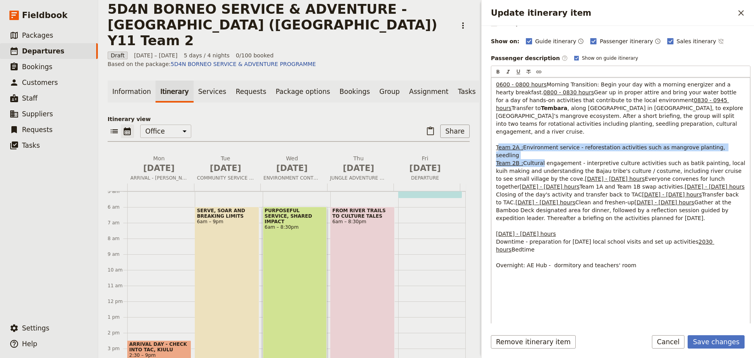
drag, startPoint x: 497, startPoint y: 178, endPoint x: 540, endPoint y: 189, distance: 43.9
click at [540, 189] on p "0600 - 0800 hours Morning Transition: Begin your day with a morning energizer a…" at bounding box center [620, 175] width 249 height 189
click at [501, 150] on span "Team 2A :" at bounding box center [509, 147] width 27 height 6
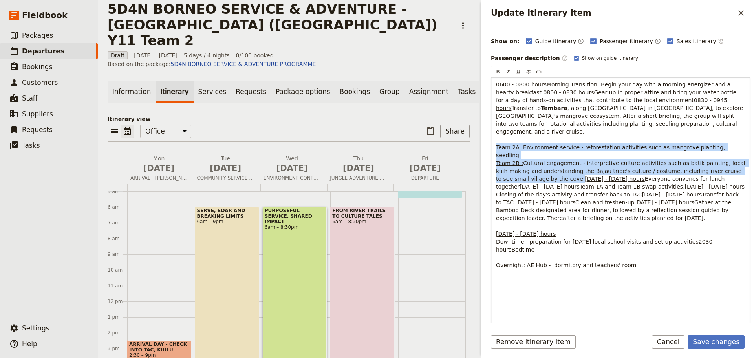
drag, startPoint x: 499, startPoint y: 180, endPoint x: 544, endPoint y: 200, distance: 49.1
click at [544, 200] on div "0600 - 0800 hours Morning Transition: Begin your day with a morning energizer a…" at bounding box center [620, 249] width 259 height 344
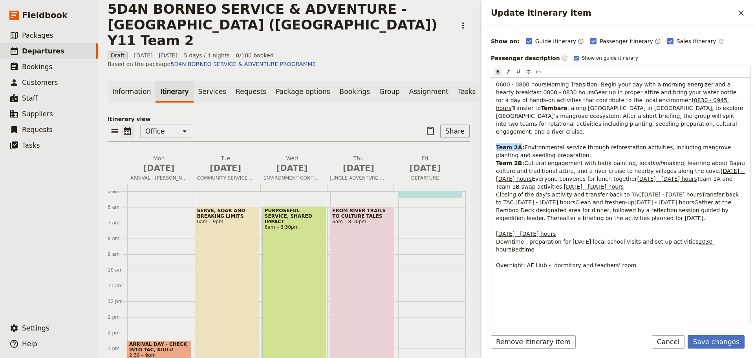
drag, startPoint x: 518, startPoint y: 179, endPoint x: 493, endPoint y: 179, distance: 24.4
click at [493, 179] on div "0600 - 0800 hours Morning Transition: Begin your day with a morning energizer a…" at bounding box center [620, 249] width 259 height 344
drag, startPoint x: 518, startPoint y: 180, endPoint x: 491, endPoint y: 178, distance: 27.6
click at [491, 178] on div "Itinerary details ​ Add note Name PURPOSEFUL SERVICE, SHARED IMPACT ​ Start tim…" at bounding box center [618, 174] width 273 height 297
drag, startPoint x: 519, startPoint y: 196, endPoint x: 491, endPoint y: 196, distance: 28.3
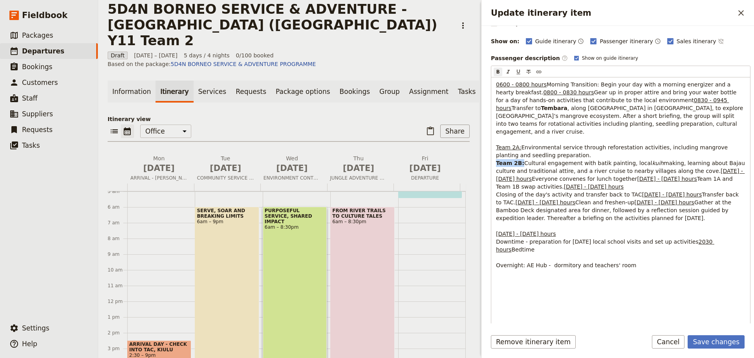
click at [491, 196] on div "Itinerary details ​ Add note Name PURPOSEFUL SERVICE, SHARED IMPACT ​ Start tim…" at bounding box center [618, 174] width 273 height 297
click at [656, 232] on p "0600 - 0800 hours Morning Transition: Begin your day with a morning energizer a…" at bounding box center [620, 175] width 249 height 189
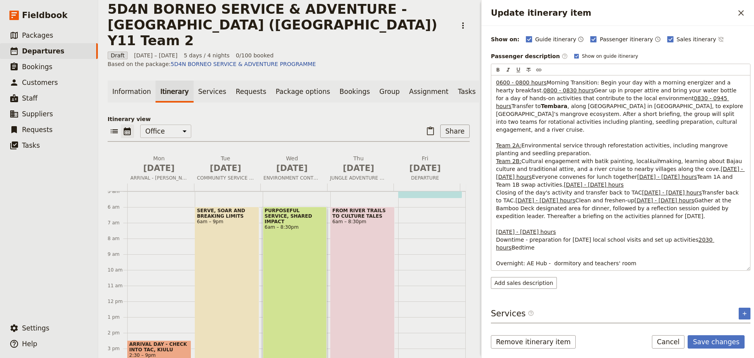
scroll to position [245, 0]
click at [707, 341] on button "Save changes" at bounding box center [716, 341] width 57 height 13
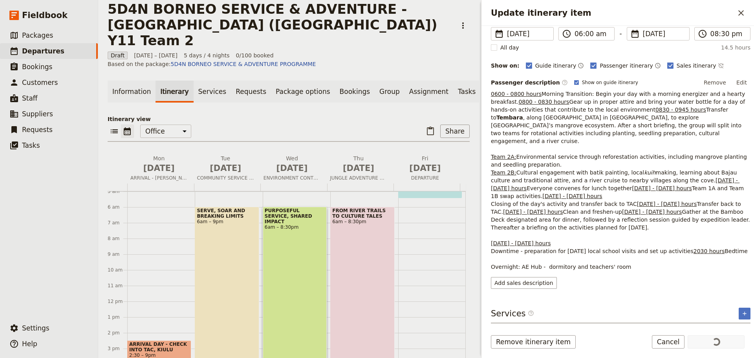
scroll to position [94, 0]
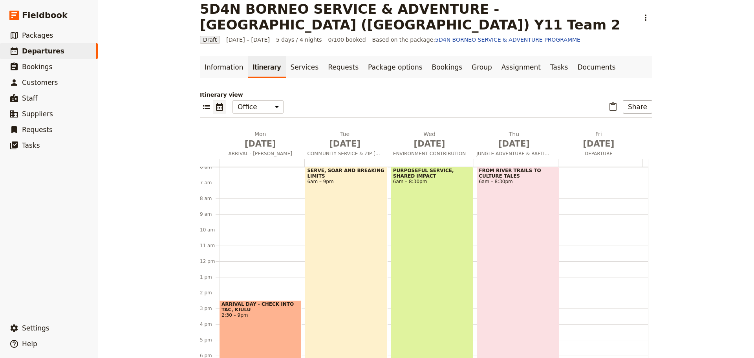
click at [428, 271] on div "PURPOSEFUL SERVICE, SHARED IMPACT 6am – 8:30pm" at bounding box center [432, 280] width 82 height 227
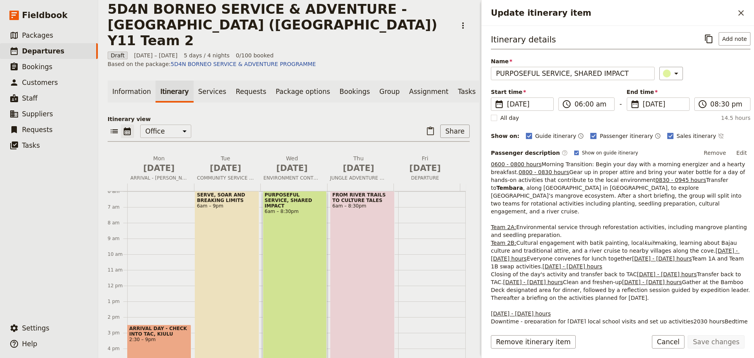
click at [736, 155] on button "Edit" at bounding box center [742, 153] width 18 height 12
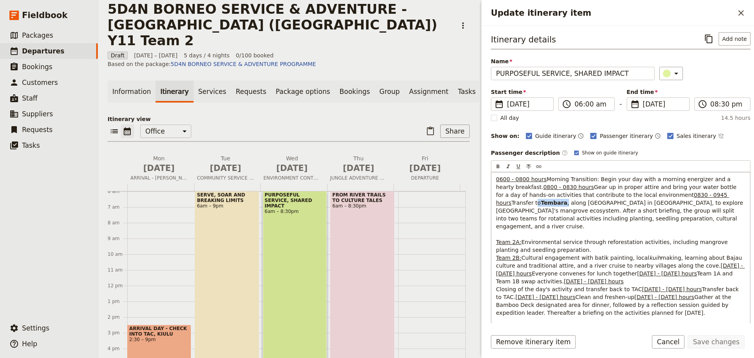
drag, startPoint x: 547, startPoint y: 241, endPoint x: 516, endPoint y: 243, distance: 30.7
click at [516, 243] on p "0600 - 0800 hours Morning Transition: Begin your day with a morning energizer a…" at bounding box center [620, 269] width 249 height 189
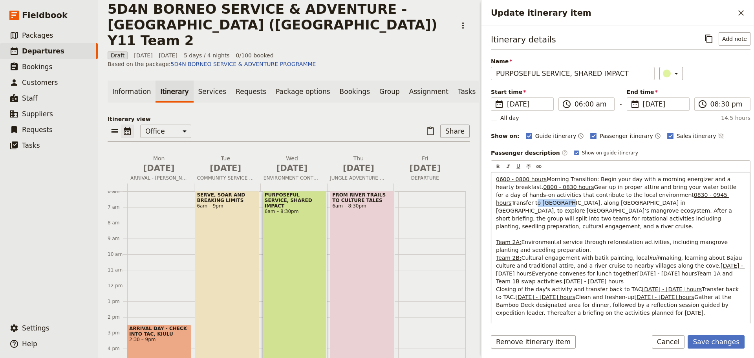
click at [510, 229] on span "Transfer to [GEOGRAPHIC_DATA], along [GEOGRAPHIC_DATA] in [GEOGRAPHIC_DATA], to…" at bounding box center [615, 215] width 238 height 30
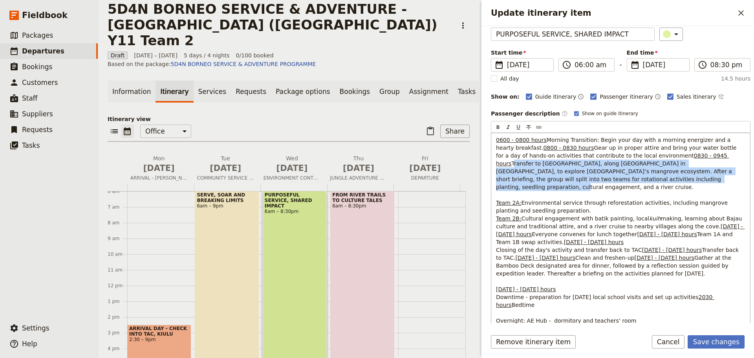
drag, startPoint x: 633, startPoint y: 218, endPoint x: 495, endPoint y: 204, distance: 138.5
click at [495, 204] on div "0600 - 0800 hours Morning Transition: Begin your day with a morning energizer a…" at bounding box center [620, 305] width 259 height 344
copy span "Transfer to [GEOGRAPHIC_DATA], along [GEOGRAPHIC_DATA] in [GEOGRAPHIC_DATA], to…"
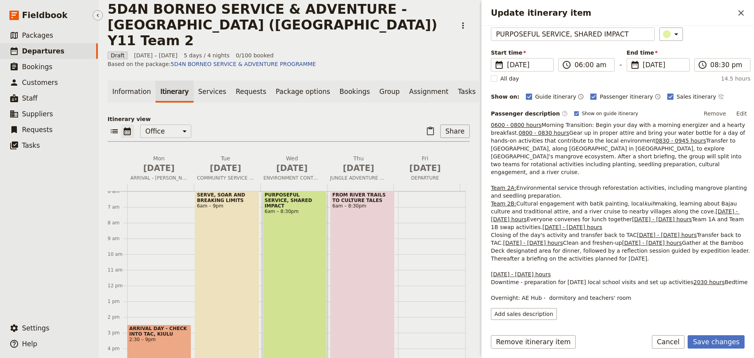
scroll to position [134, 0]
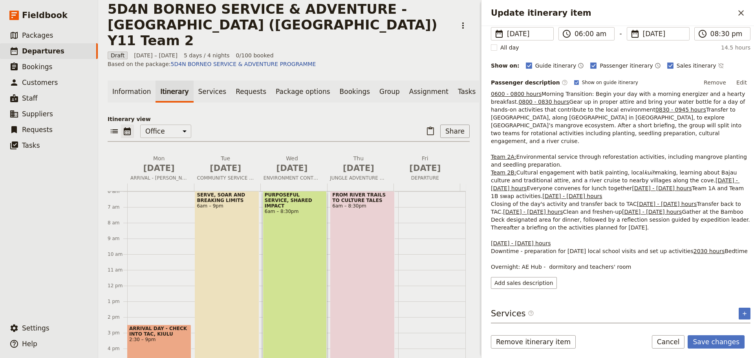
click at [342, 244] on div "FROM RIVER TRAILS TO CULTURE TALES 6am – 8:30pm" at bounding box center [362, 304] width 64 height 227
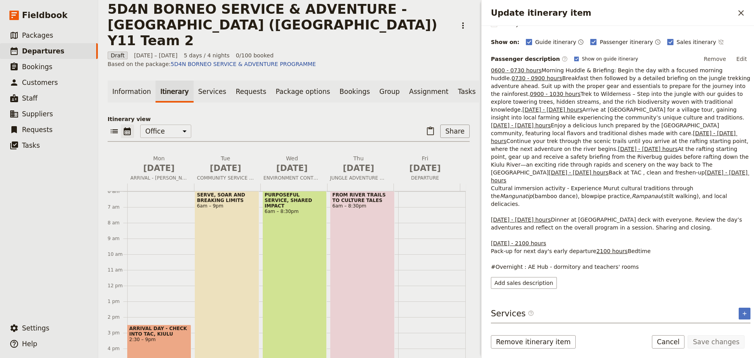
scroll to position [196, 0]
click at [537, 173] on p "0600 - 0730 hours Morning Huddle & Briefing: Begin the day with a focused morni…" at bounding box center [621, 168] width 260 height 204
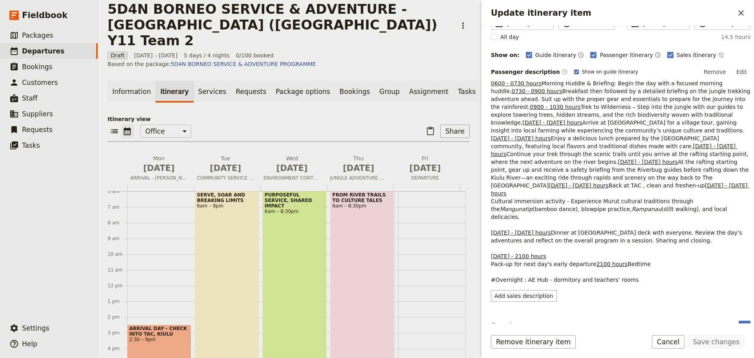
scroll to position [79, 0]
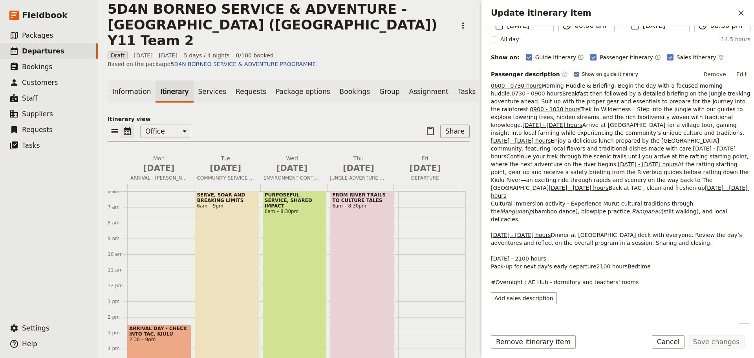
click at [734, 73] on button "Edit" at bounding box center [742, 74] width 18 height 12
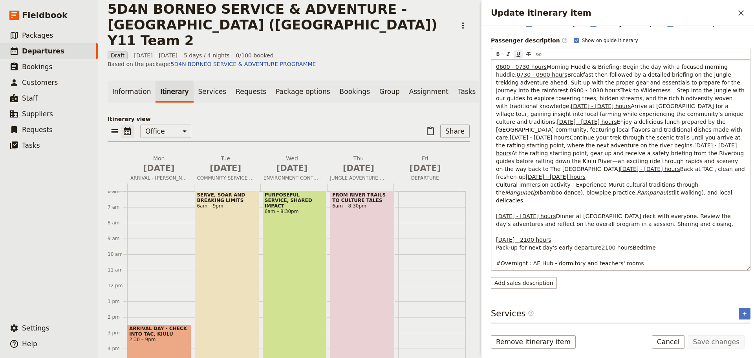
scroll to position [157, 0]
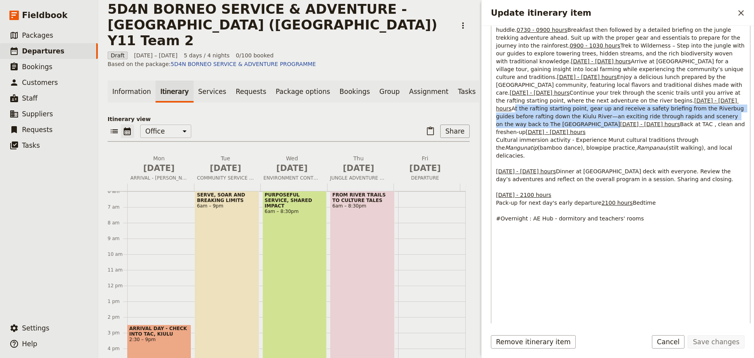
drag, startPoint x: 545, startPoint y: 227, endPoint x: 494, endPoint y: 212, distance: 52.6
click at [494, 212] on div "0600 - 0730 hours Morning Huddle & Briefing: Begin the day with a focused morni…" at bounding box center [620, 199] width 259 height 368
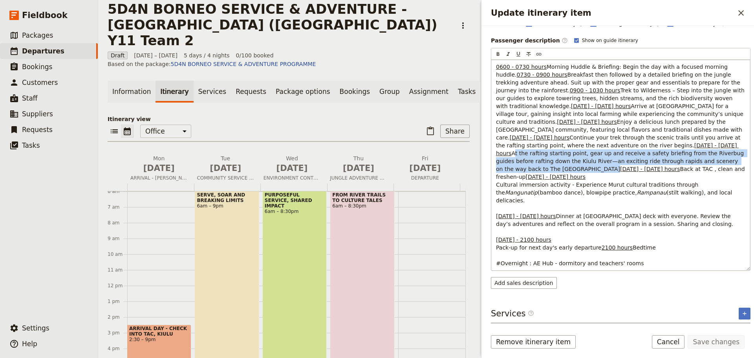
copy span "At the rafting starting point, gear up and receive a safety briefing from the R…"
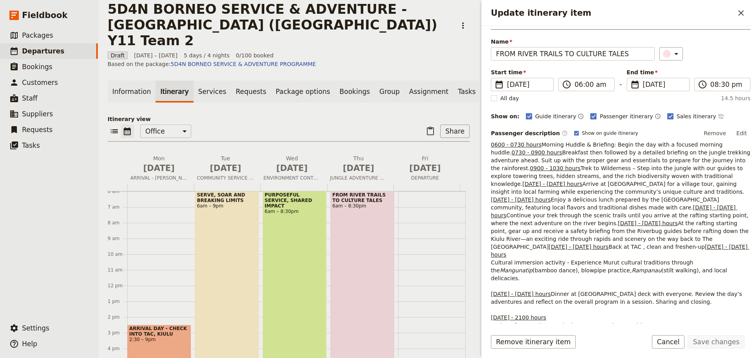
scroll to position [16, 0]
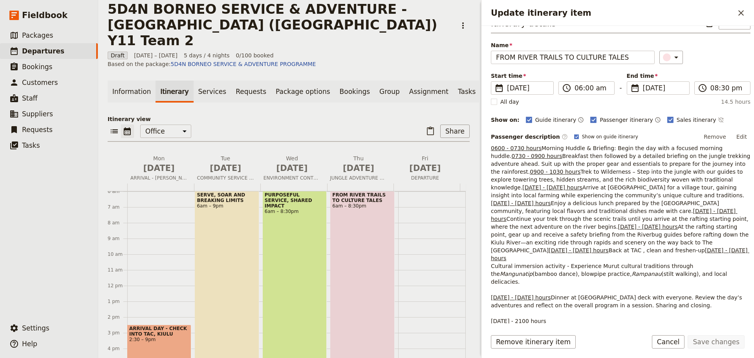
click at [735, 137] on button "Edit" at bounding box center [742, 137] width 18 height 12
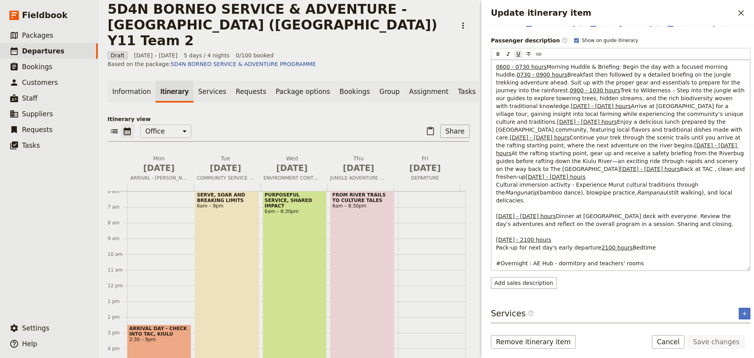
scroll to position [252, 0]
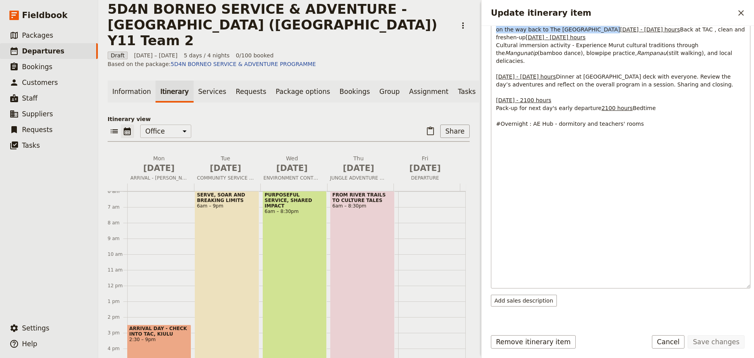
drag, startPoint x: 543, startPoint y: 134, endPoint x: 495, endPoint y: 117, distance: 50.3
click at [495, 117] on div "0600 - 0730 hours Morning Huddle & Briefing: Begin the day with a focused morni…" at bounding box center [620, 104] width 259 height 368
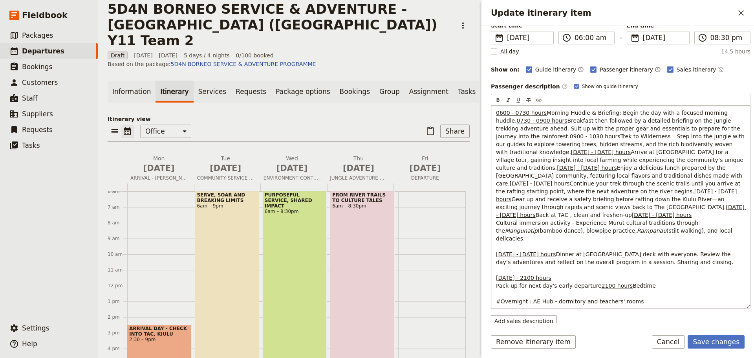
scroll to position [55, 0]
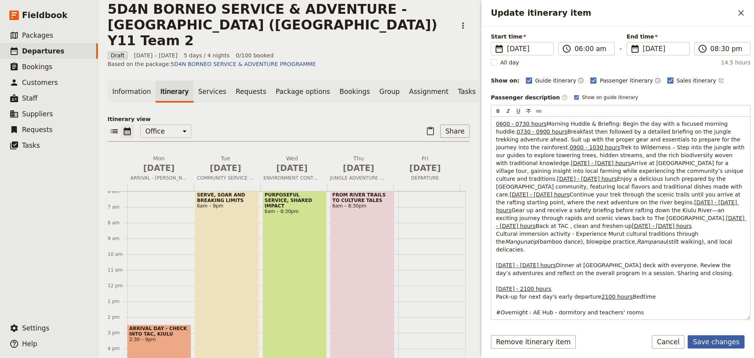
click at [713, 346] on button "Save changes" at bounding box center [716, 341] width 57 height 13
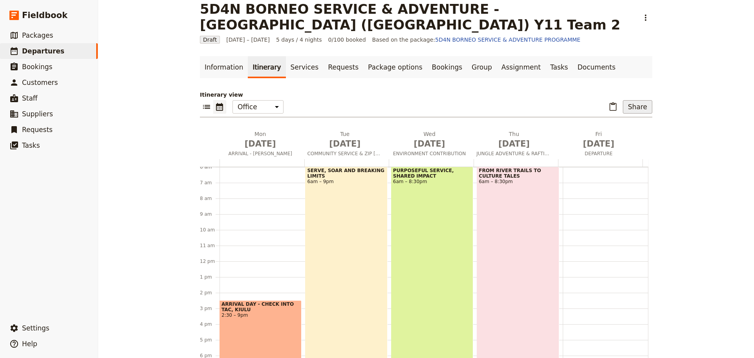
click at [640, 107] on button "Share" at bounding box center [637, 106] width 29 height 13
click at [633, 134] on span "Passenger itinerary" at bounding box center [617, 135] width 53 height 8
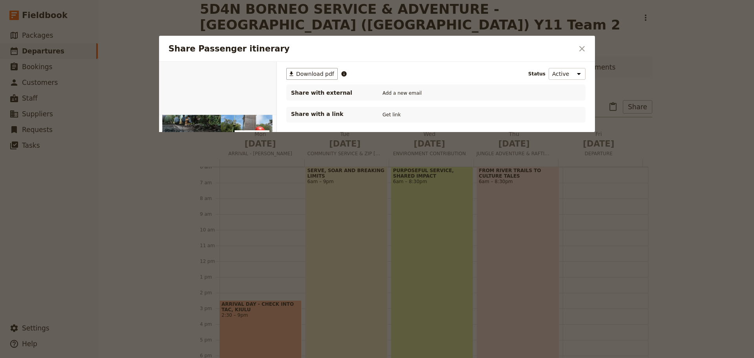
scroll to position [0, 0]
click at [307, 74] on span "Download pdf" at bounding box center [315, 74] width 38 height 8
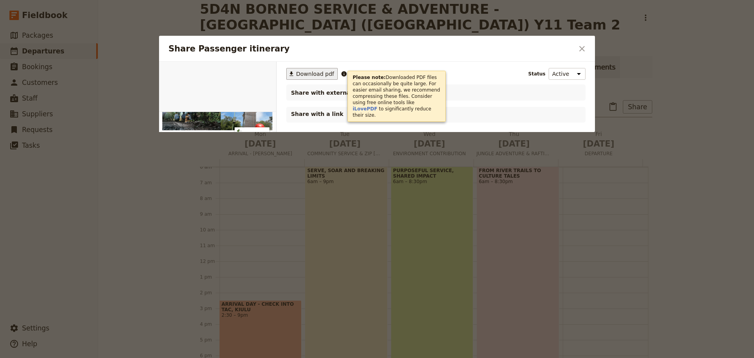
drag, startPoint x: 582, startPoint y: 51, endPoint x: 574, endPoint y: 59, distance: 11.1
click at [582, 51] on icon "Close dialog" at bounding box center [581, 48] width 9 height 9
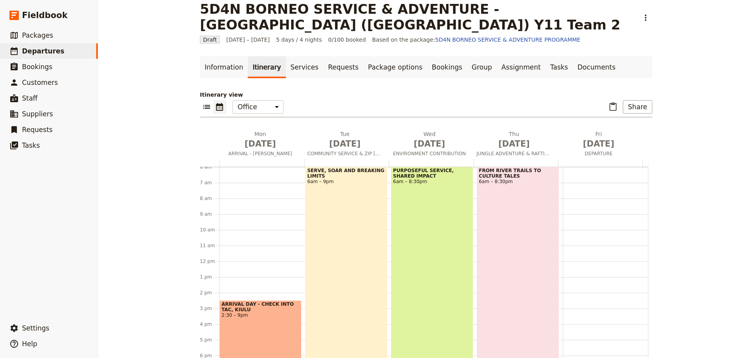
click at [502, 214] on div "FROM RIVER TRAILS TO CULTURE TALES 6am – 8:30pm" at bounding box center [518, 280] width 82 height 227
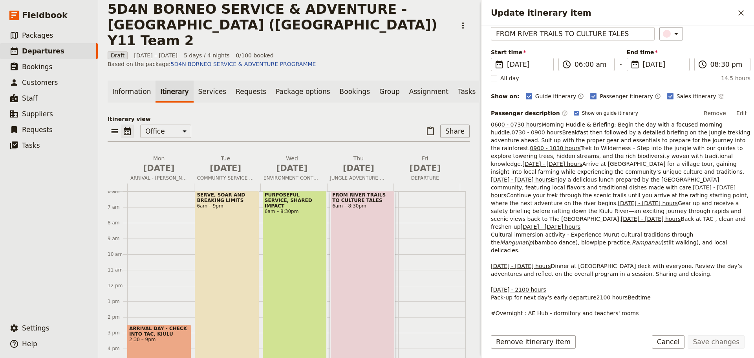
scroll to position [39, 0]
drag, startPoint x: 491, startPoint y: 156, endPoint x: 672, endPoint y: 165, distance: 181.3
click at [672, 165] on p "0600 - 0730 hours Morning Huddle & Briefing: Begin the day with a focused morni…" at bounding box center [621, 219] width 260 height 196
copy span "Breakfast then followed by a detailed briefing on the jungle trekking adventure…"
drag, startPoint x: 736, startPoint y: 108, endPoint x: 734, endPoint y: 113, distance: 4.7
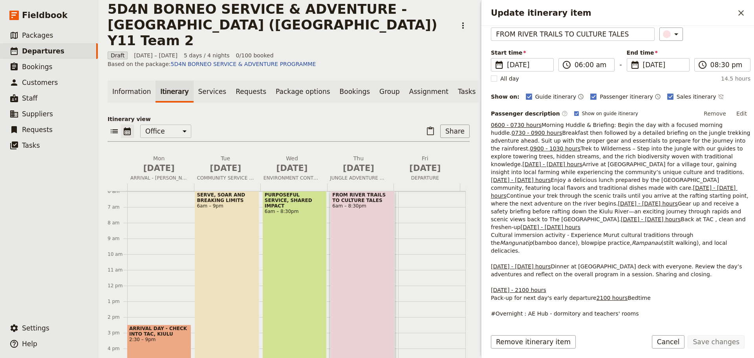
click at [736, 108] on button "Edit" at bounding box center [742, 114] width 18 height 12
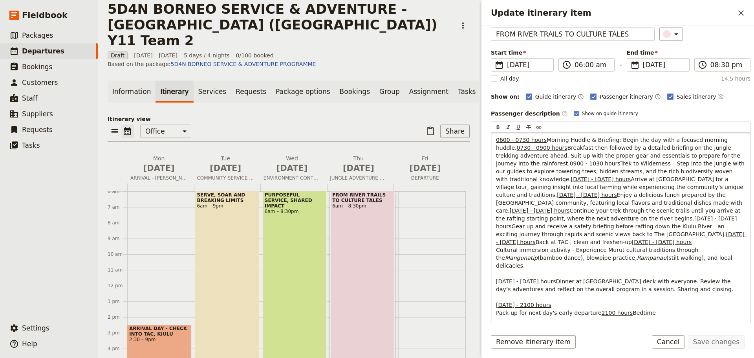
drag, startPoint x: 497, startPoint y: 171, endPoint x: 685, endPoint y: 175, distance: 188.6
click at [685, 175] on p "0600 - 0730 hours Morning Huddle & Briefing: Begin the day with a focused morni…" at bounding box center [620, 234] width 249 height 196
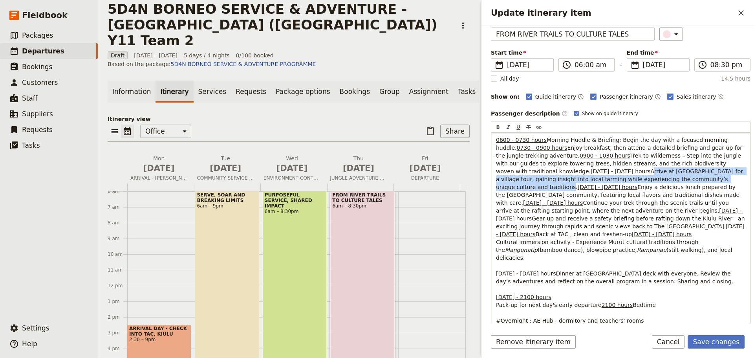
drag, startPoint x: 496, startPoint y: 227, endPoint x: 615, endPoint y: 232, distance: 118.7
click at [615, 232] on p "0600 - 0730 hours Morning Huddle & Briefing: Begin the day with a focused morni…" at bounding box center [620, 230] width 249 height 189
copy span "Arrive at [GEOGRAPHIC_DATA] for a village tour, gaining insight into local farm…"
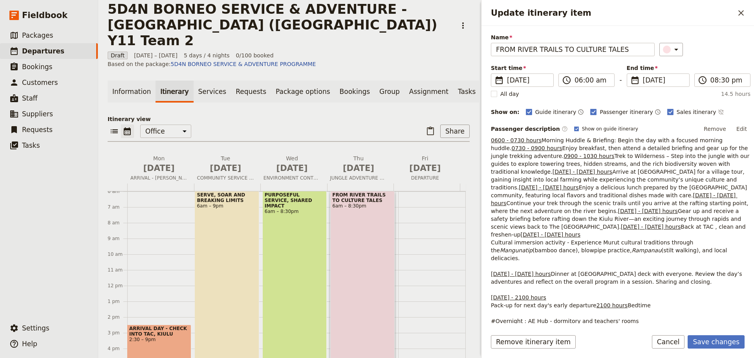
scroll to position [16, 0]
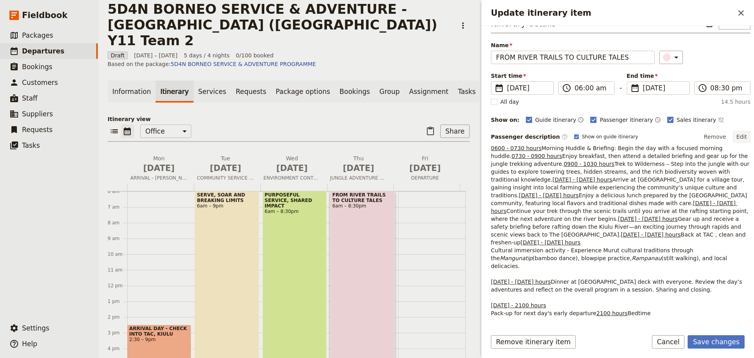
click at [733, 136] on button "Edit" at bounding box center [742, 137] width 18 height 12
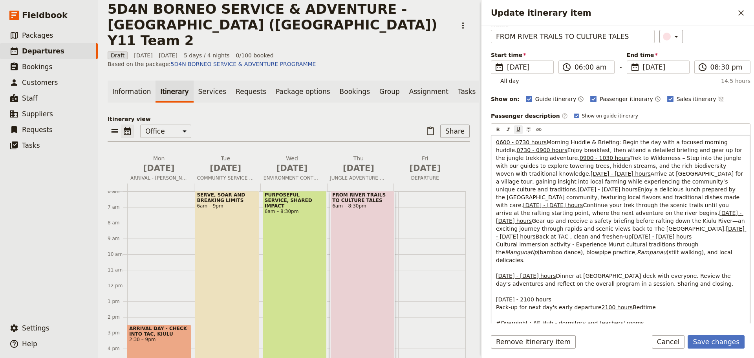
scroll to position [95, 0]
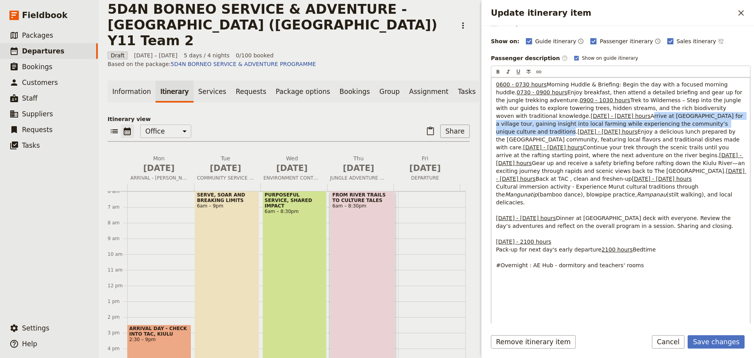
drag, startPoint x: 613, startPoint y: 180, endPoint x: 494, endPoint y: 172, distance: 118.9
click at [494, 172] on div "0600 - 0730 hours Morning Huddle & Briefing: Begin the day with a focused morni…" at bounding box center [620, 253] width 259 height 352
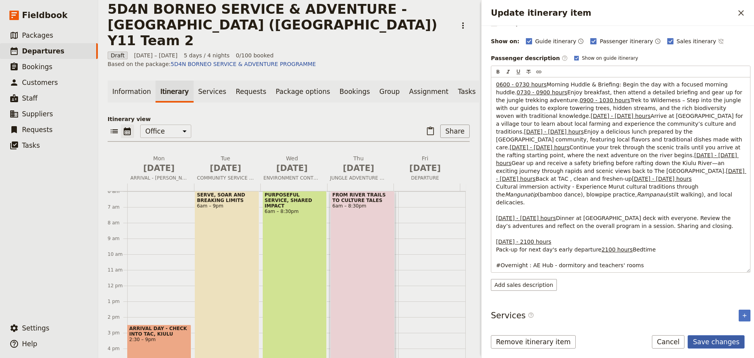
click at [702, 344] on button "Save changes" at bounding box center [716, 341] width 57 height 13
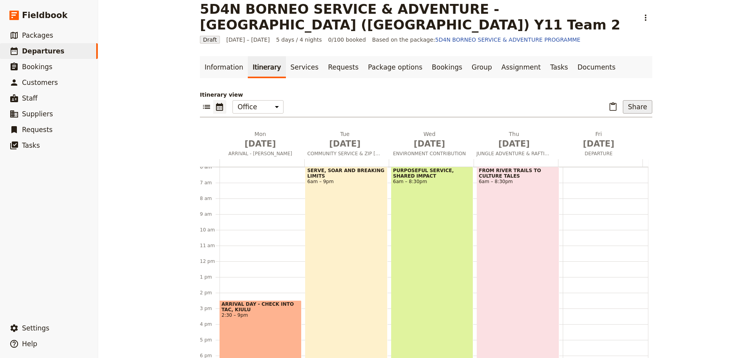
click at [639, 104] on button "Share" at bounding box center [637, 106] width 29 height 13
click at [628, 136] on span "Passenger itinerary" at bounding box center [617, 135] width 53 height 8
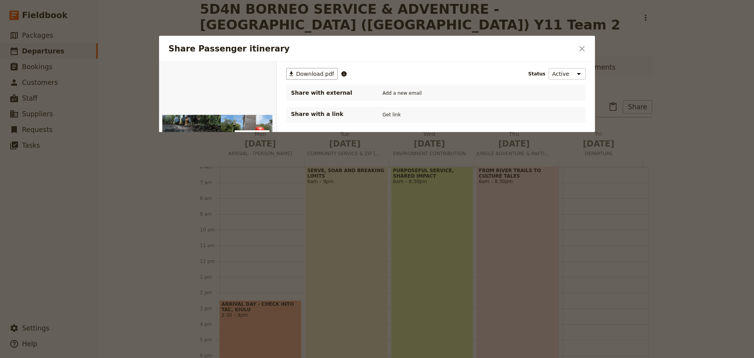
scroll to position [0, 0]
click at [315, 76] on span "Download pdf" at bounding box center [315, 74] width 38 height 8
click at [583, 48] on icon "Close dialog" at bounding box center [581, 48] width 5 height 5
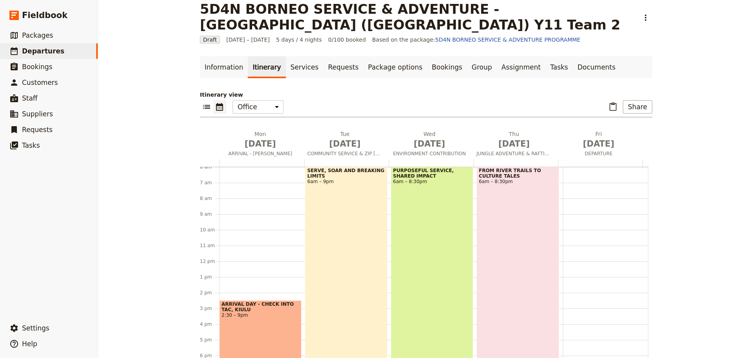
click at [431, 288] on div "PURPOSEFUL SERVICE, SHARED IMPACT 6am – 8:30pm" at bounding box center [432, 280] width 82 height 227
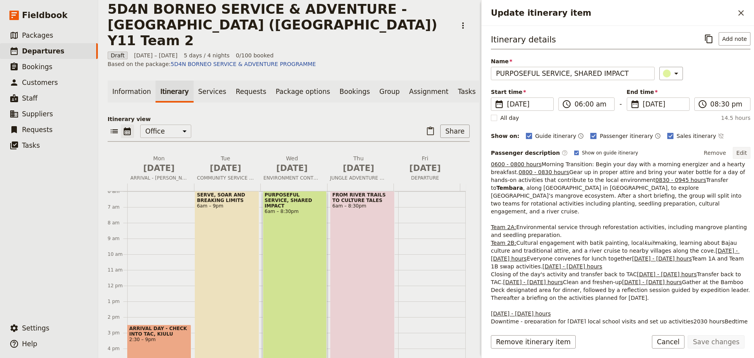
click at [736, 154] on button "Edit" at bounding box center [742, 153] width 18 height 12
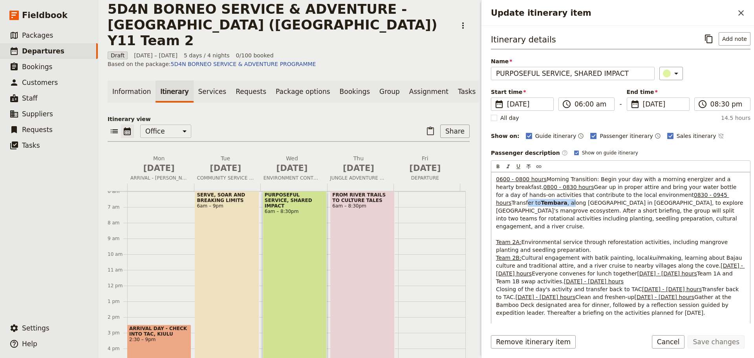
drag, startPoint x: 548, startPoint y: 242, endPoint x: 508, endPoint y: 244, distance: 40.5
click at [508, 244] on p "0600 - 0800 hours Morning Transition: Begin your day with a morning energizer a…" at bounding box center [620, 269] width 249 height 189
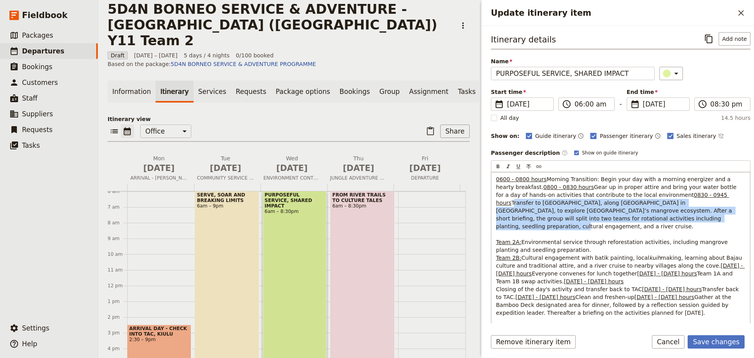
drag, startPoint x: 497, startPoint y: 240, endPoint x: 630, endPoint y: 259, distance: 134.5
click at [630, 259] on p "0600 - 0800 hours Morning Transition: Begin your day with a morning energizer a…" at bounding box center [620, 269] width 249 height 189
copy span "Transfer to [GEOGRAPHIC_DATA], along [GEOGRAPHIC_DATA] in [GEOGRAPHIC_DATA], to…"
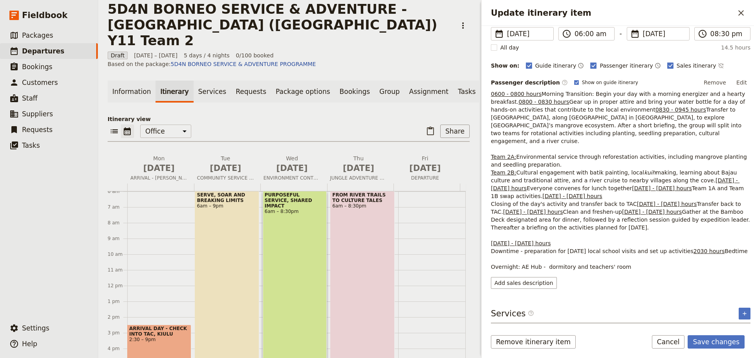
scroll to position [55, 0]
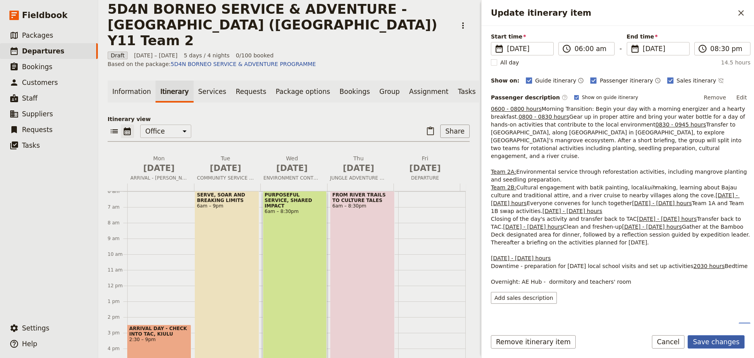
click at [709, 341] on button "Save changes" at bounding box center [716, 341] width 57 height 13
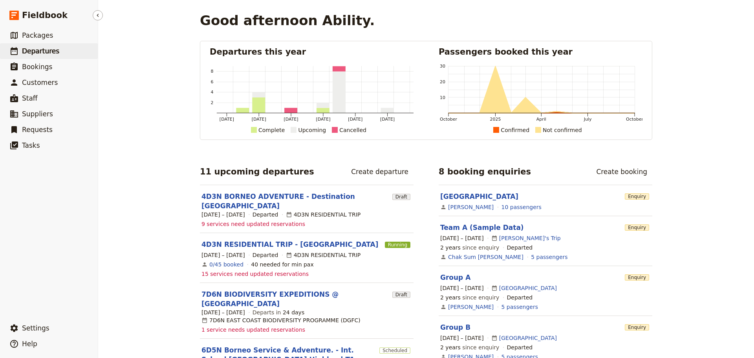
click at [46, 50] on span "Departures" at bounding box center [40, 51] width 37 height 8
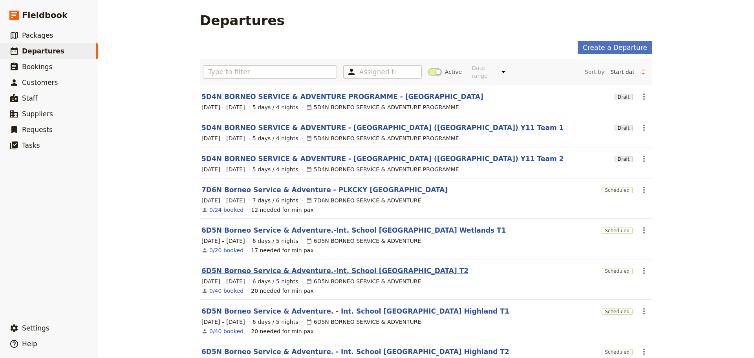
click at [368, 268] on link "6D5N Borneo Service & Adventure.-Int. School [GEOGRAPHIC_DATA] T2" at bounding box center [334, 270] width 267 height 9
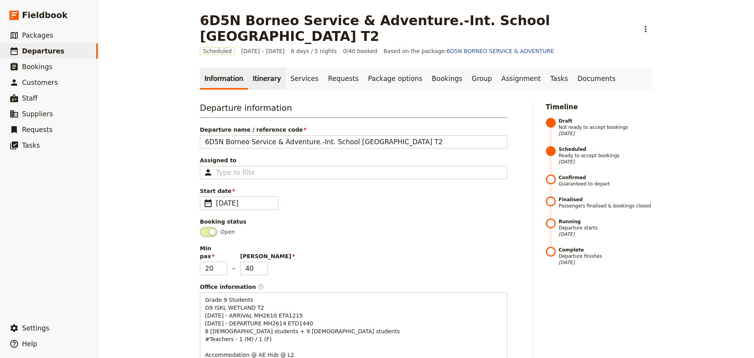
click at [254, 79] on link "Itinerary" at bounding box center [267, 79] width 38 height 22
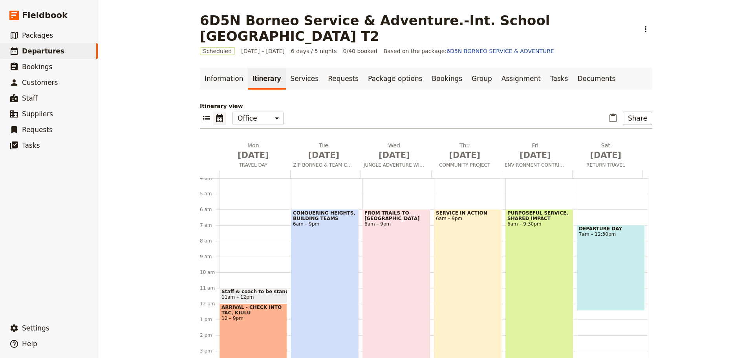
scroll to position [47, 0]
